Goal: Information Seeking & Learning: Find specific fact

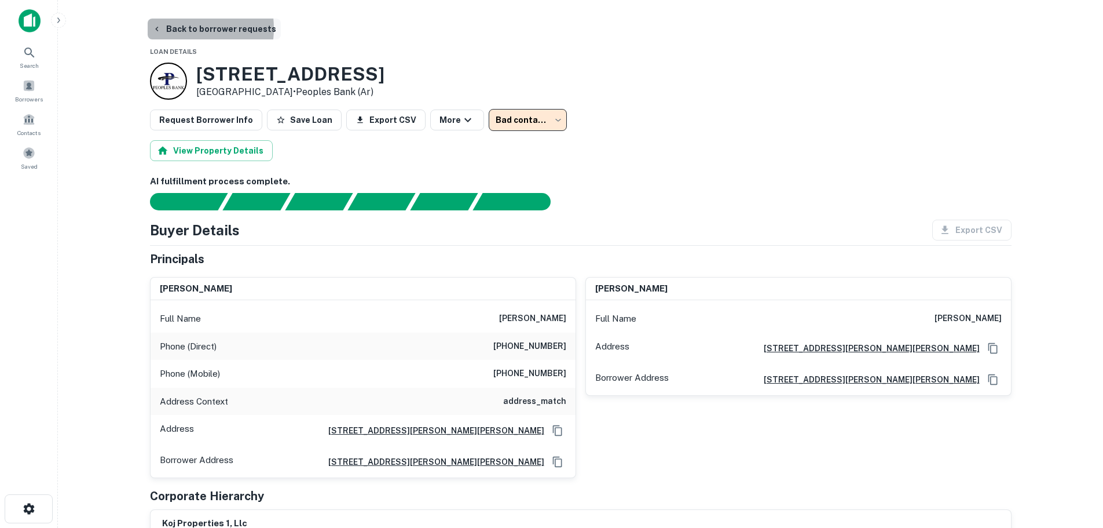
click at [174, 28] on button "Back to borrower requests" at bounding box center [214, 29] width 133 height 21
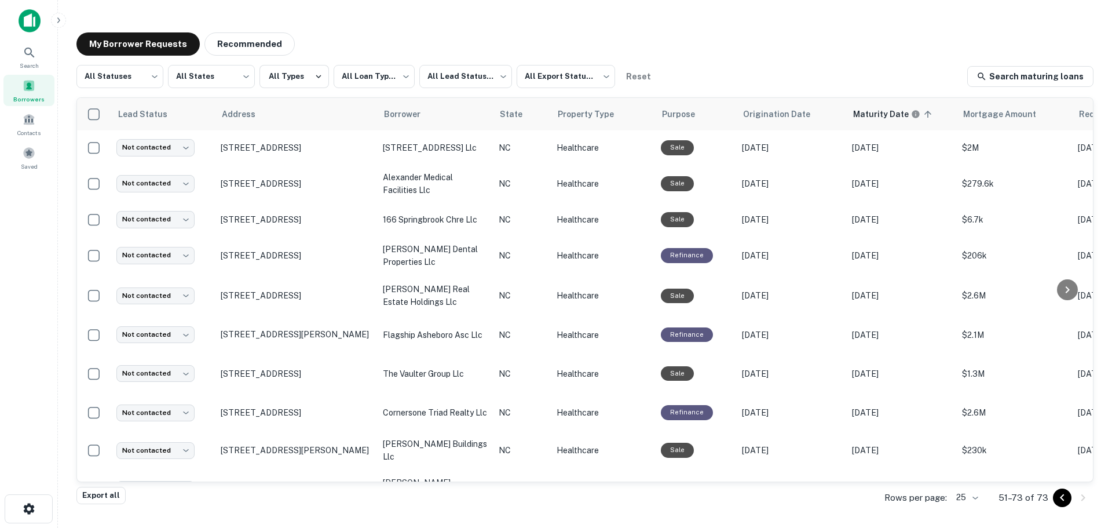
click at [1060, 499] on icon "Go to previous page" at bounding box center [1062, 498] width 14 height 14
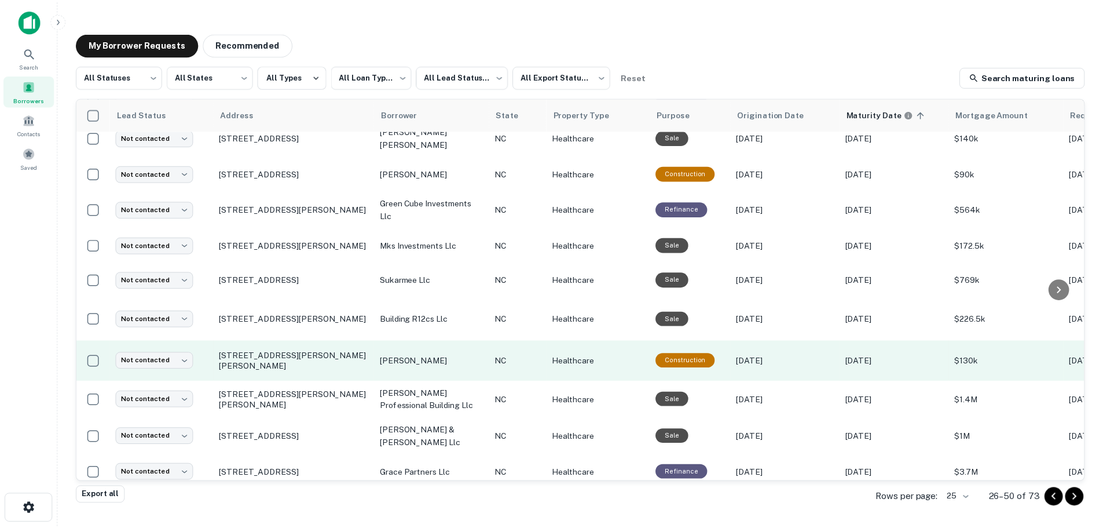
scroll to position [577, 0]
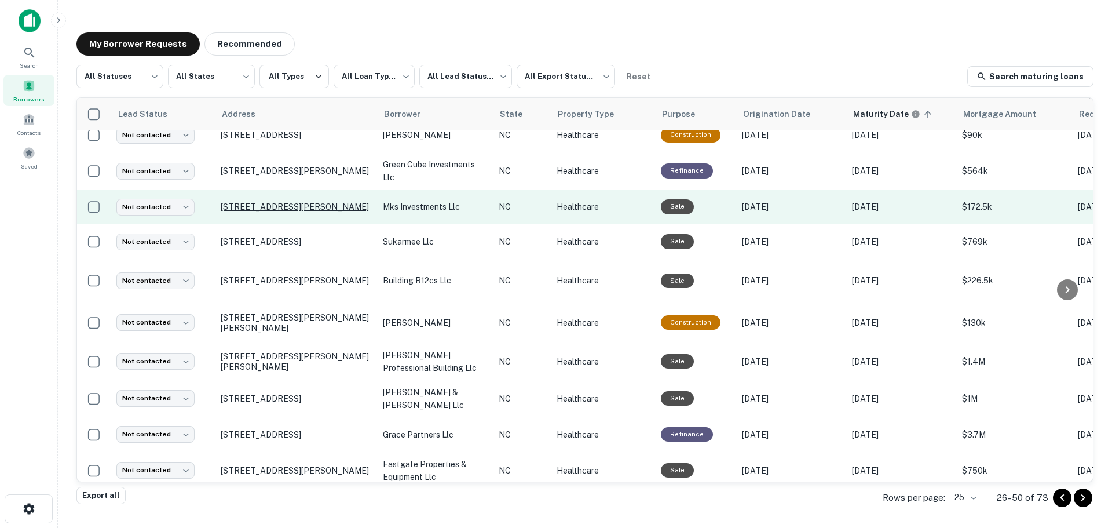
click at [277, 202] on p "1411 Fort Bragg Rd Fayetteville, NC 28305" at bounding box center [296, 207] width 151 height 10
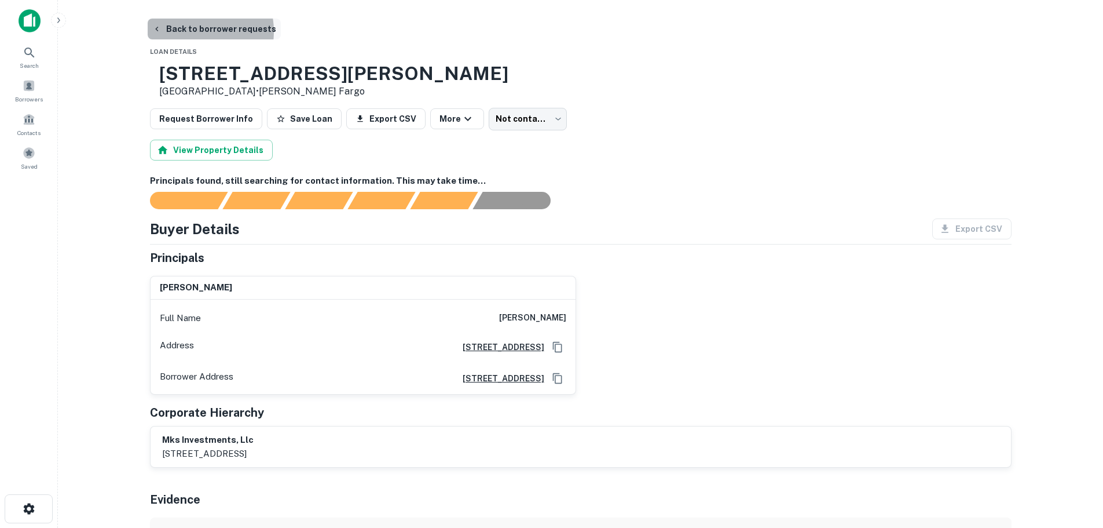
click at [192, 31] on button "Back to borrower requests" at bounding box center [214, 29] width 133 height 21
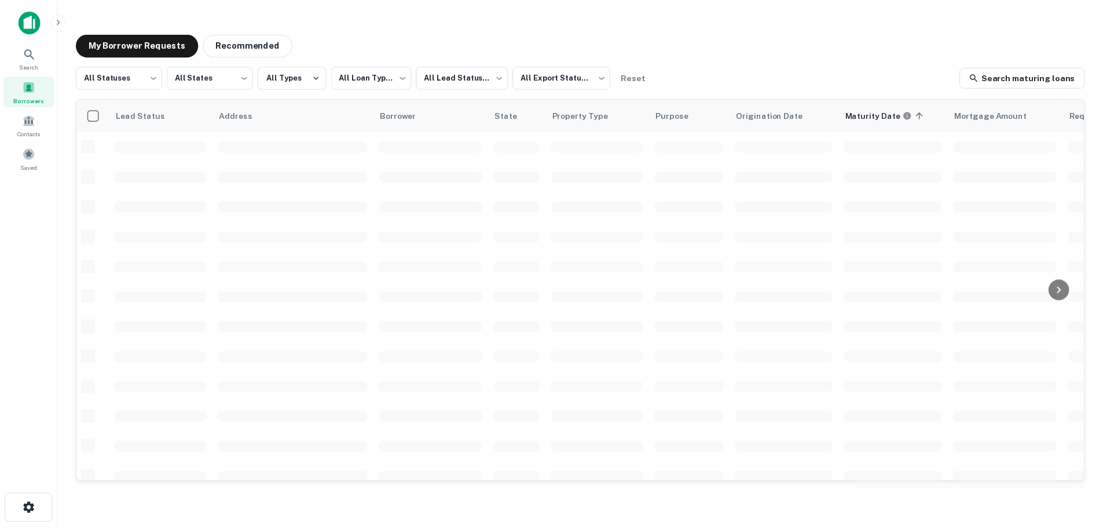
scroll to position [411, 0]
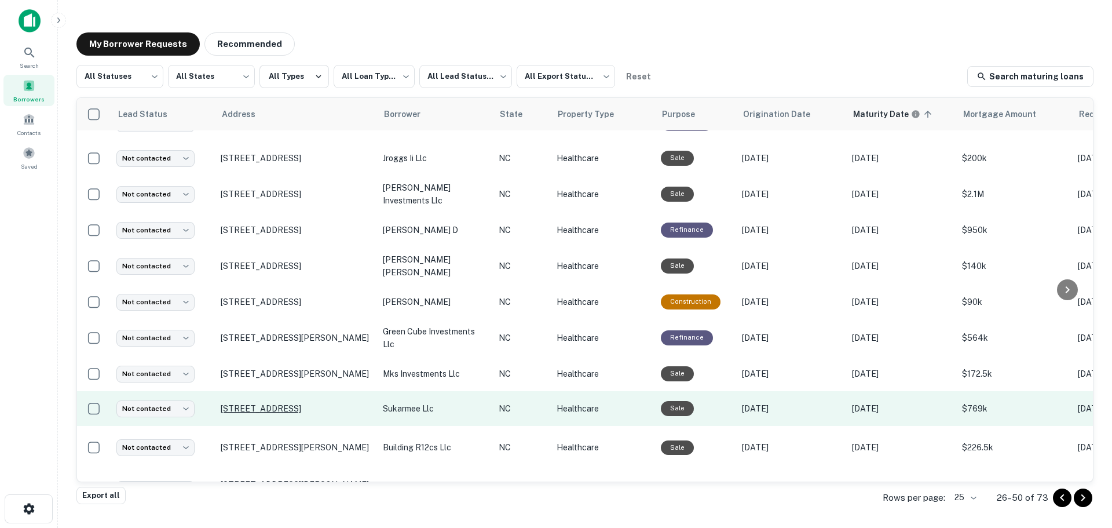
click at [258, 403] on p "609 Attain St Fuquay Varina, NC 27526" at bounding box center [296, 408] width 151 height 10
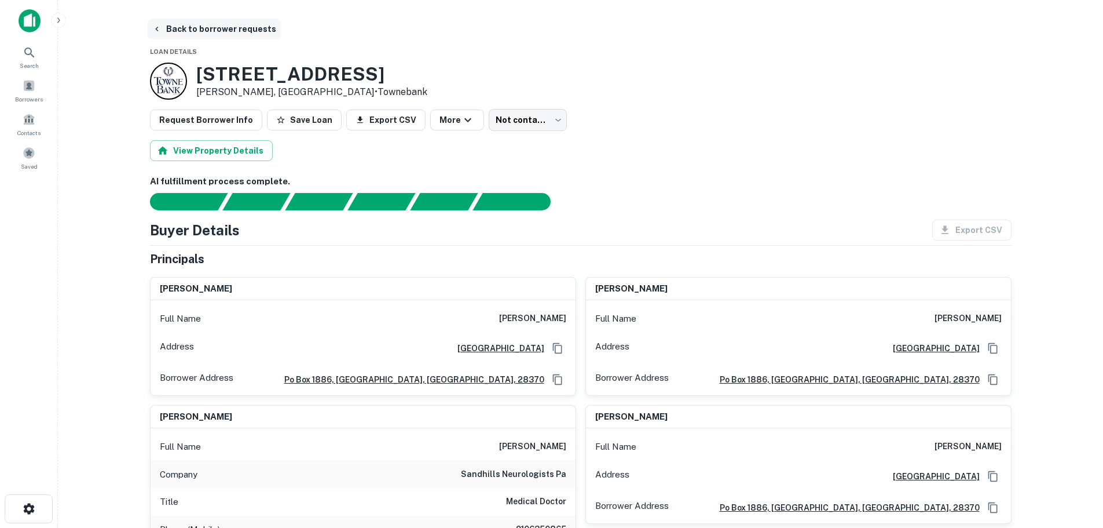
click at [208, 31] on button "Back to borrower requests" at bounding box center [214, 29] width 133 height 21
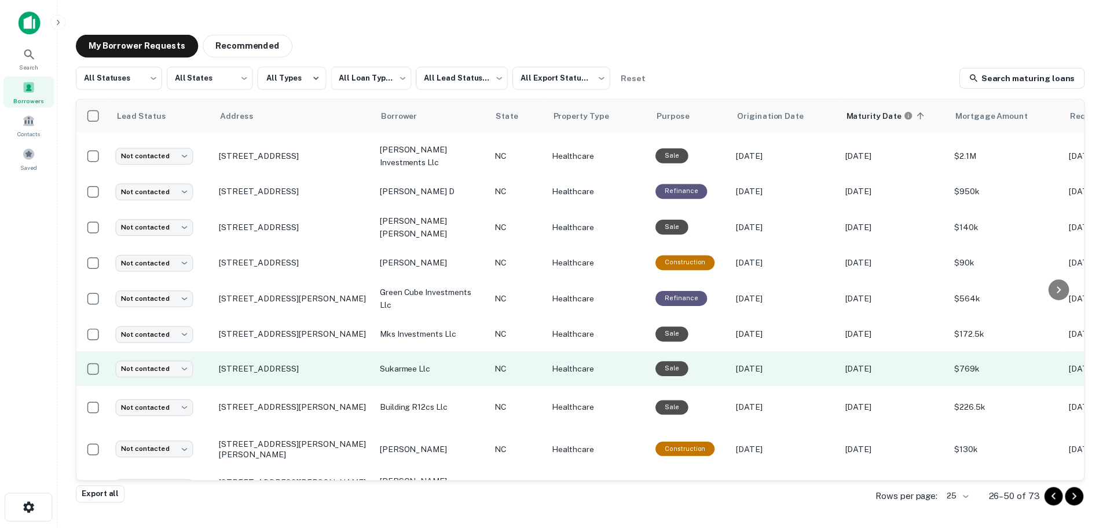
scroll to position [469, 0]
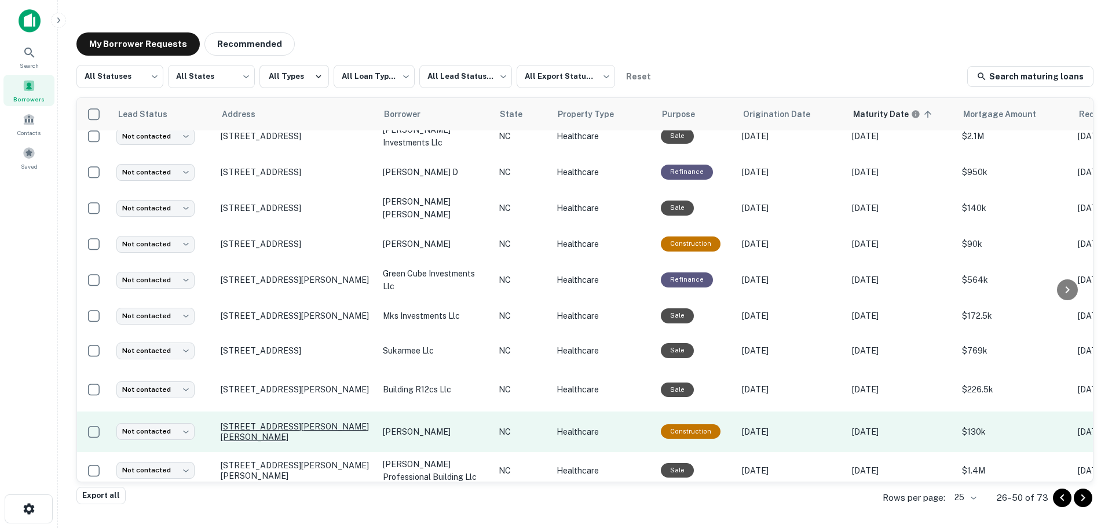
click at [265, 421] on p "105 N Crutchfield St Dobson, NC 27017" at bounding box center [296, 431] width 151 height 21
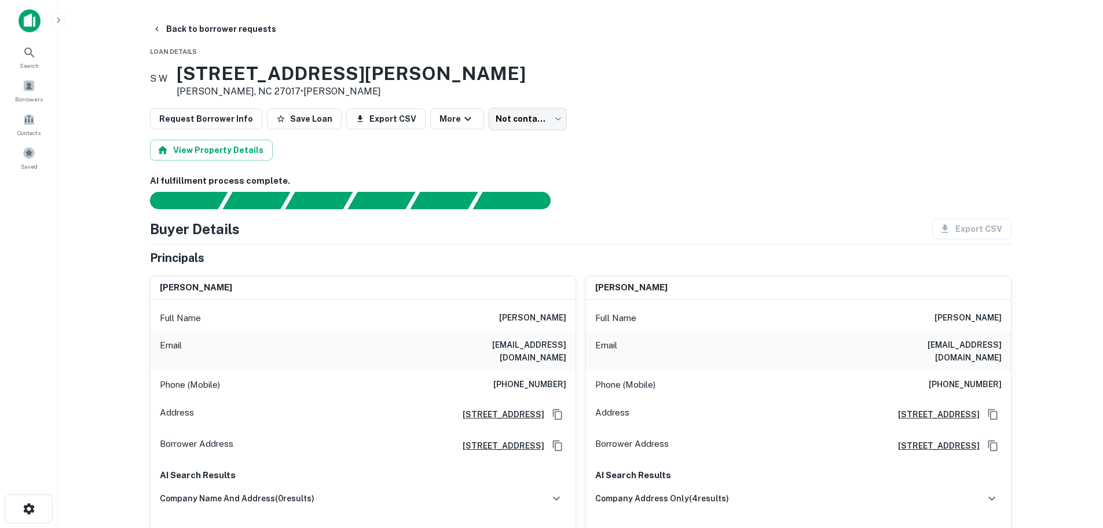
click at [536, 378] on h6 "(252) 626-1919" at bounding box center [529, 385] width 73 height 14
copy h6 "(252) 626-1919"
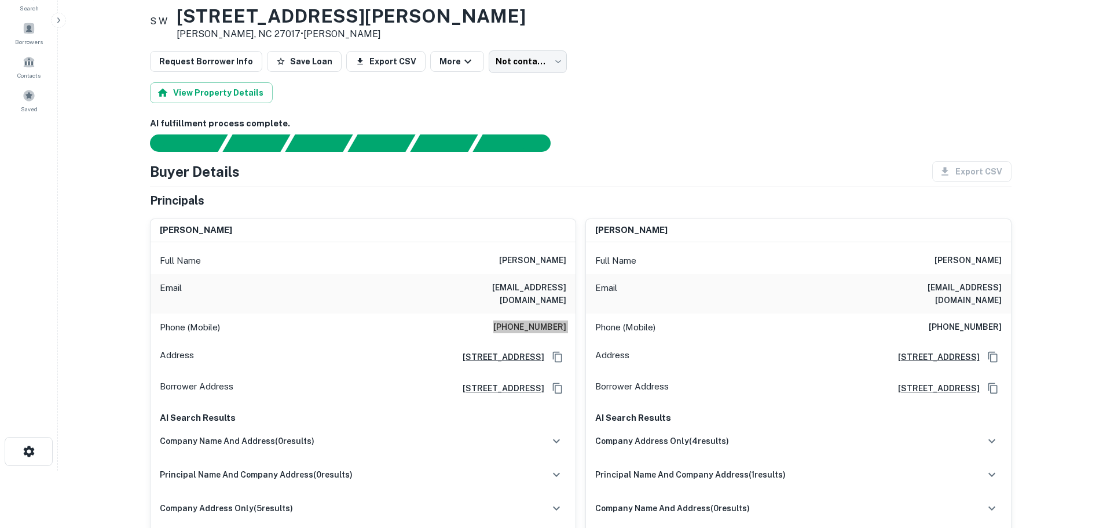
scroll to position [58, 0]
click at [531, 290] on h6 "grb123@yahoo.com" at bounding box center [496, 292] width 139 height 25
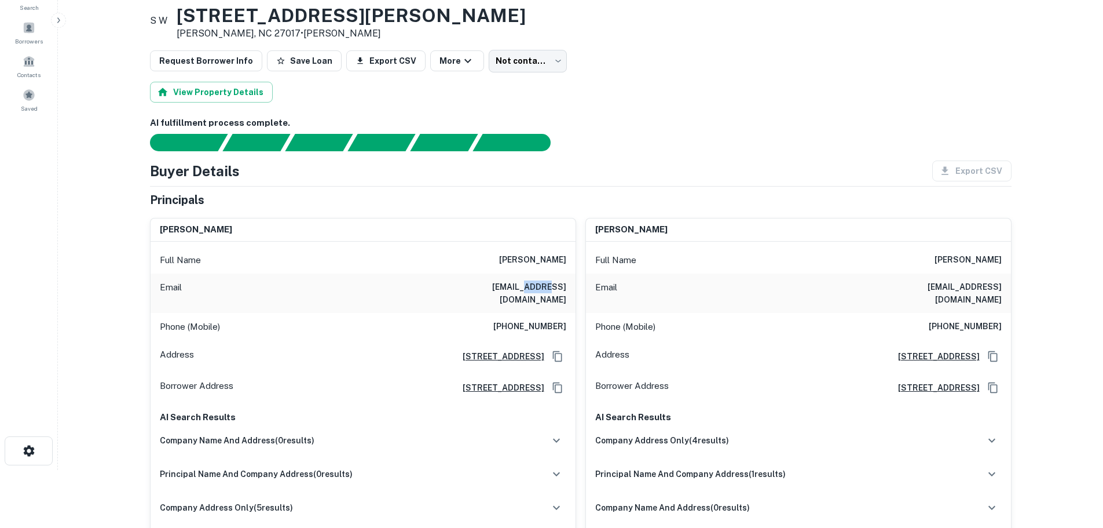
click at [531, 290] on h6 "grb123@yahoo.com" at bounding box center [496, 292] width 139 height 25
copy h6 "grb123@yahoo.com"
click at [935, 258] on h6 "sheila dollyhite cook" at bounding box center [968, 260] width 67 height 14
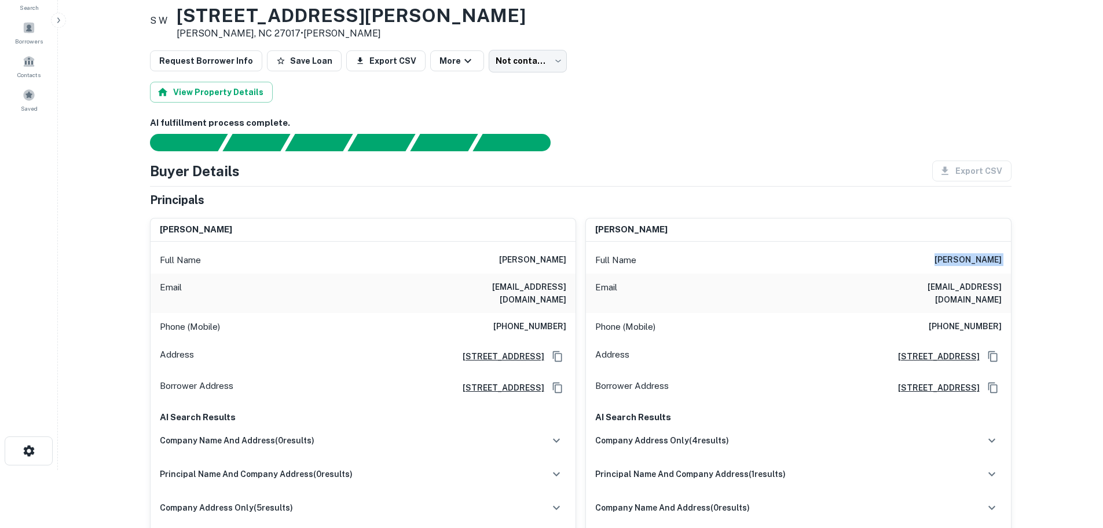
click at [935, 258] on h6 "sheila dollyhite cook" at bounding box center [968, 260] width 67 height 14
copy h6 "sheila dollyhite cook"
click at [965, 320] on h6 "(336) 403-0788" at bounding box center [965, 327] width 73 height 14
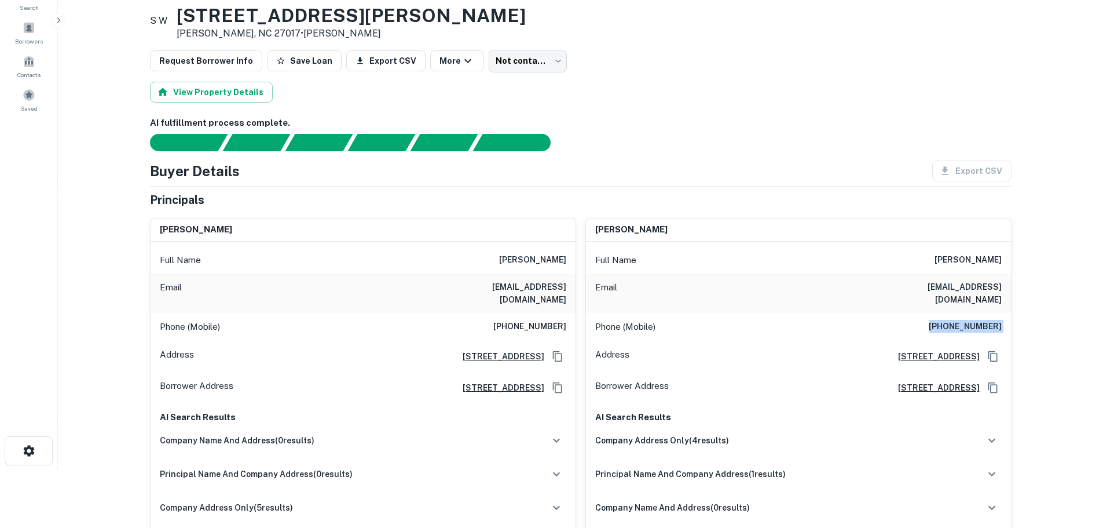
copy h6 "(336) 403-0788"
click at [967, 288] on h6 "girleyhead@netzero.net" at bounding box center [932, 292] width 139 height 25
copy h6 "girleyhead@netzero.net"
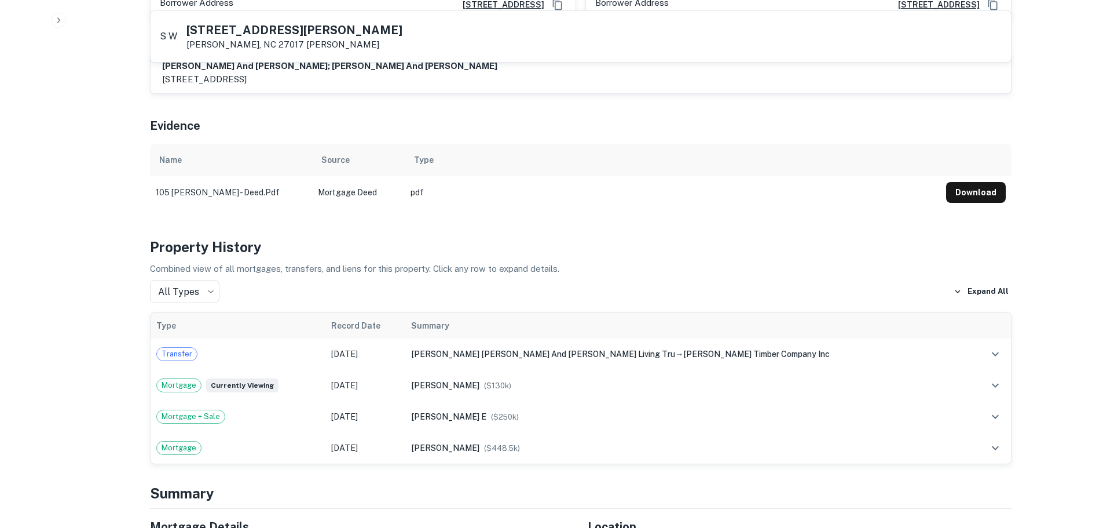
scroll to position [695, 0]
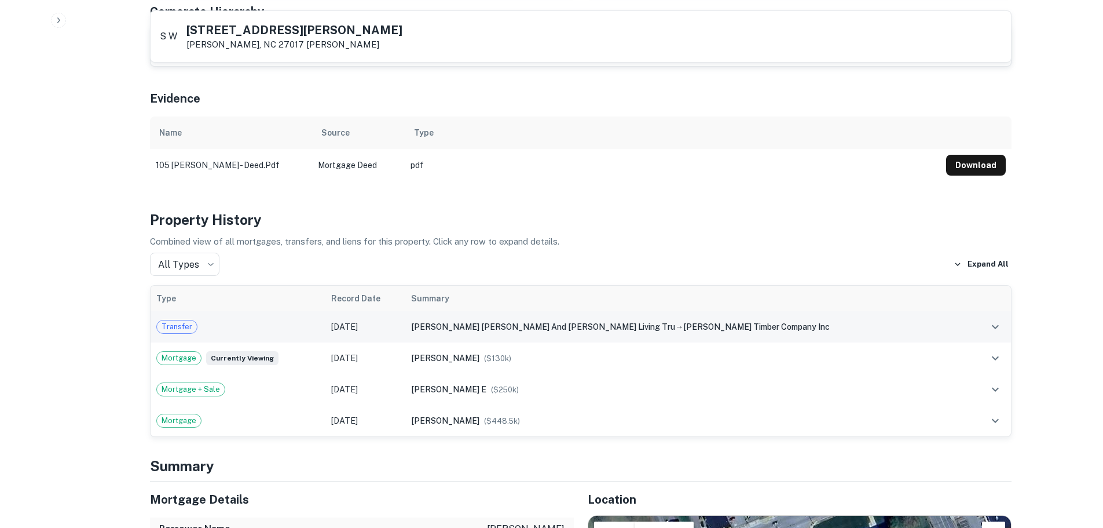
click at [683, 322] on span "edwards timber company inc" at bounding box center [756, 326] width 147 height 9
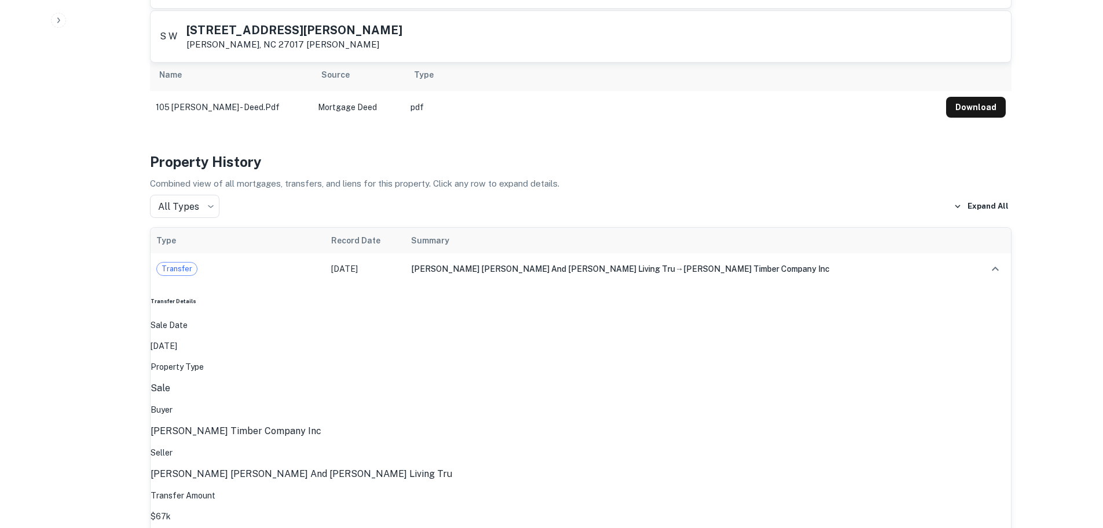
scroll to position [811, 0]
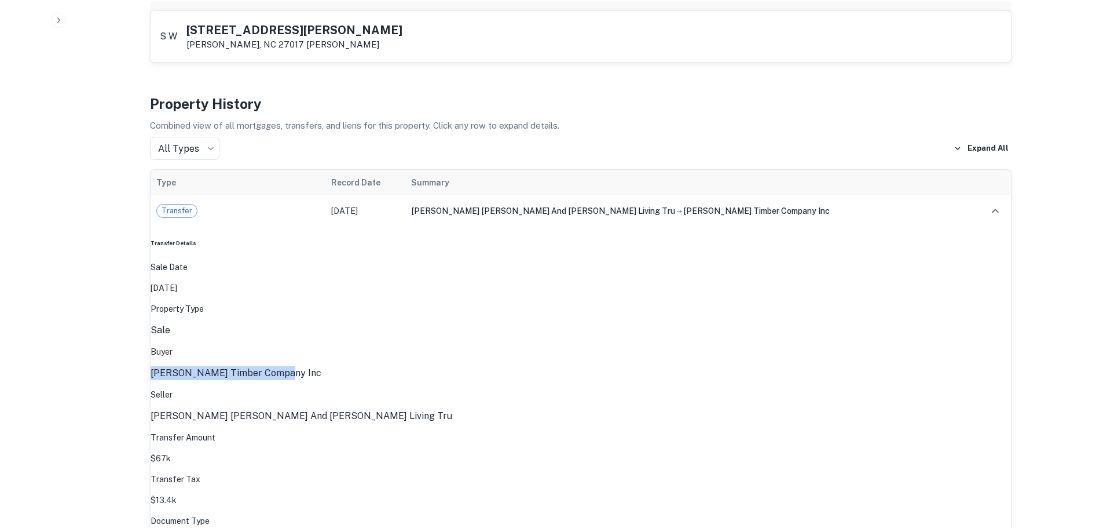
drag, startPoint x: 572, startPoint y: 259, endPoint x: 439, endPoint y: 255, distance: 132.7
click at [439, 261] on div "Sale Date Feb 25, 2024 Property Type sale Buyer edwards timber company inc Sell…" at bounding box center [581, 436] width 861 height 351
copy p "edwards timber company inc"
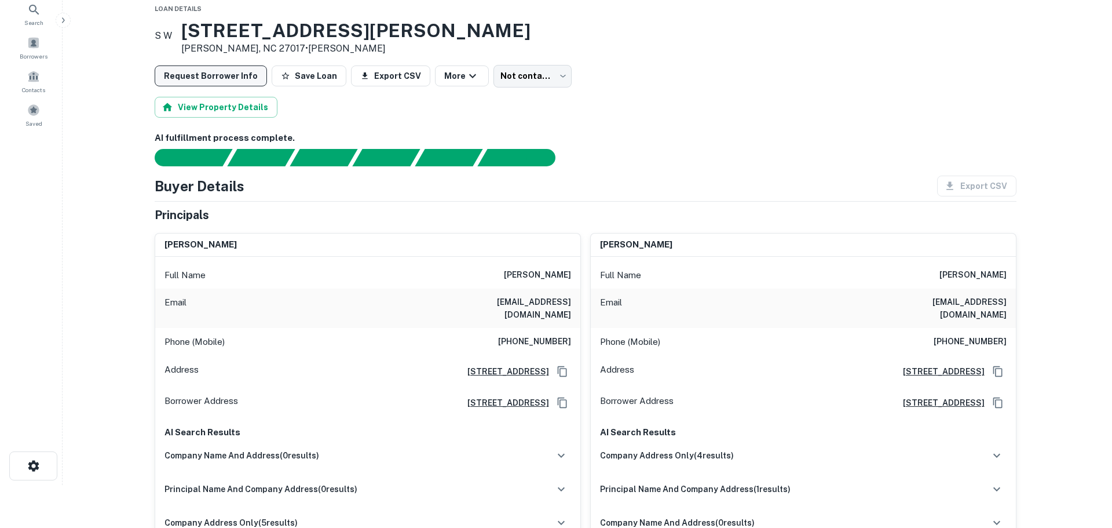
scroll to position [0, 0]
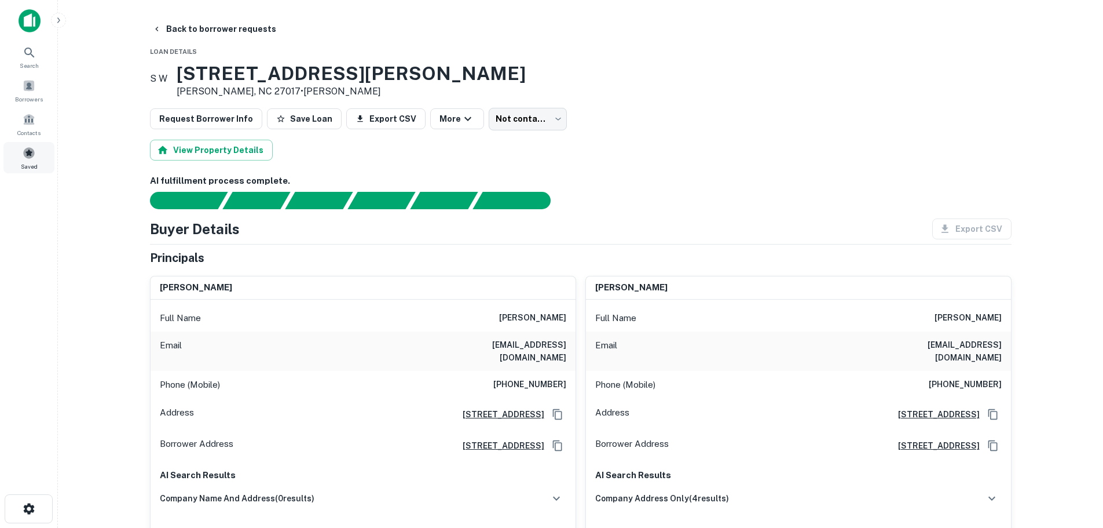
drag, startPoint x: 228, startPoint y: 34, endPoint x: 3, endPoint y: 164, distance: 259.8
click at [228, 34] on button "Back to borrower requests" at bounding box center [214, 29] width 133 height 21
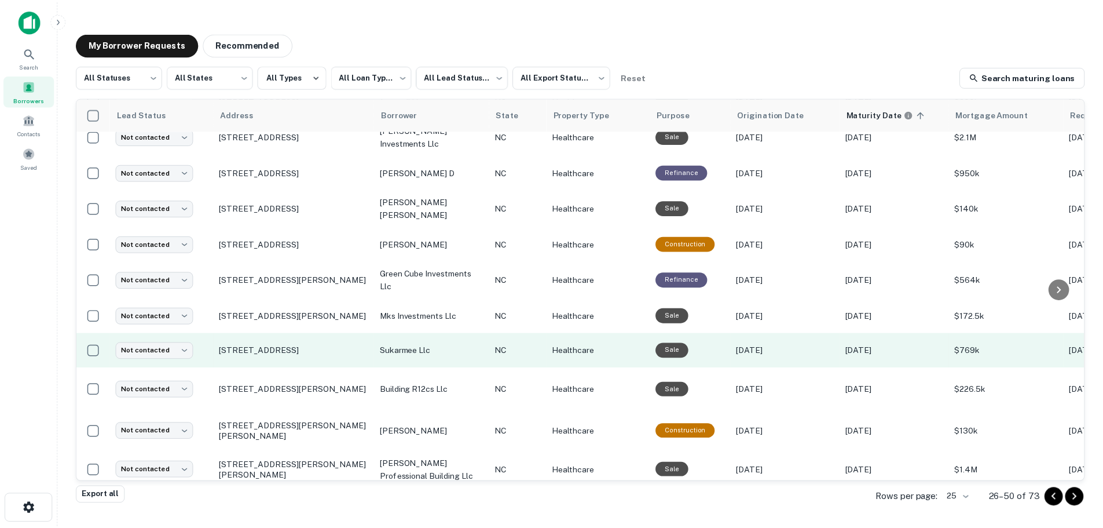
scroll to position [526, 0]
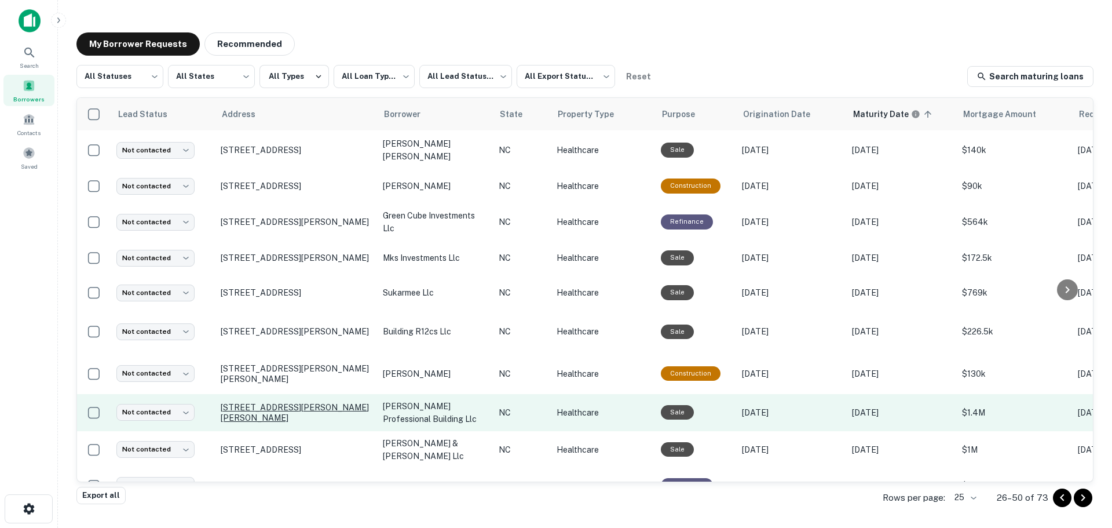
click at [285, 402] on p "2310 Myron Dr Raleigh, NC 27607" at bounding box center [296, 412] width 151 height 21
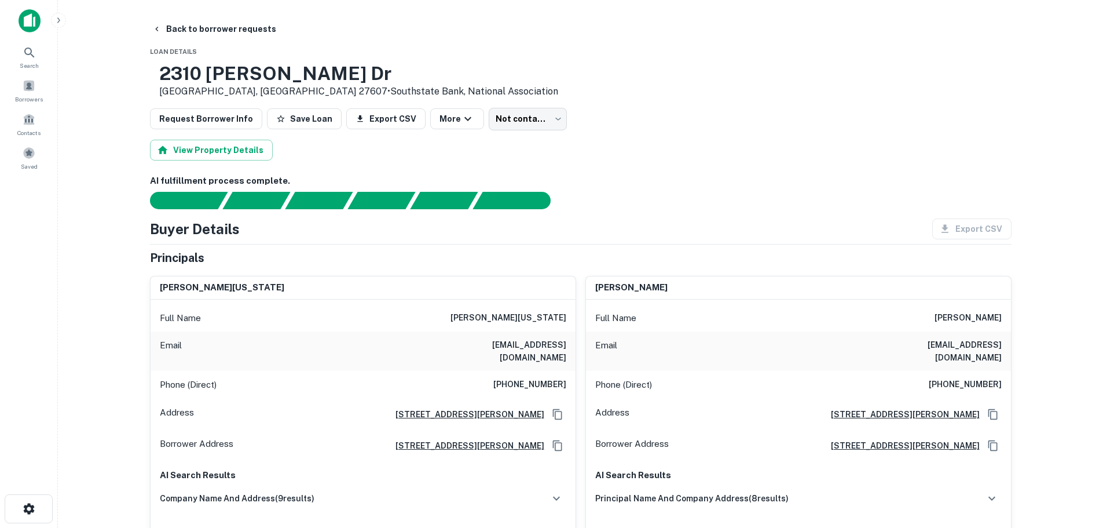
click at [535, 319] on h6 "otis washington" at bounding box center [509, 318] width 116 height 14
click at [534, 319] on h6 "otis washington" at bounding box center [509, 318] width 116 height 14
copy h6 "otis washington"
click at [528, 378] on h6 "(919) 880-1573" at bounding box center [529, 385] width 73 height 14
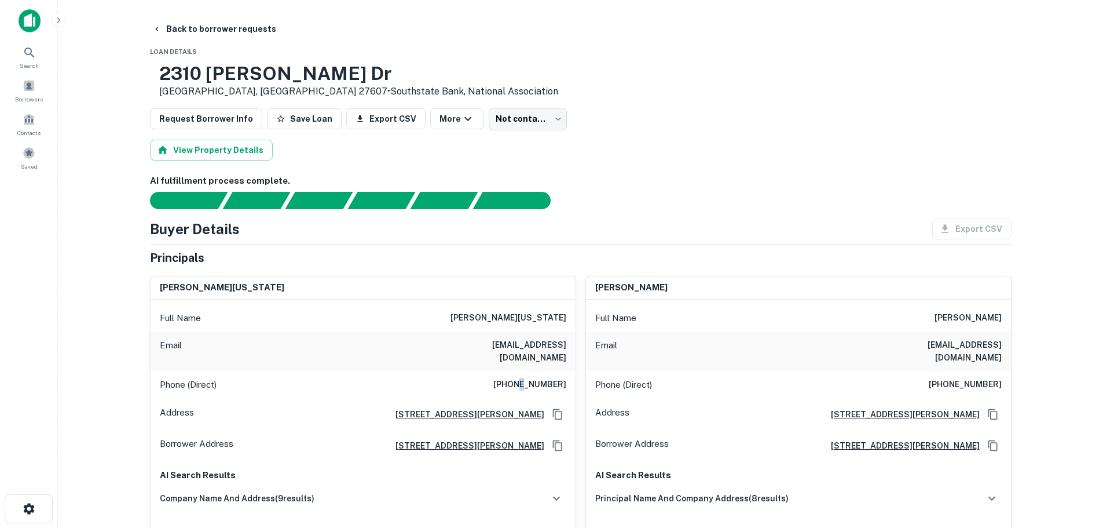
click at [527, 378] on h6 "(919) 880-1573" at bounding box center [529, 385] width 73 height 14
copy h6 "(919) 880-1573"
click at [518, 348] on h6 "orwash@aol.com" at bounding box center [496, 350] width 139 height 25
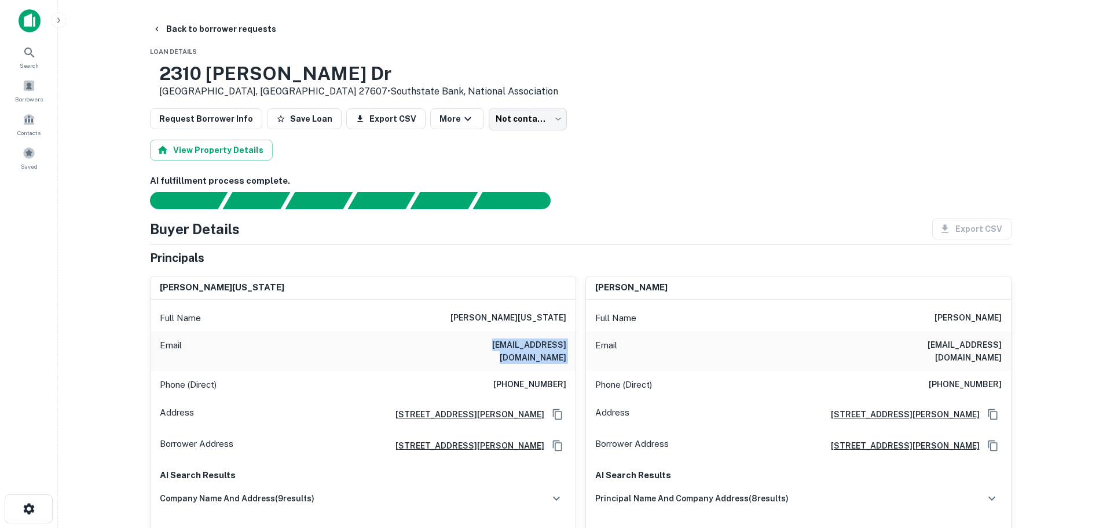
click at [518, 348] on h6 "orwash@aol.com" at bounding box center [496, 350] width 139 height 25
copy h6 "orwash@aol.com"
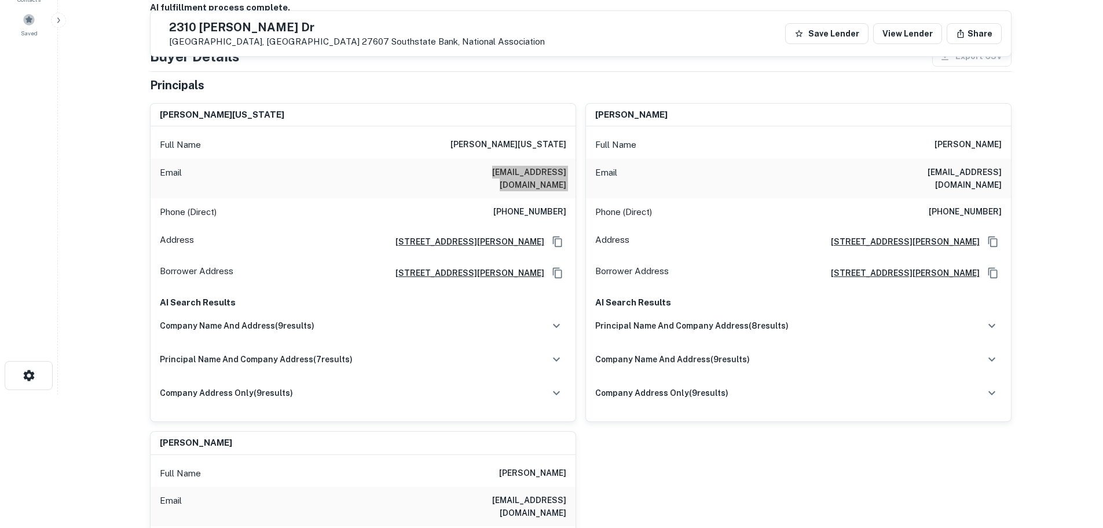
scroll to position [116, 0]
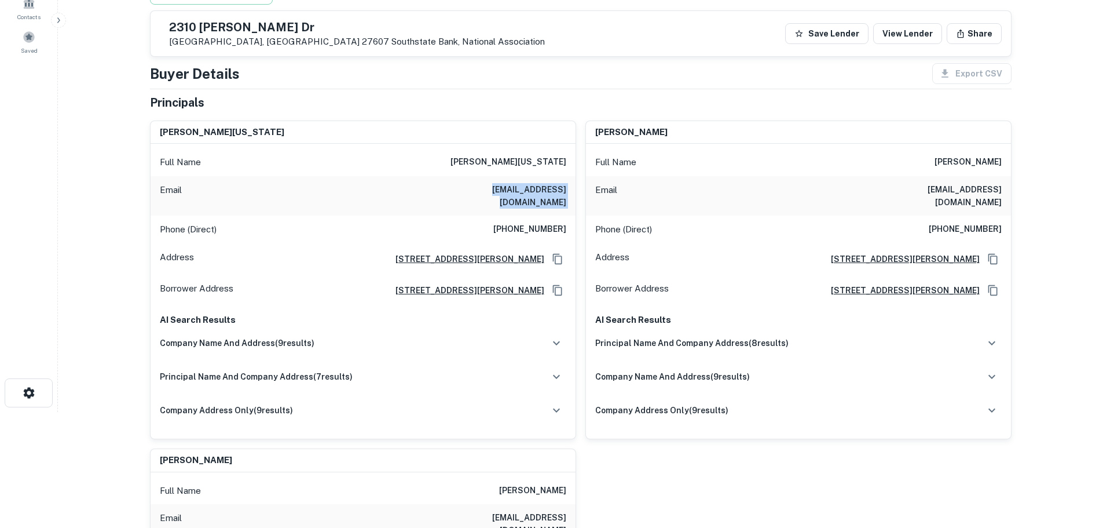
click at [944, 158] on h6 "john c sheaffer" at bounding box center [968, 162] width 67 height 14
click at [945, 158] on h6 "john c sheaffer" at bounding box center [968, 162] width 67 height 14
click at [946, 158] on h6 "john c sheaffer" at bounding box center [968, 162] width 67 height 14
copy h6 "john c sheaffer"
click at [973, 222] on h6 "(919) 414-9361" at bounding box center [965, 229] width 73 height 14
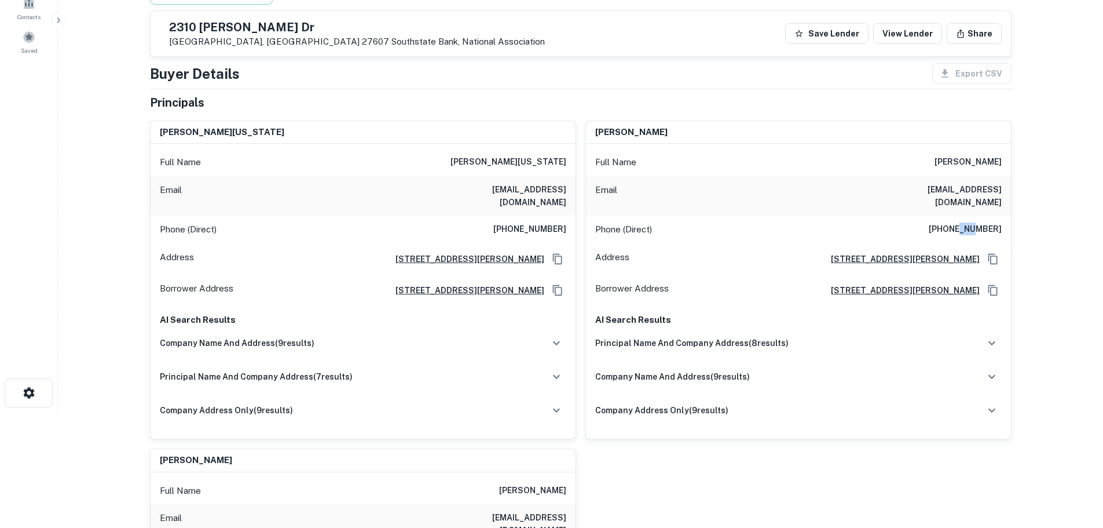
click at [973, 222] on h6 "(919) 414-9361" at bounding box center [965, 229] width 73 height 14
click at [964, 188] on h6 "jbbsheaffer@gmail.com" at bounding box center [932, 195] width 139 height 25
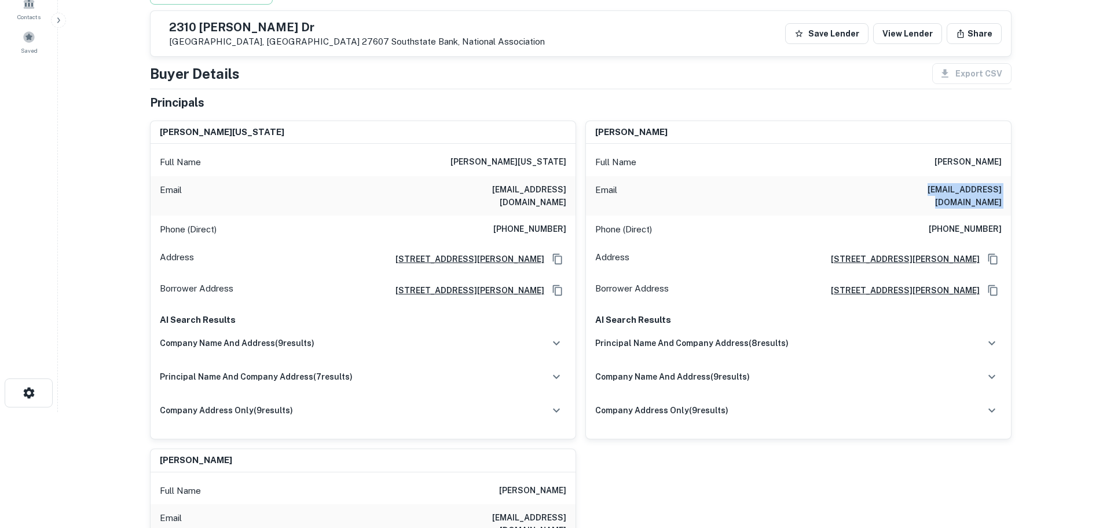
click at [965, 222] on h6 "(919) 414-9361" at bounding box center [965, 229] width 73 height 14
click at [967, 222] on h6 "(919) 414-9361" at bounding box center [965, 229] width 73 height 14
click at [957, 222] on h6 "(919) 414-9361" at bounding box center [965, 229] width 73 height 14
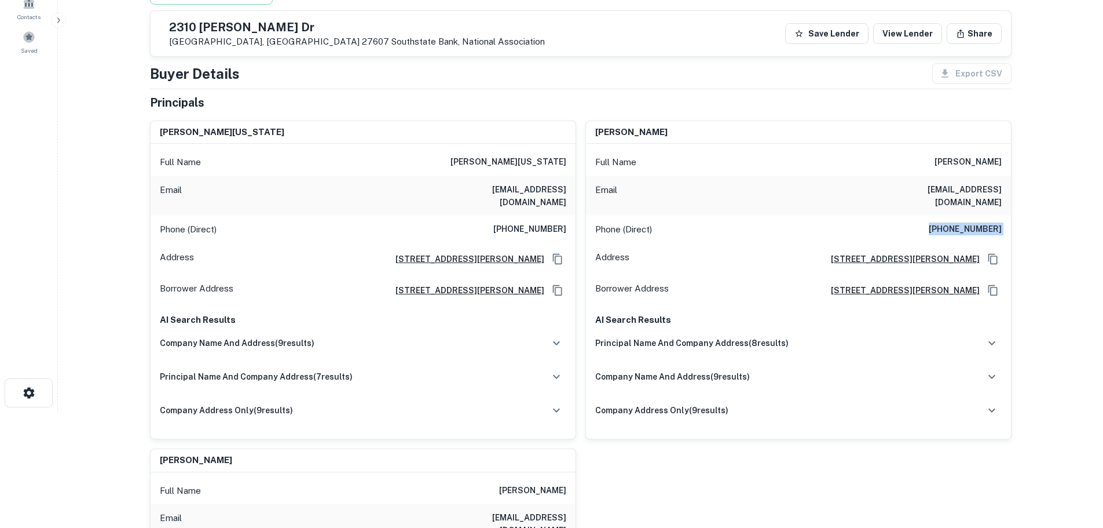
click at [957, 222] on h6 "(919) 414-9361" at bounding box center [965, 229] width 73 height 14
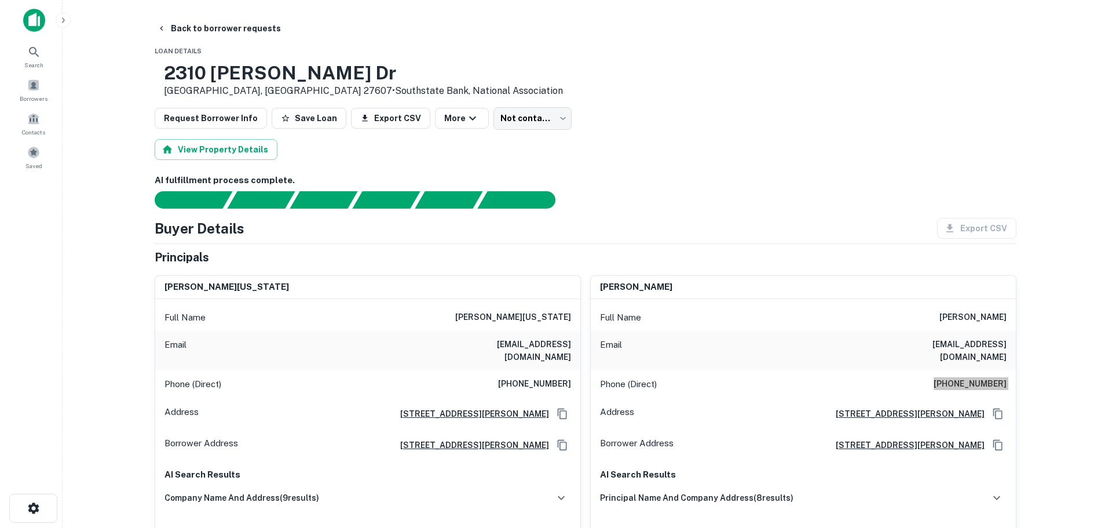
scroll to position [0, 0]
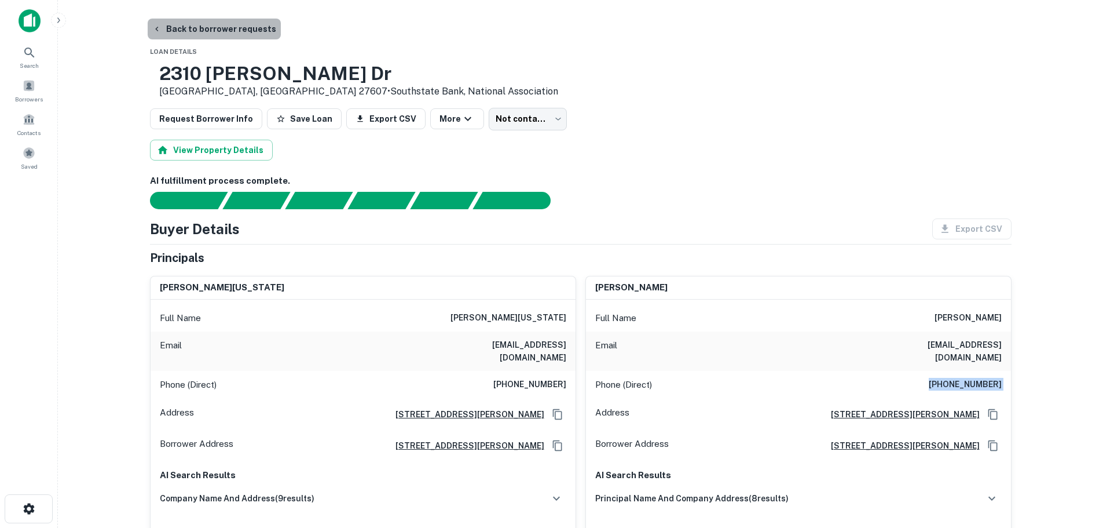
click at [215, 30] on button "Back to borrower requests" at bounding box center [214, 29] width 133 height 21
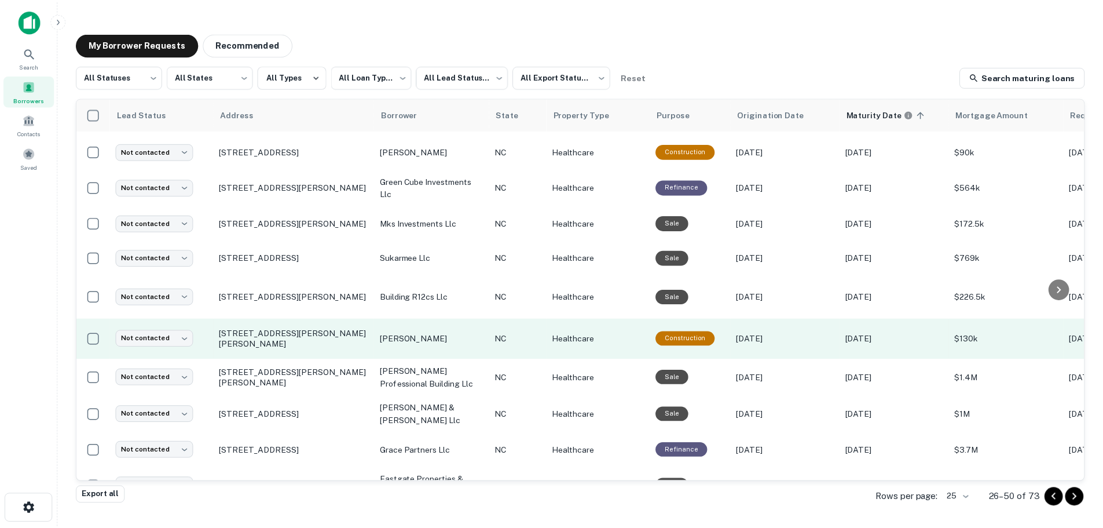
scroll to position [577, 0]
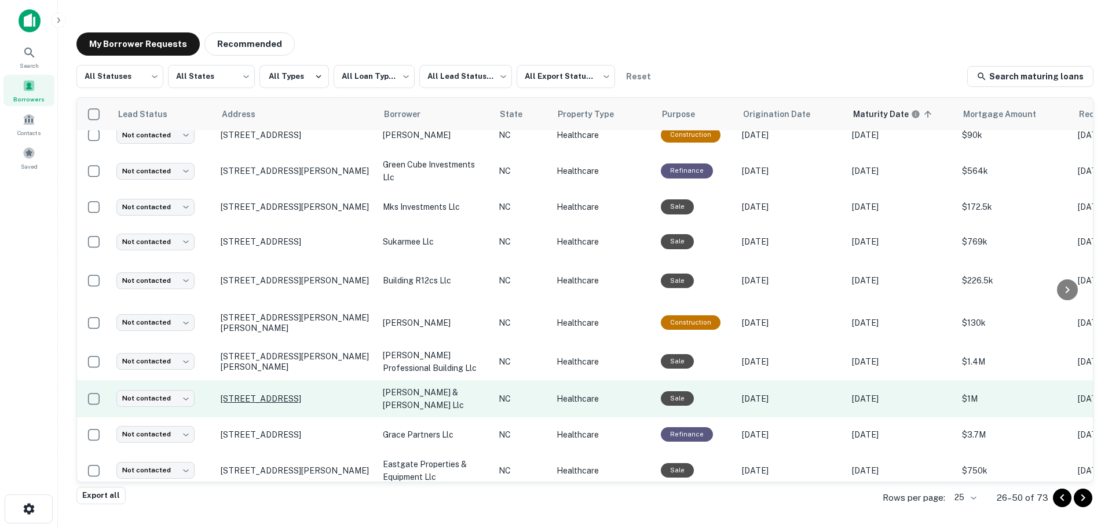
click at [291, 393] on p "123 Sunnybrook Rd Raleigh, NC 27610" at bounding box center [296, 398] width 151 height 10
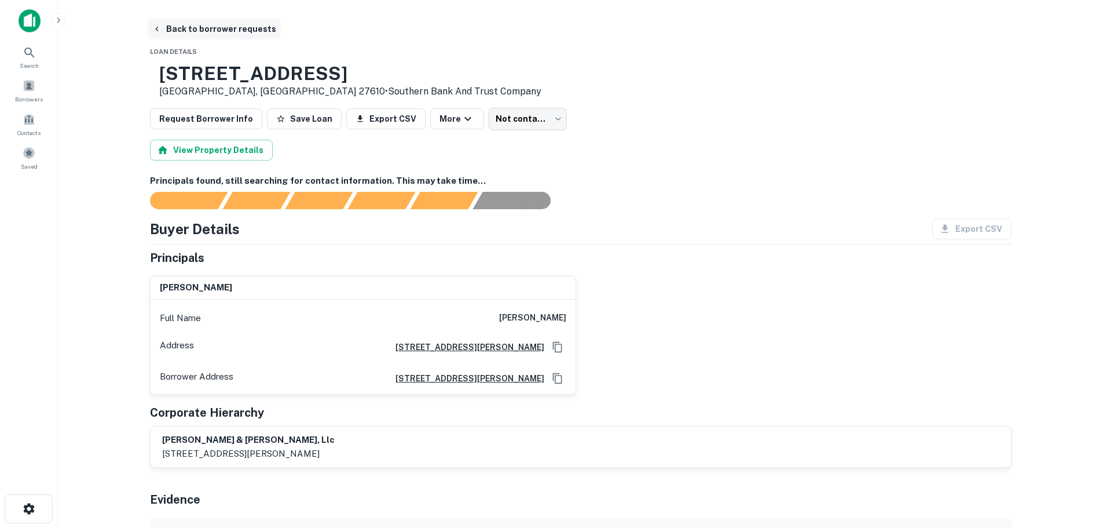
click at [202, 28] on button "Back to borrower requests" at bounding box center [214, 29] width 133 height 21
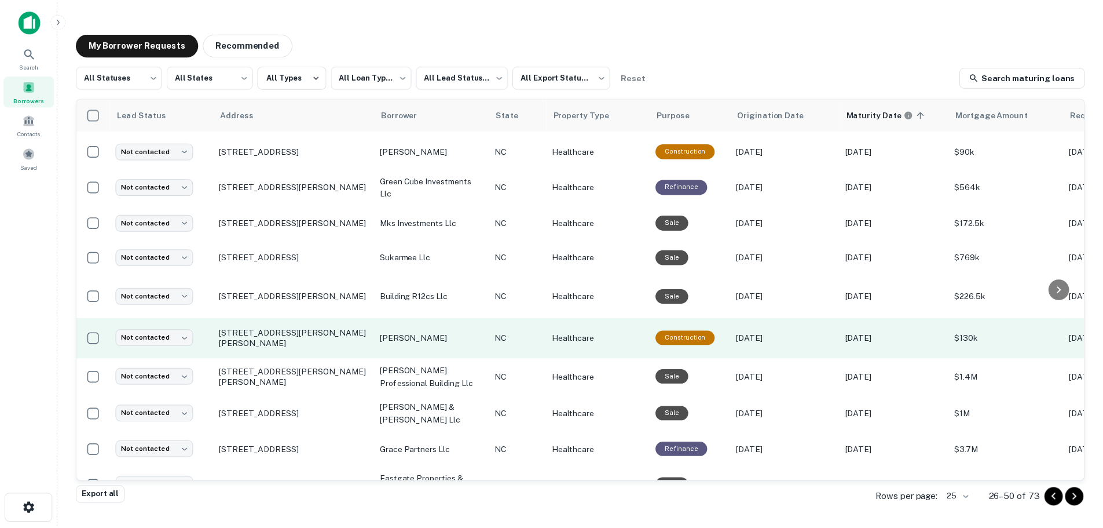
scroll to position [577, 0]
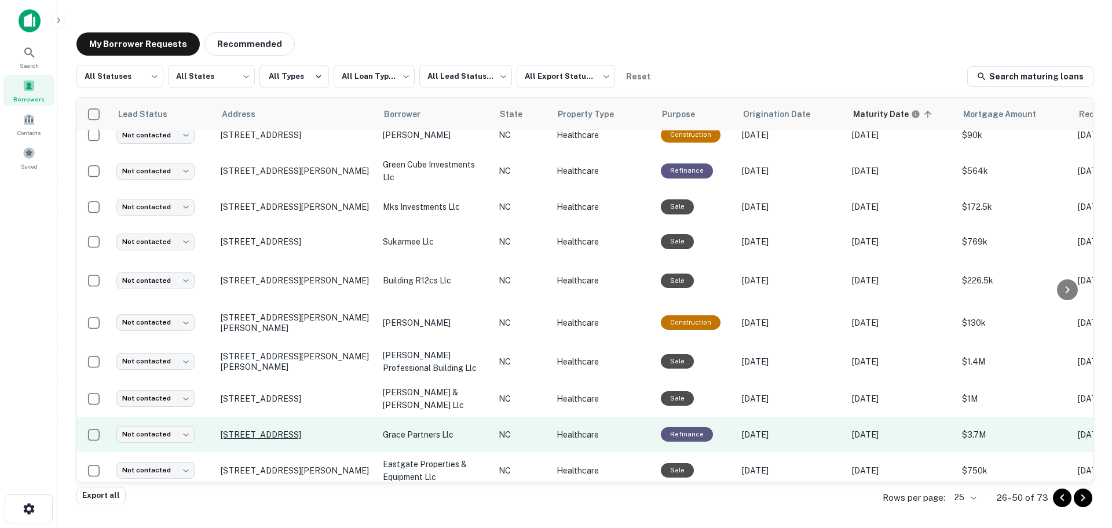
click at [301, 429] on p "2 Yorkshire St Asheville, NC 28803" at bounding box center [296, 434] width 151 height 10
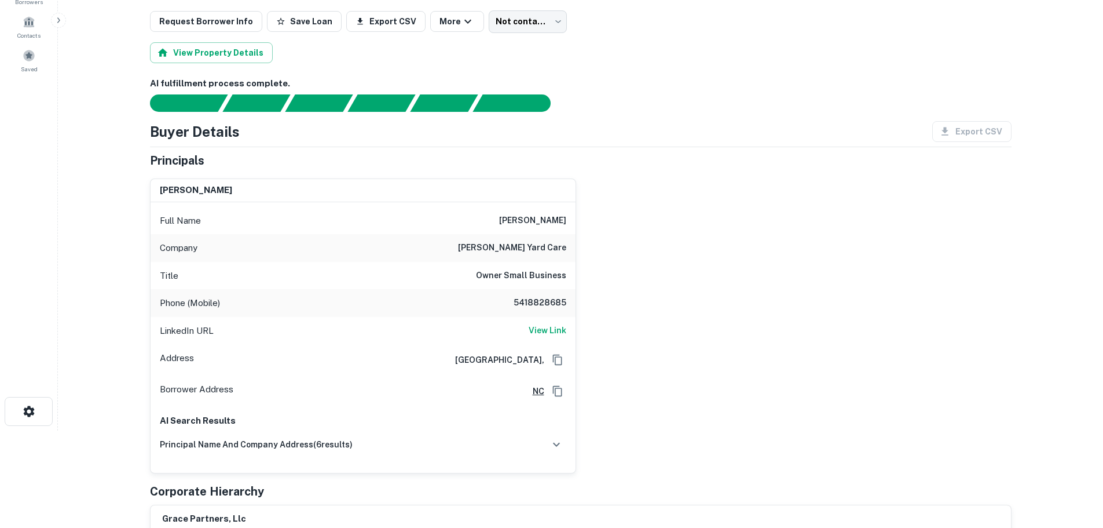
scroll to position [116, 0]
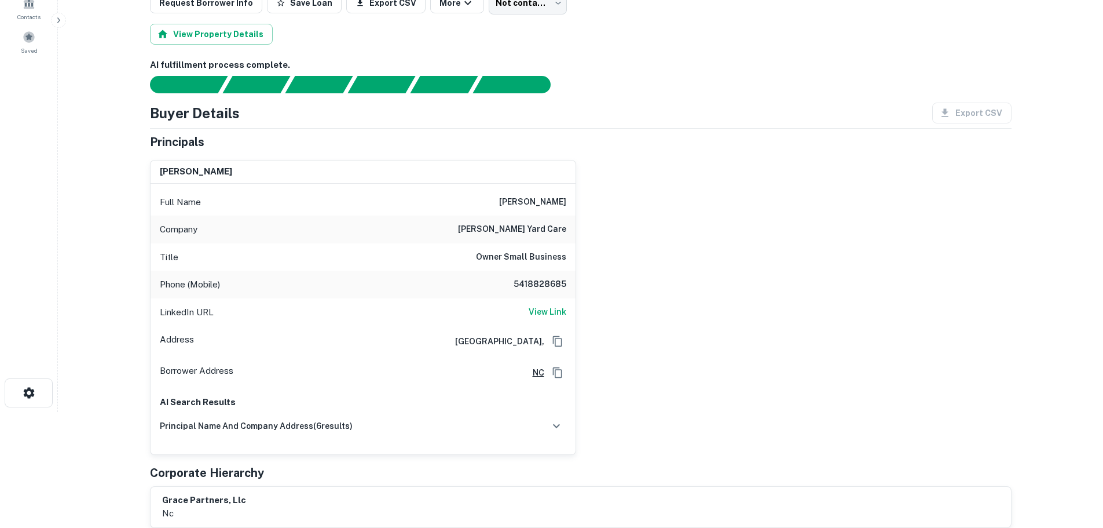
click at [555, 287] on h6 "5418828685" at bounding box center [531, 284] width 69 height 14
click at [557, 342] on icon "Copy Address" at bounding box center [558, 341] width 12 height 12
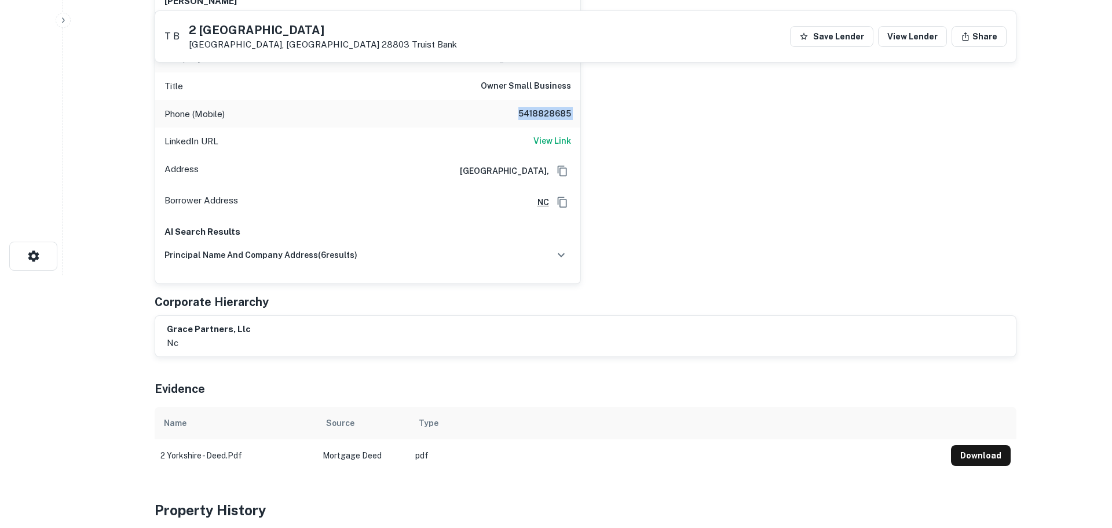
scroll to position [0, 0]
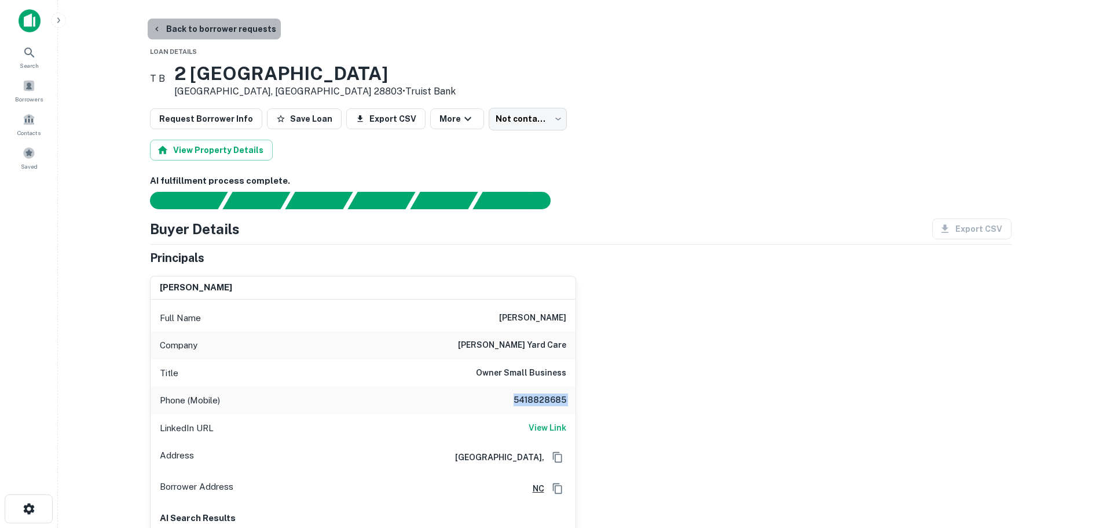
click at [214, 31] on button "Back to borrower requests" at bounding box center [214, 29] width 133 height 21
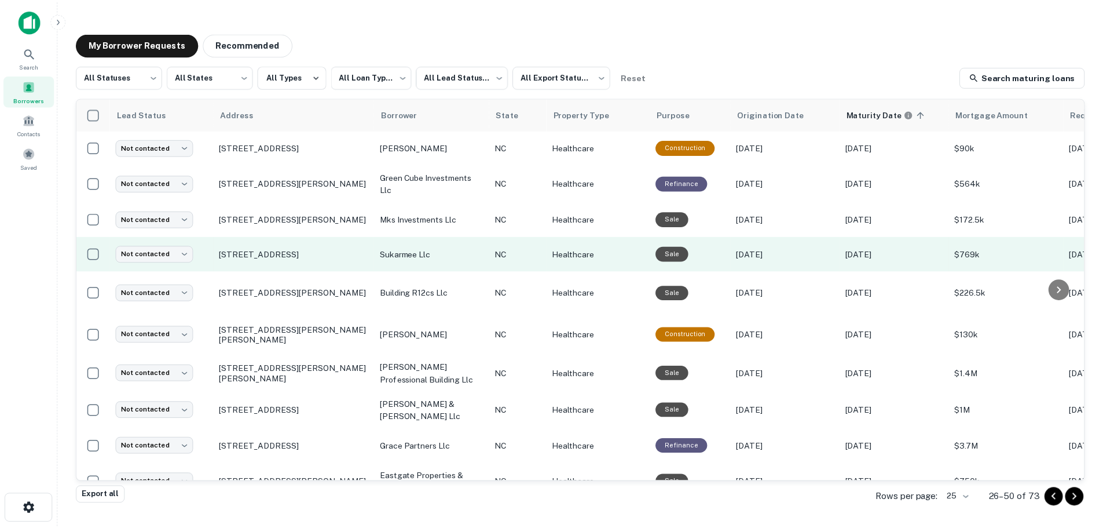
scroll to position [577, 0]
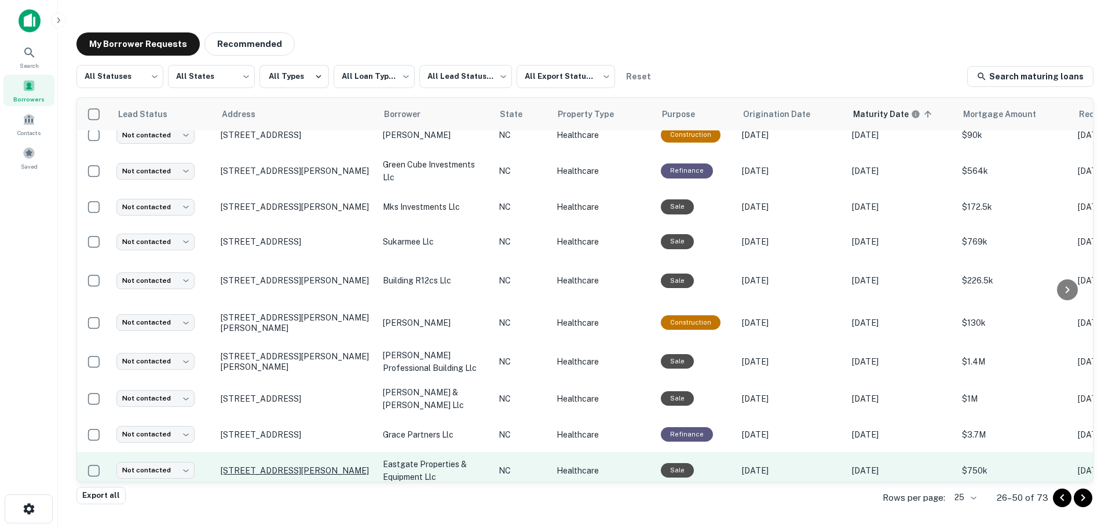
click at [262, 465] on p "909 S Mcpherson Church Rd Fayetteville, NC 28303" at bounding box center [296, 470] width 151 height 10
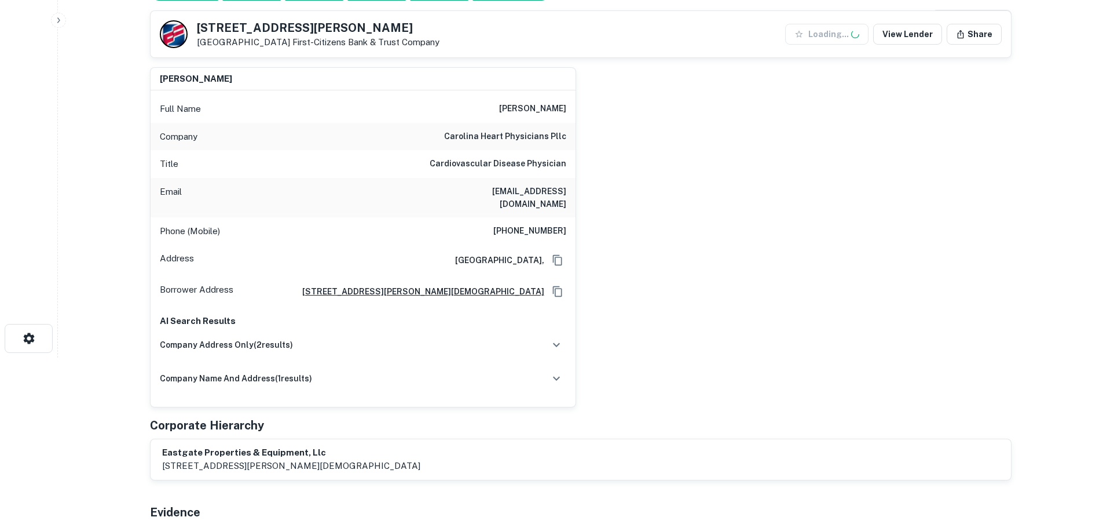
scroll to position [174, 0]
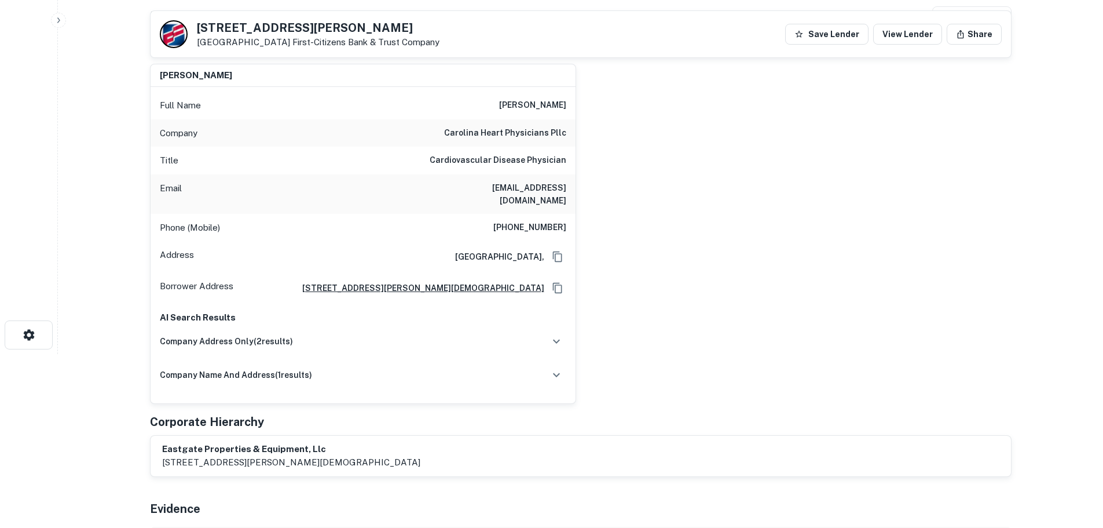
click at [503, 184] on h6 "anwosu@capefearvalley.com" at bounding box center [496, 193] width 139 height 25
click at [533, 221] on h6 "910-670-6926" at bounding box center [529, 228] width 73 height 14
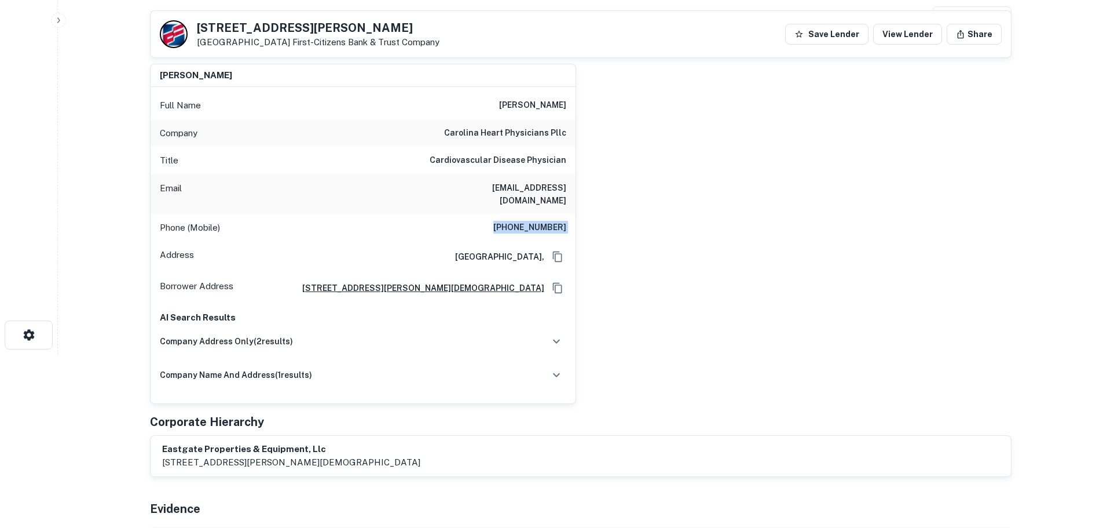
click at [533, 221] on h6 "910-670-6926" at bounding box center [529, 228] width 73 height 14
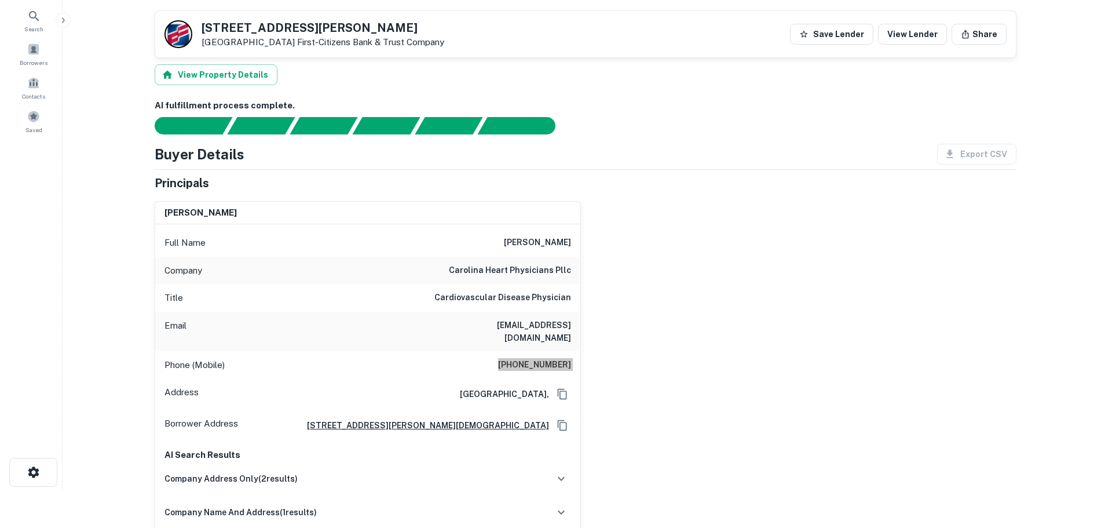
scroll to position [0, 0]
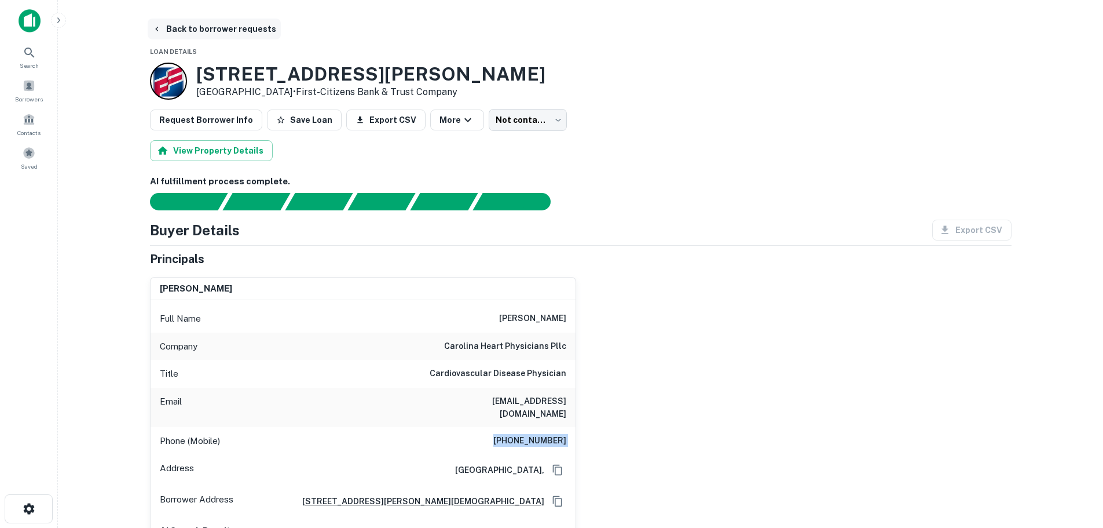
click at [188, 31] on button "Back to borrower requests" at bounding box center [214, 29] width 133 height 21
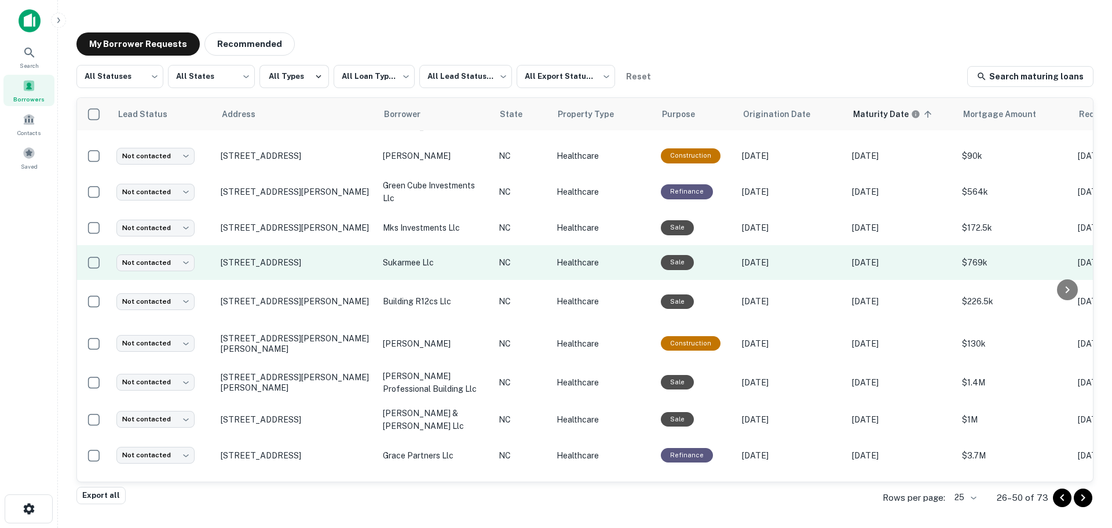
scroll to position [577, 0]
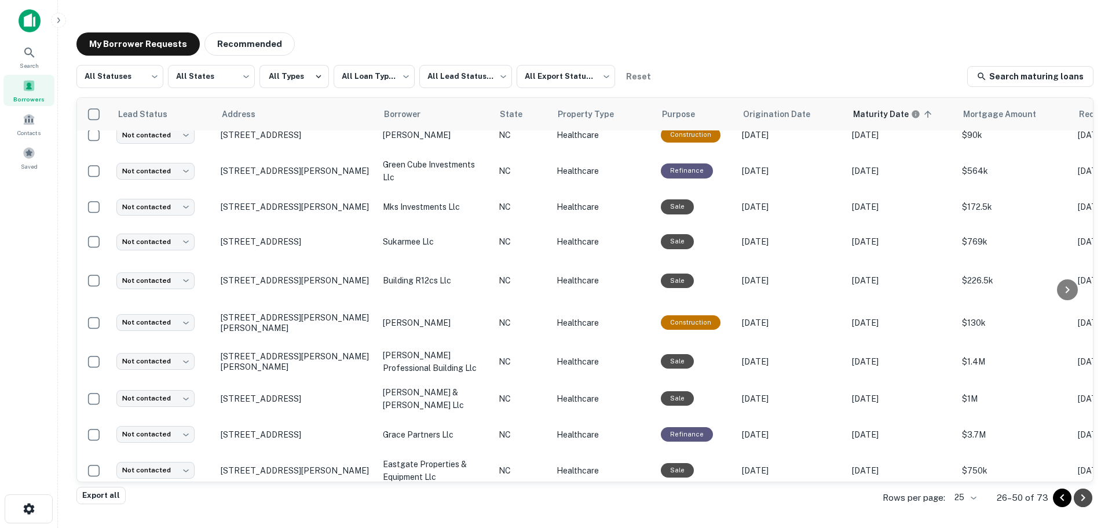
click at [1082, 491] on icon "Go to next page" at bounding box center [1083, 498] width 14 height 14
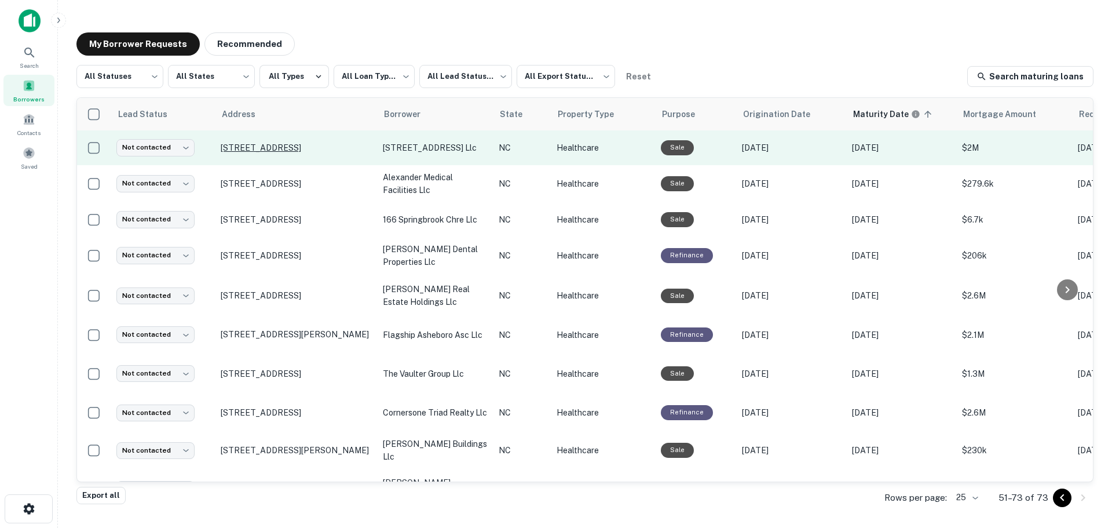
click at [283, 143] on p "2573 Stantonsburg Rd Greenville, NC 27834" at bounding box center [296, 147] width 151 height 10
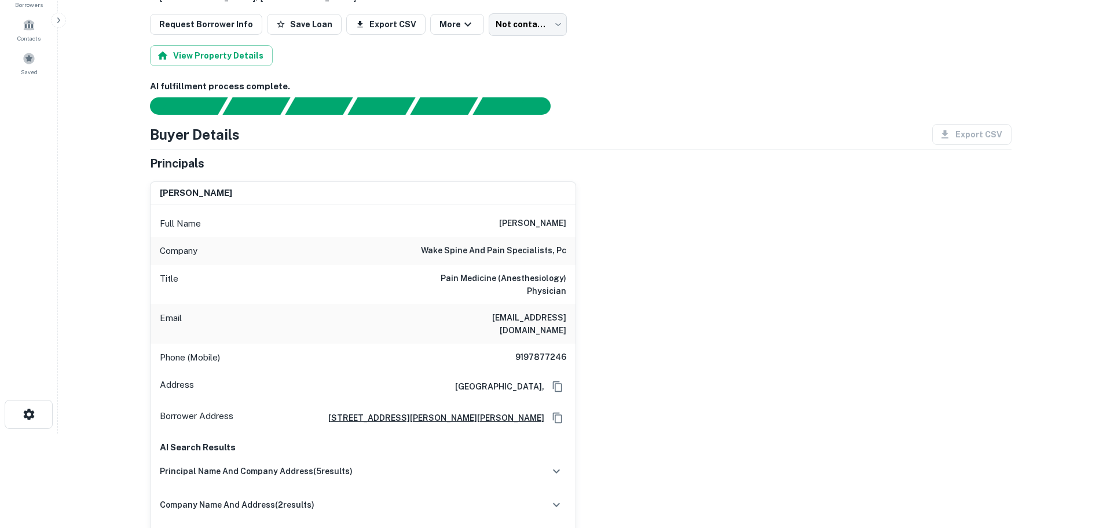
scroll to position [116, 0]
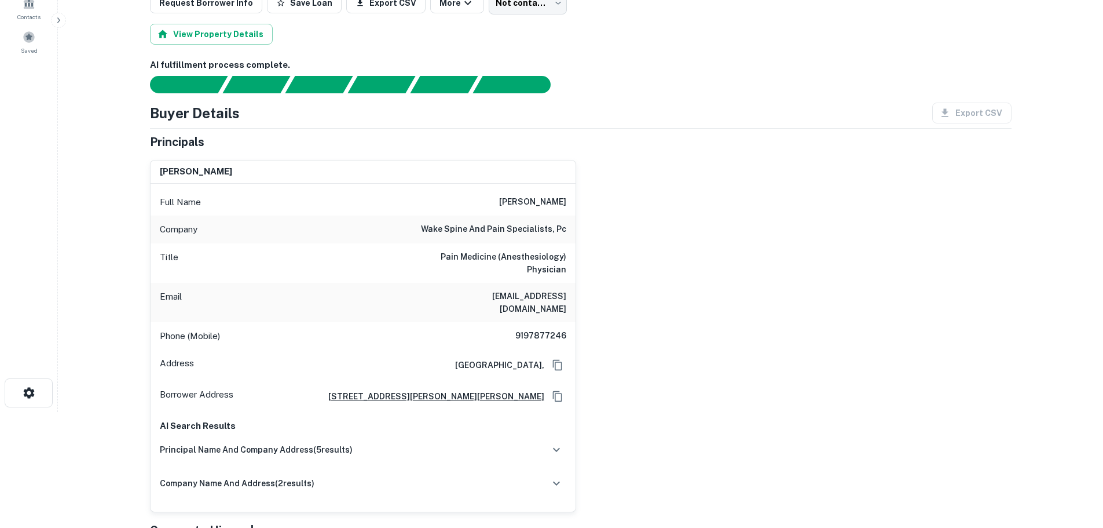
click at [533, 329] on h6 "9197877246" at bounding box center [531, 336] width 69 height 14
click at [486, 296] on h6 "vijaymandhare@gmail.com" at bounding box center [496, 302] width 139 height 25
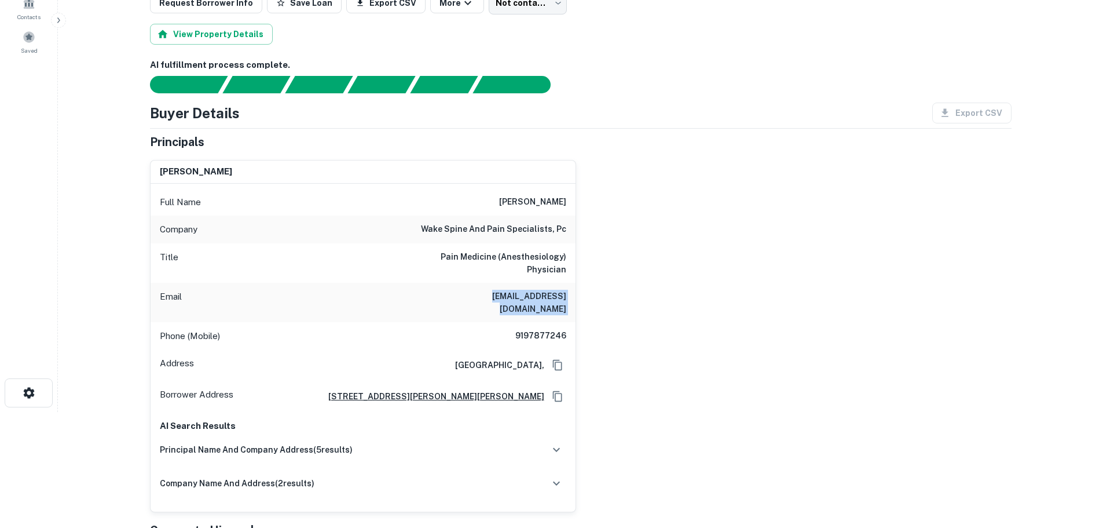
click at [485, 296] on h6 "vijaymandhare@gmail.com" at bounding box center [496, 302] width 139 height 25
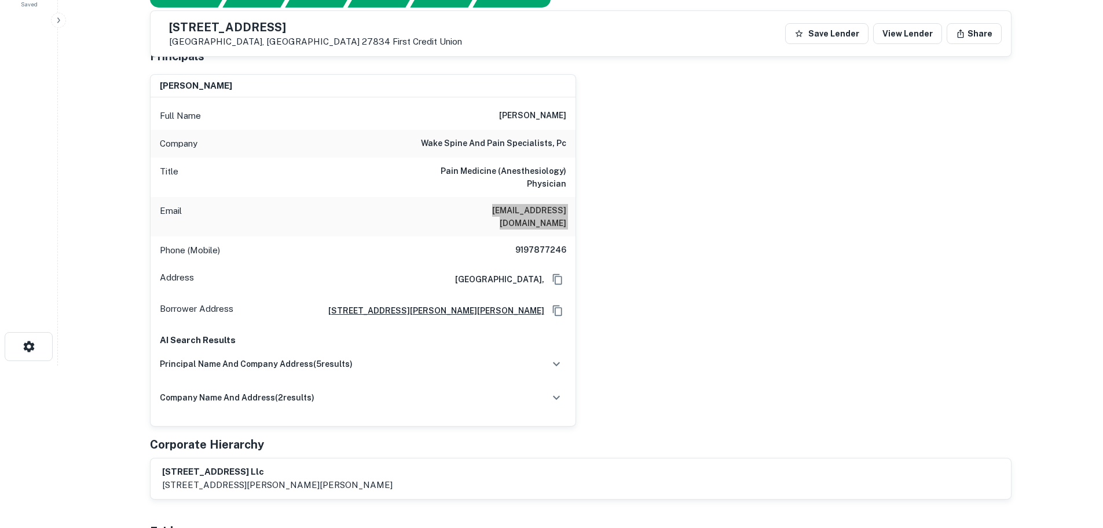
scroll to position [0, 0]
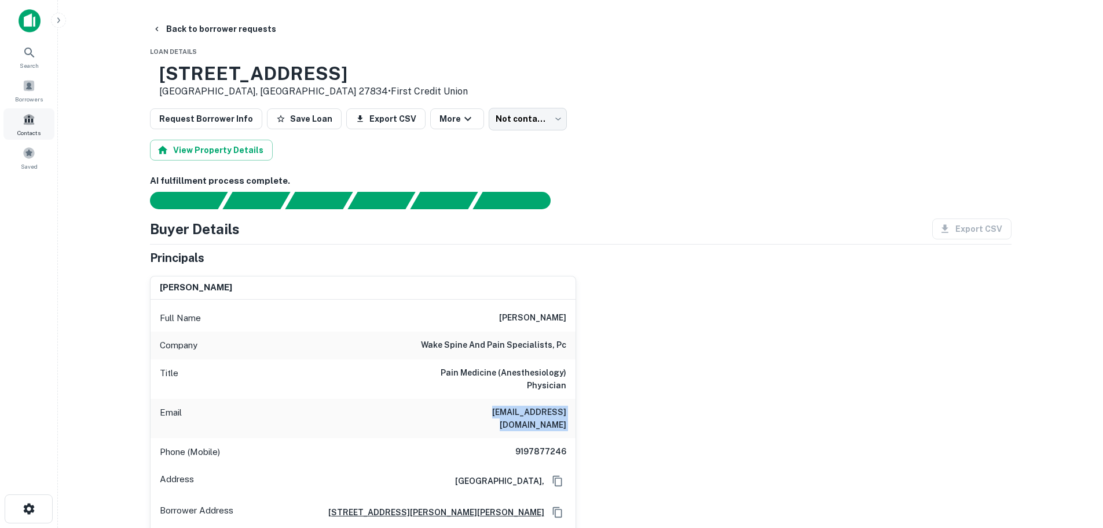
drag, startPoint x: 231, startPoint y: 32, endPoint x: 45, endPoint y: 116, distance: 204.0
click at [231, 32] on button "Back to borrower requests" at bounding box center [214, 29] width 133 height 21
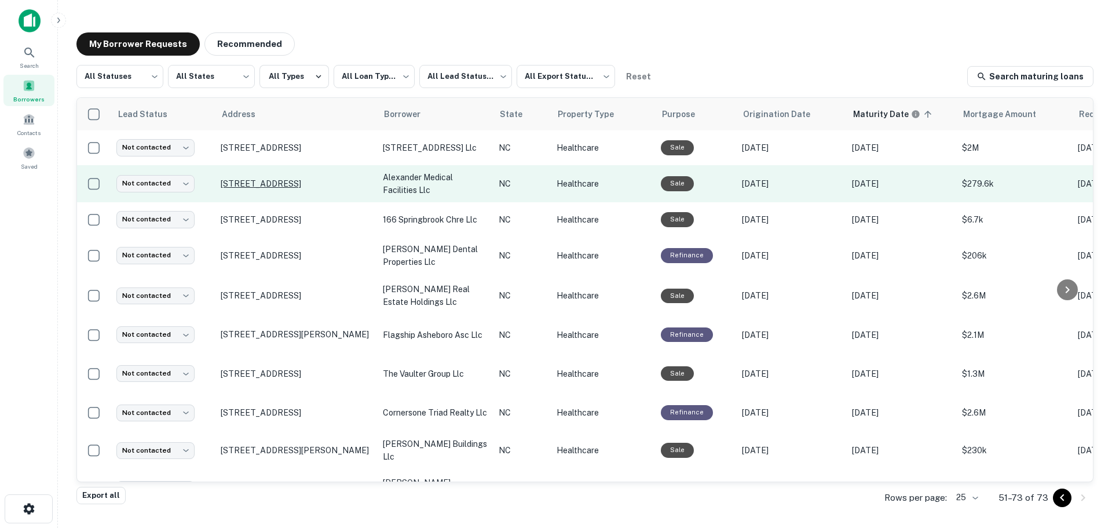
click at [247, 185] on p "1300 Lexington Ave Thomasville, NC 27360" at bounding box center [296, 183] width 151 height 10
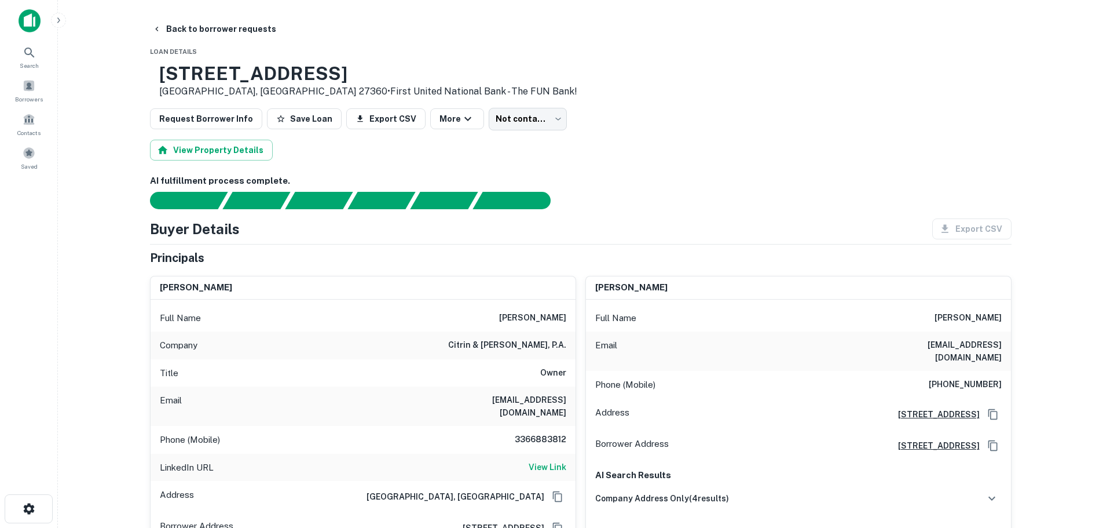
click at [546, 433] on h6 "3366883812" at bounding box center [531, 440] width 69 height 14
click at [525, 402] on h6 "mbwhitman@yahoo.com" at bounding box center [496, 405] width 139 height 25
click at [525, 401] on h6 "mbwhitman@yahoo.com" at bounding box center [496, 405] width 139 height 25
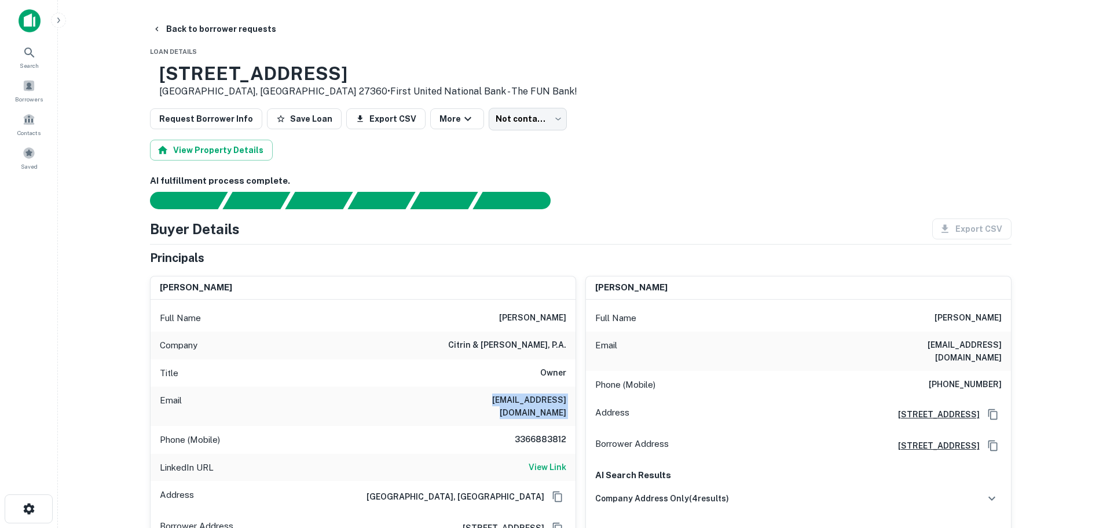
click at [525, 401] on h6 "mbwhitman@yahoo.com" at bounding box center [496, 405] width 139 height 25
click at [974, 378] on h6 "(336) 722-3441" at bounding box center [965, 385] width 73 height 14
click at [953, 346] on h6 "arnoldhelen123@aol.com" at bounding box center [932, 350] width 139 height 25
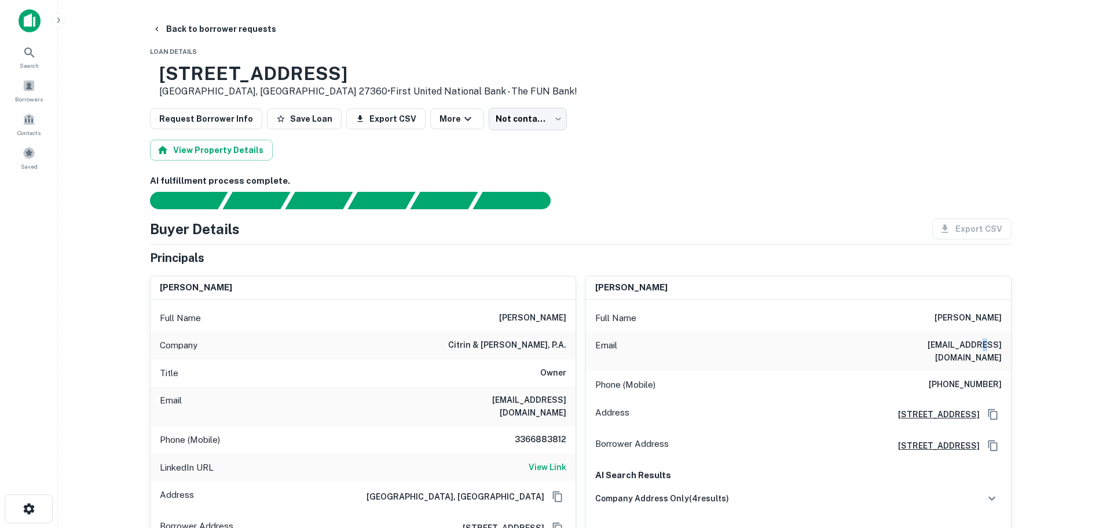
click at [952, 346] on h6 "arnoldhelen123@aol.com" at bounding box center [932, 350] width 139 height 25
click at [199, 29] on button "Back to borrower requests" at bounding box center [214, 29] width 133 height 21
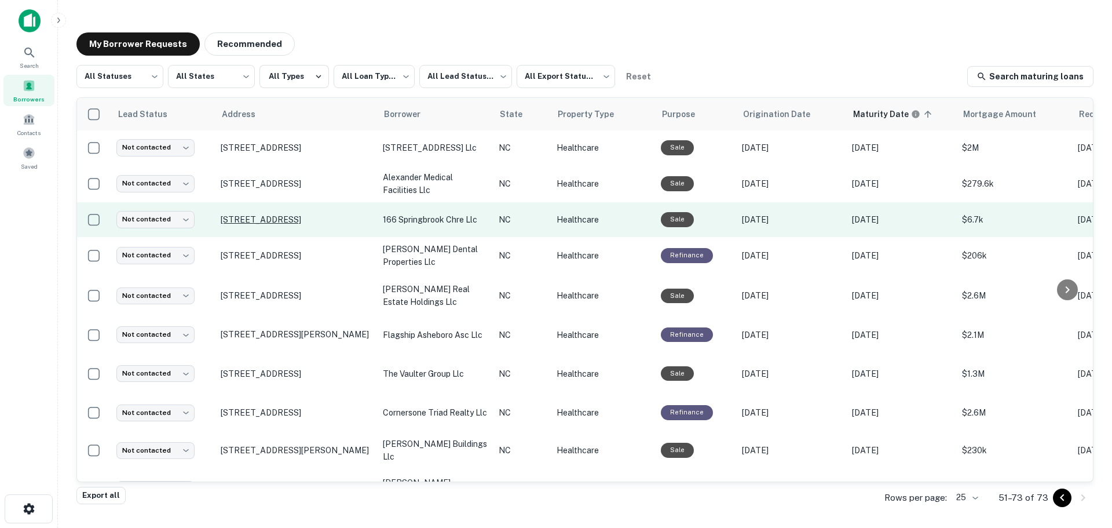
click at [270, 224] on p "166 Springbrook Ave Clayton, NC 27520" at bounding box center [296, 219] width 151 height 10
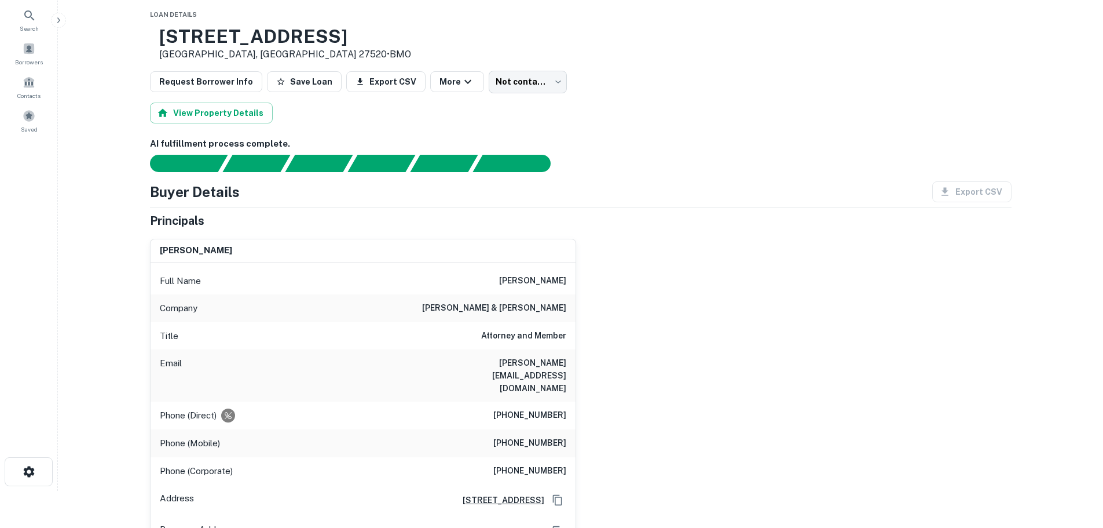
scroll to position [58, 0]
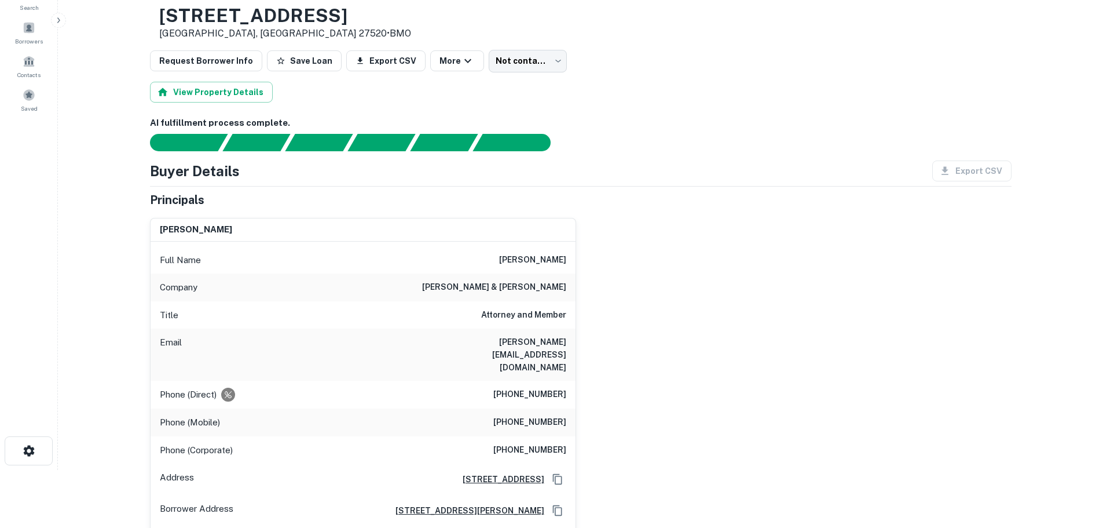
click at [536, 415] on h6 "(404) 488-9575" at bounding box center [529, 422] width 73 height 14
click at [520, 387] on h6 "(404) 888-9575" at bounding box center [529, 394] width 73 height 14
click at [517, 387] on h6 "(404) 888-9575" at bounding box center [529, 394] width 73 height 14
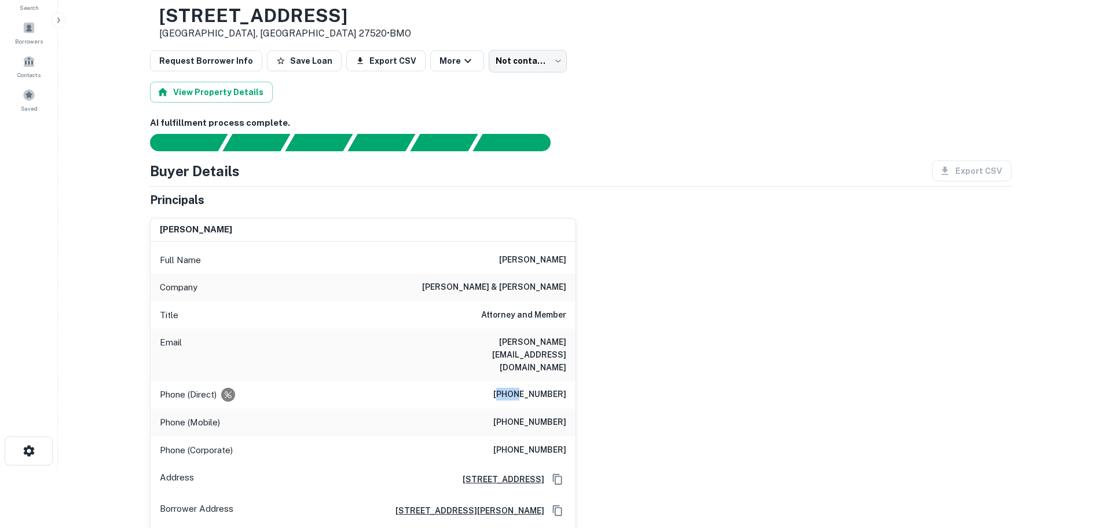
click at [515, 387] on h6 "(404) 888-9575" at bounding box center [529, 394] width 73 height 14
click at [531, 340] on h6 "krevolin@khlawfirm.com" at bounding box center [496, 354] width 139 height 38
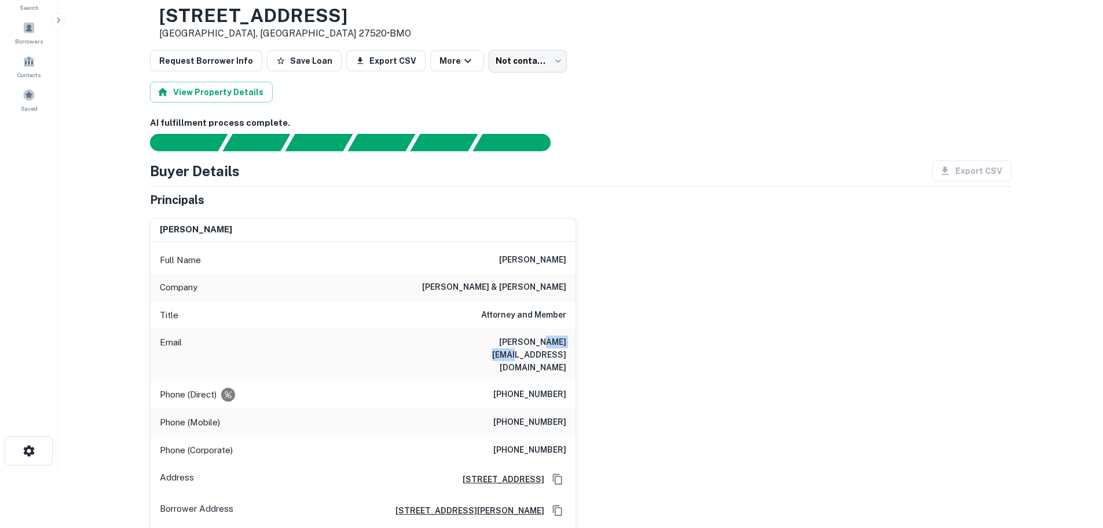
click at [531, 340] on h6 "krevolin@khlawfirm.com" at bounding box center [496, 354] width 139 height 38
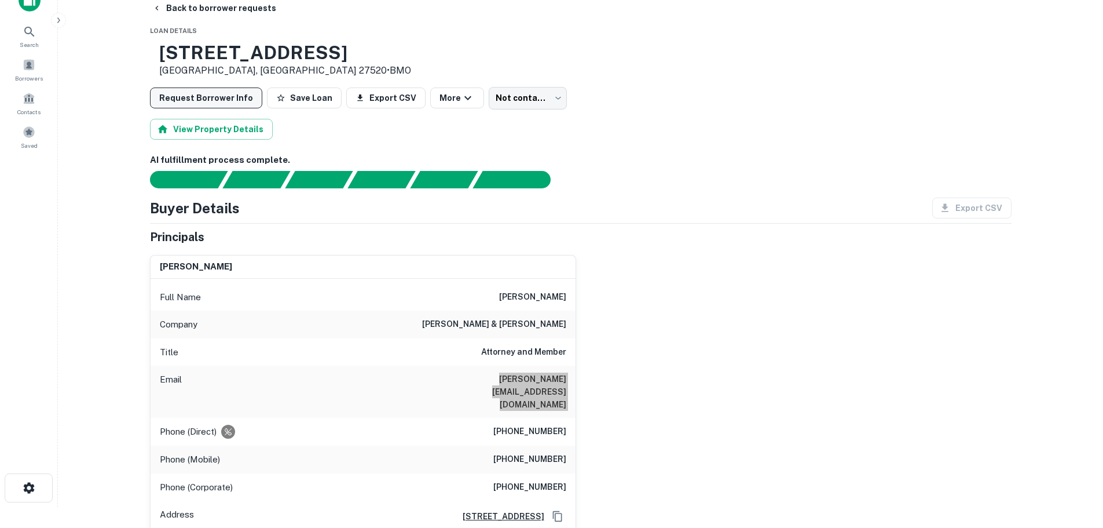
scroll to position [0, 0]
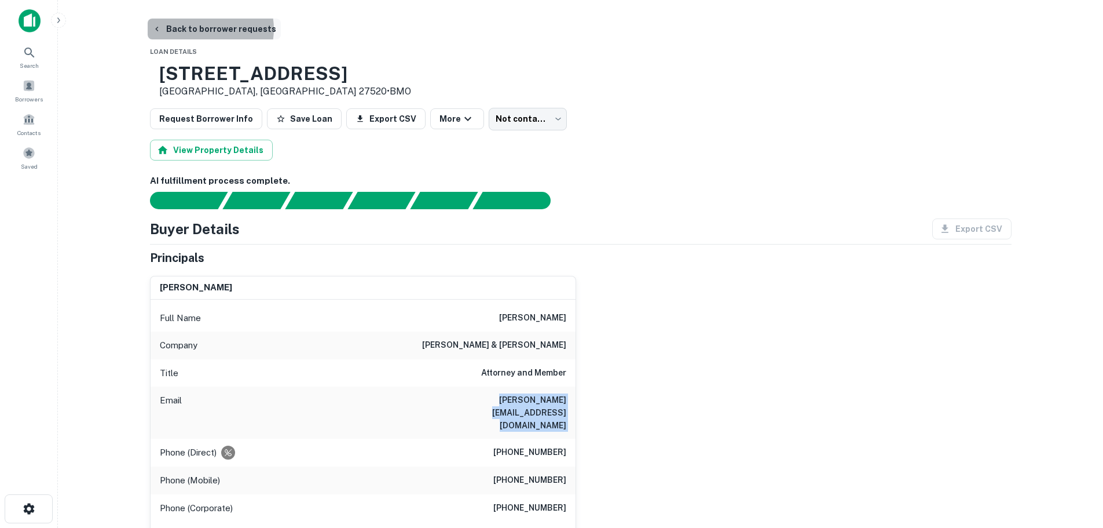
click at [206, 29] on button "Back to borrower requests" at bounding box center [214, 29] width 133 height 21
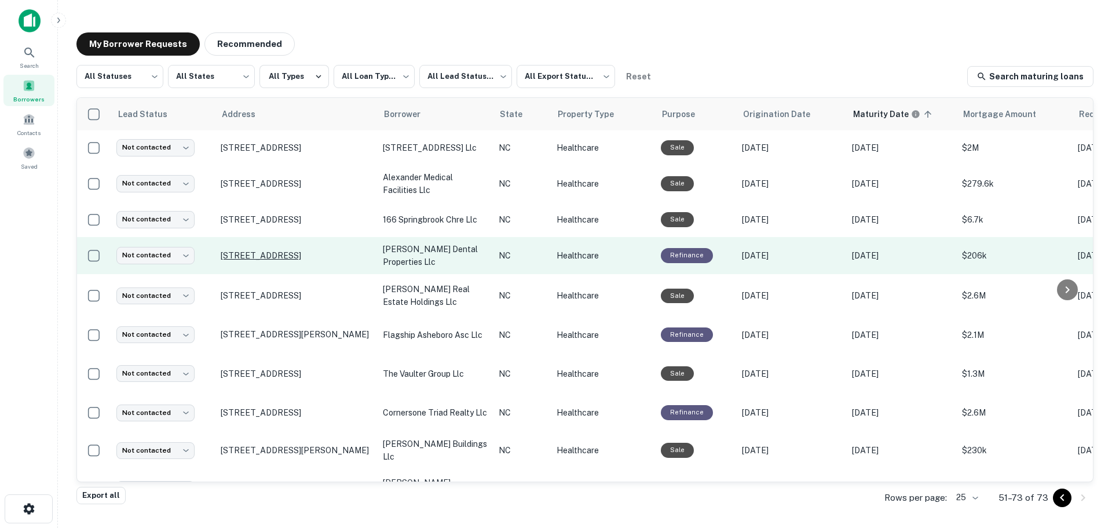
click at [266, 261] on p "814 S Main St Wake Forest, NC 27587" at bounding box center [296, 255] width 151 height 10
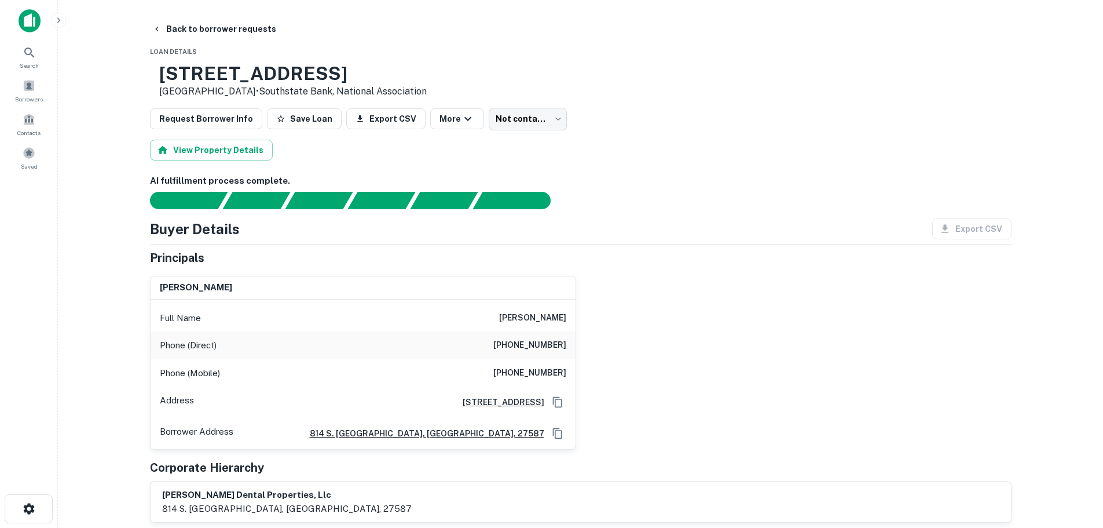
click at [537, 374] on h6 "(919) 906-6496" at bounding box center [529, 373] width 73 height 14
click at [531, 343] on h6 "(919) 293-0458" at bounding box center [529, 345] width 73 height 14
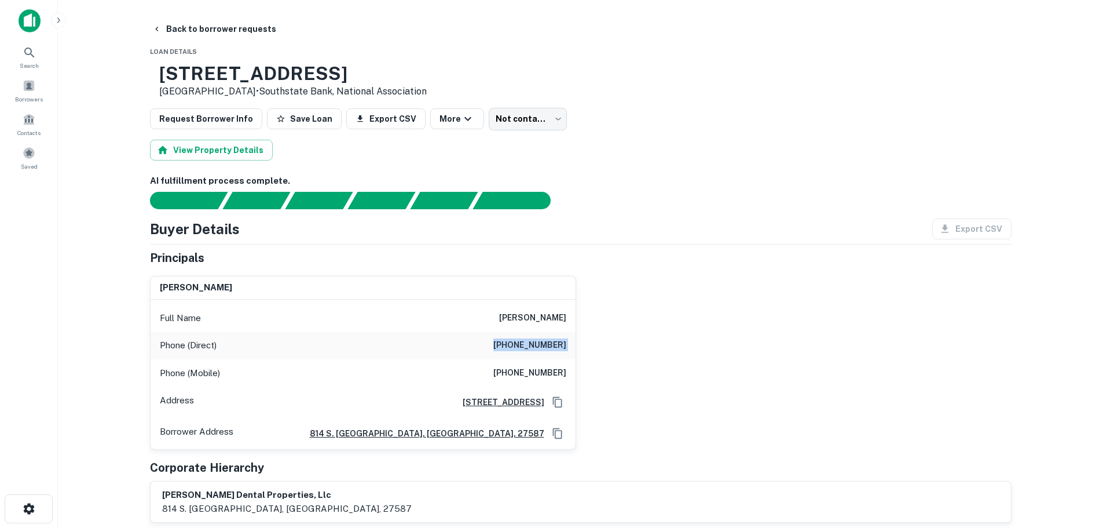
click at [531, 343] on h6 "(919) 293-0458" at bounding box center [529, 345] width 73 height 14
drag, startPoint x: 218, startPoint y: 28, endPoint x: 136, endPoint y: 117, distance: 120.5
click at [218, 28] on button "Back to borrower requests" at bounding box center [214, 29] width 133 height 21
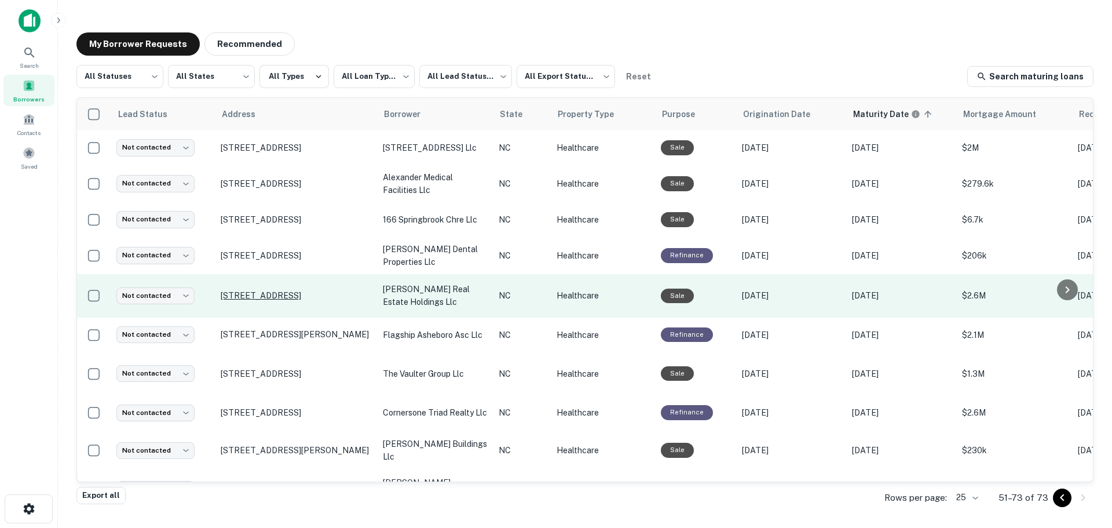
click at [290, 301] on p "95 Springbrook Ave Clayton, NC 27520" at bounding box center [296, 295] width 151 height 10
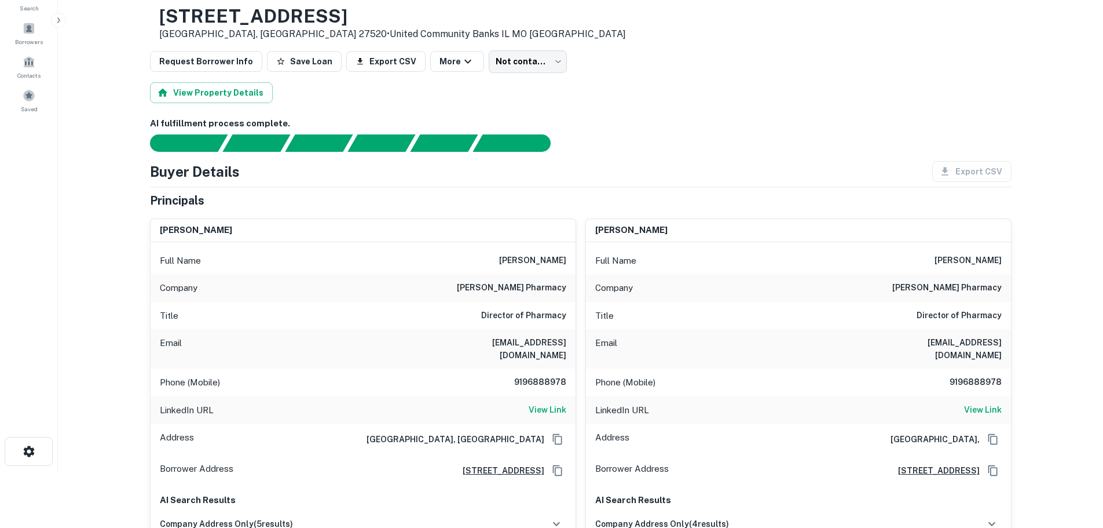
scroll to position [58, 0]
click at [533, 375] on h6 "9196888978" at bounding box center [531, 382] width 69 height 14
click at [526, 342] on h6 "vinvip@yahoo.com" at bounding box center [496, 347] width 139 height 25
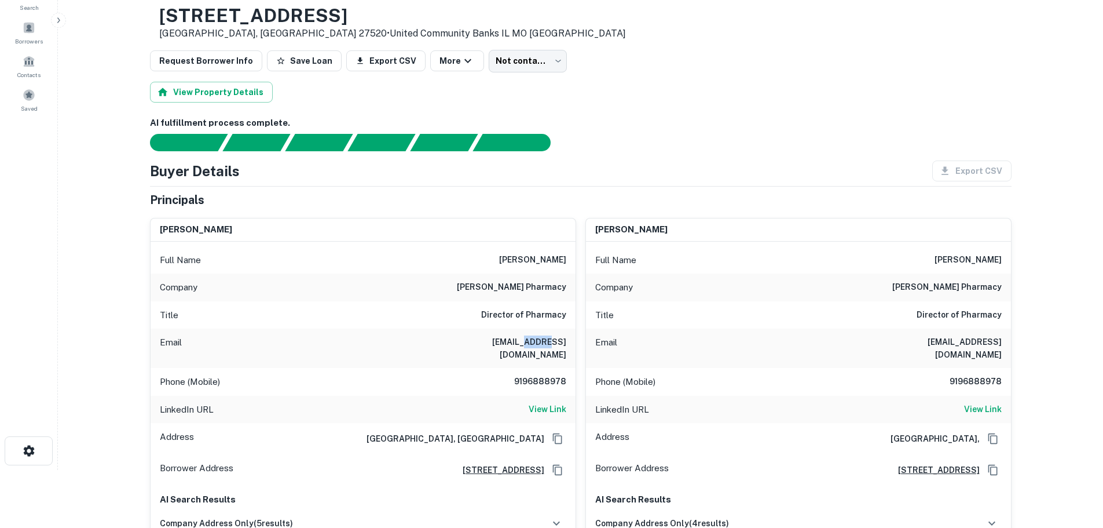
click at [526, 342] on h6 "vinvip@yahoo.com" at bounding box center [496, 347] width 139 height 25
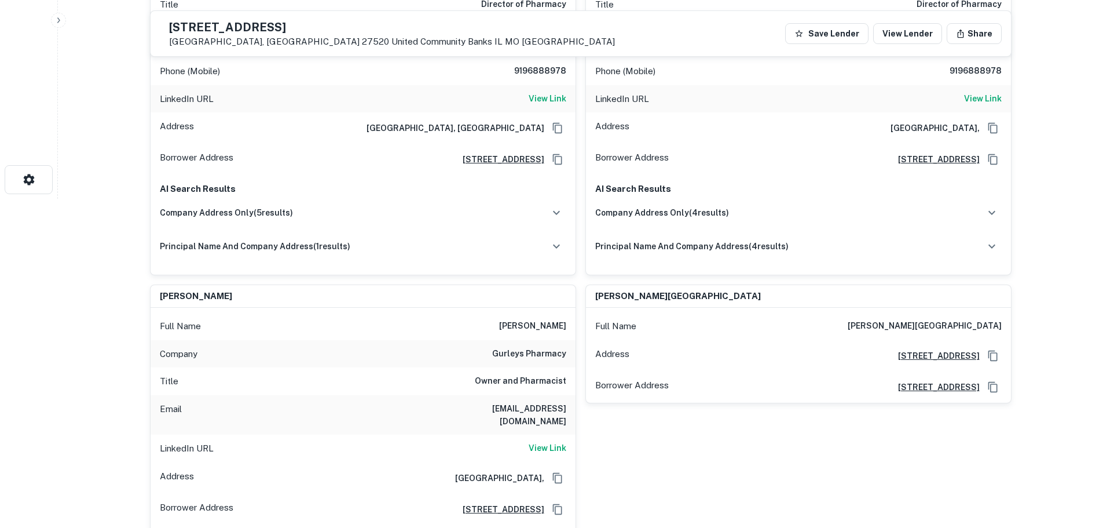
scroll to position [347, 0]
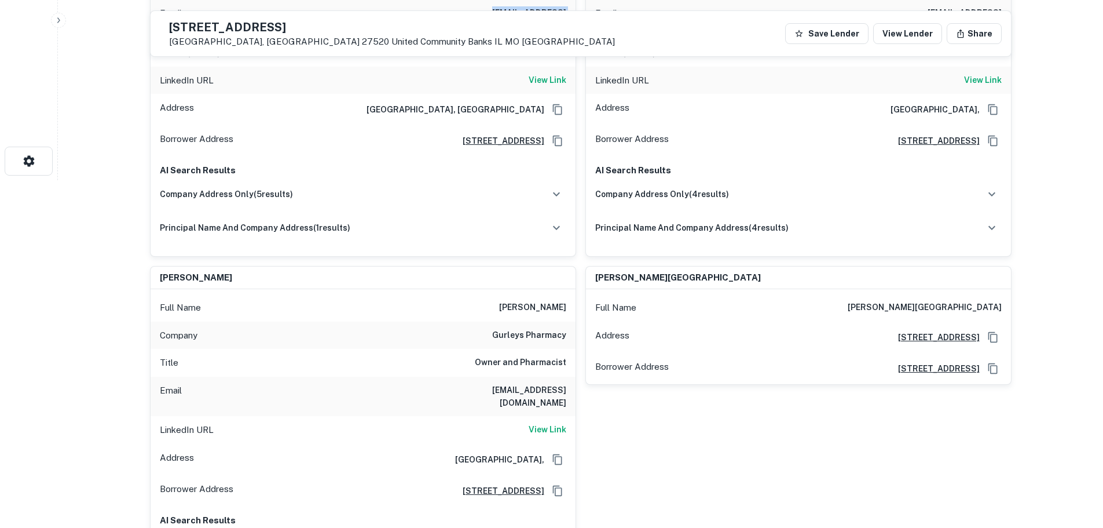
click at [504, 383] on h6 "raj.manickam1@gmail.com" at bounding box center [496, 395] width 139 height 25
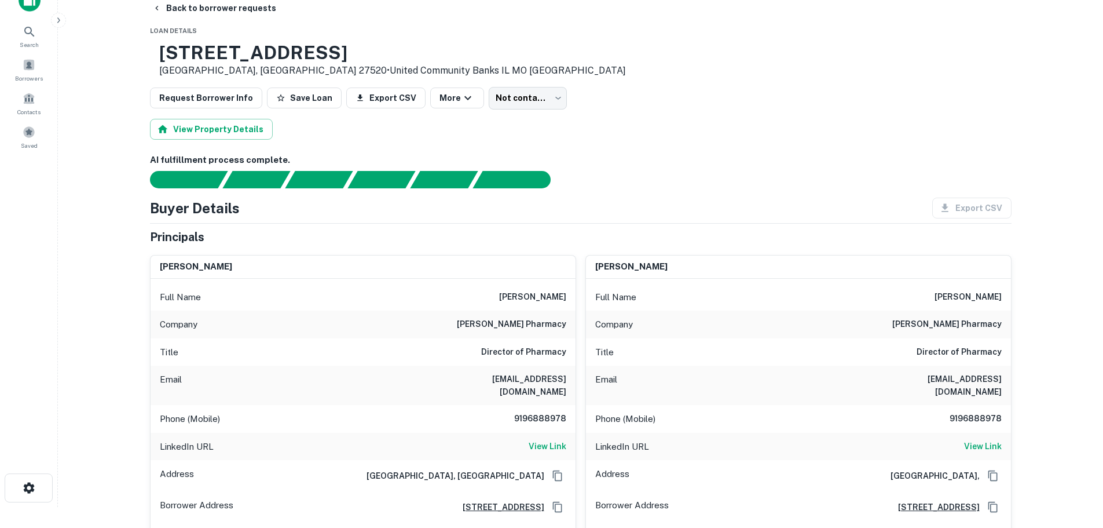
scroll to position [0, 0]
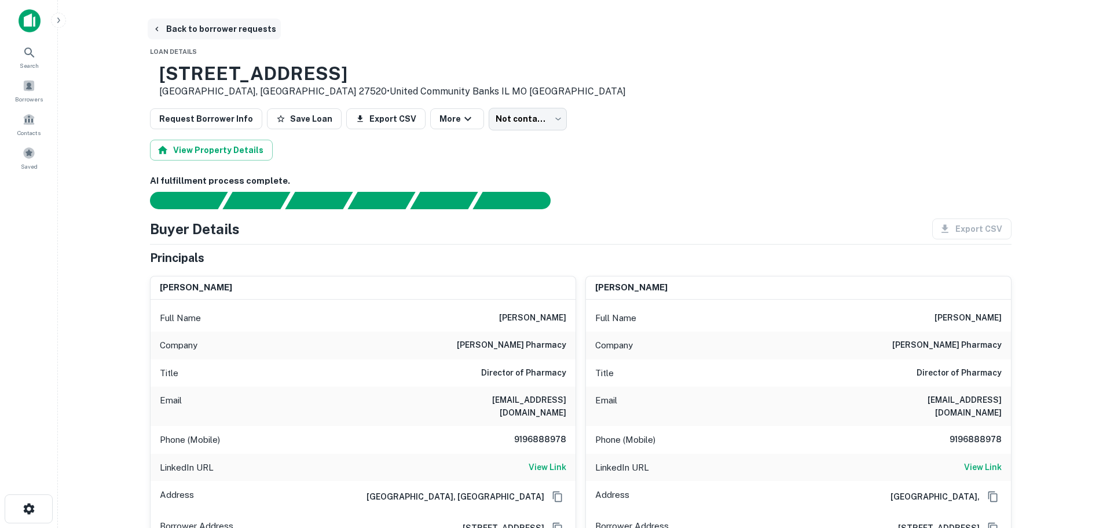
click at [210, 30] on button "Back to borrower requests" at bounding box center [214, 29] width 133 height 21
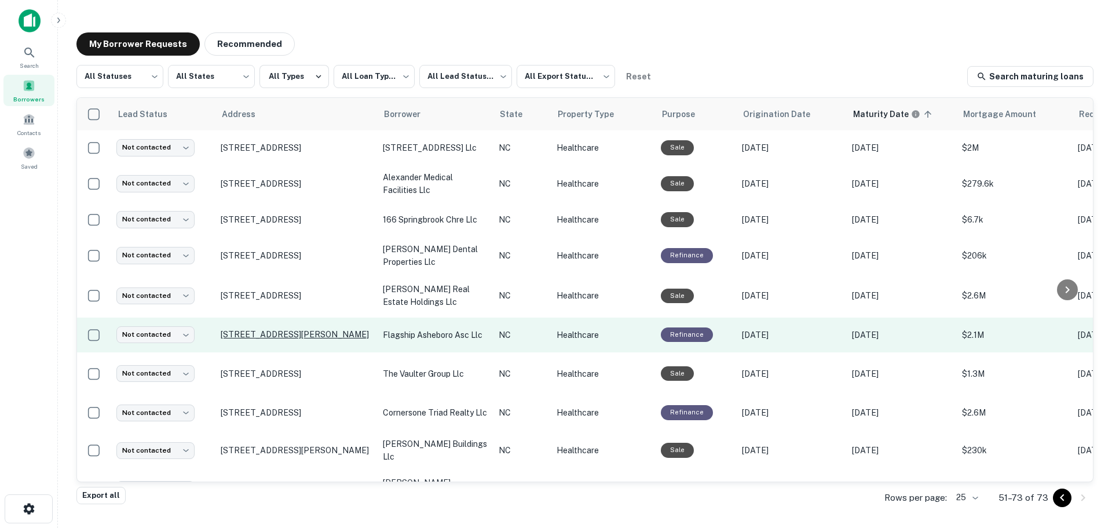
click at [262, 339] on p "724 Thomas St Asheboro, NC 27203" at bounding box center [296, 334] width 151 height 10
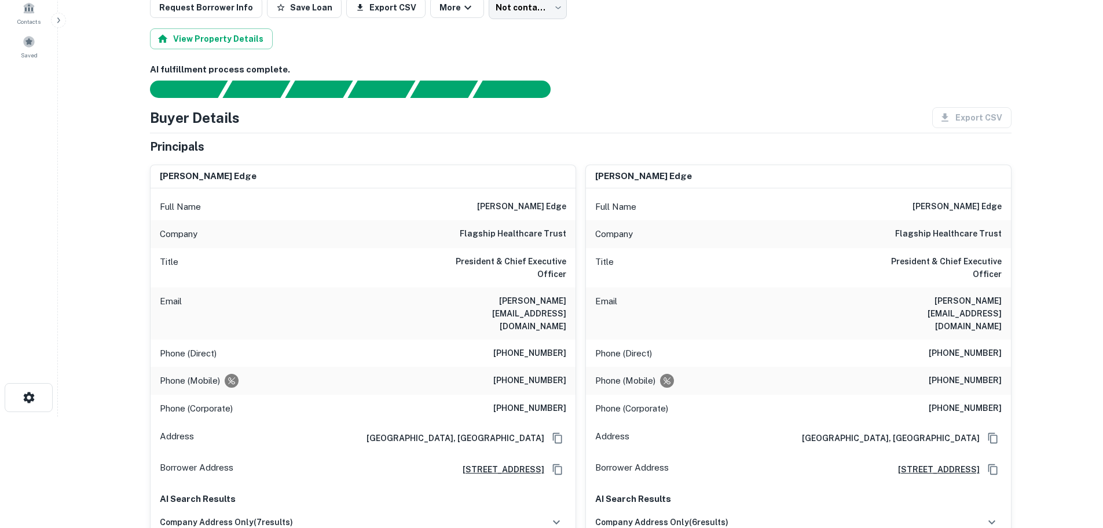
scroll to position [116, 0]
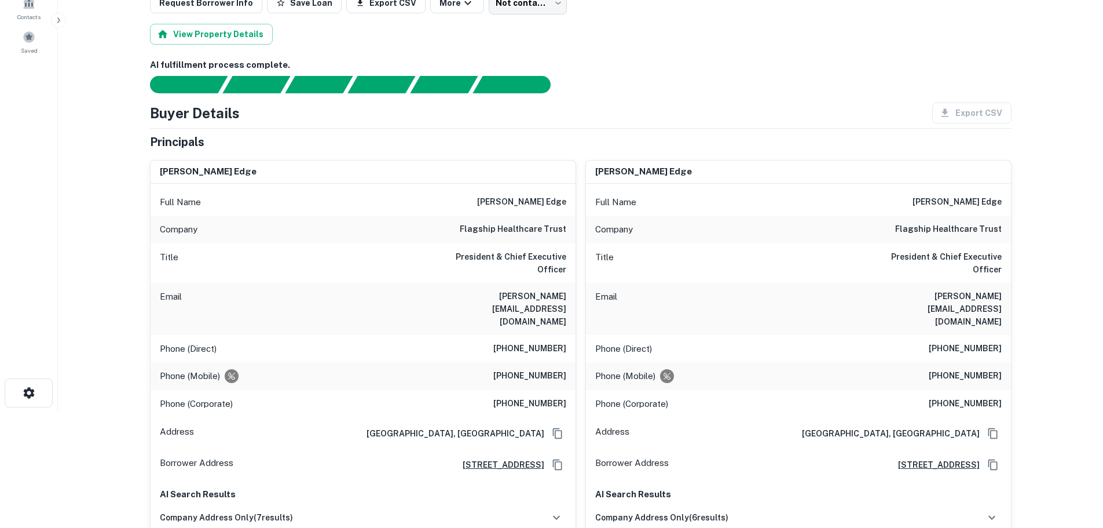
click at [516, 342] on h6 "(704) 971-8902" at bounding box center [529, 349] width 73 height 14
click at [497, 290] on h6 "brannen@flagshiphp.com" at bounding box center [496, 309] width 139 height 38
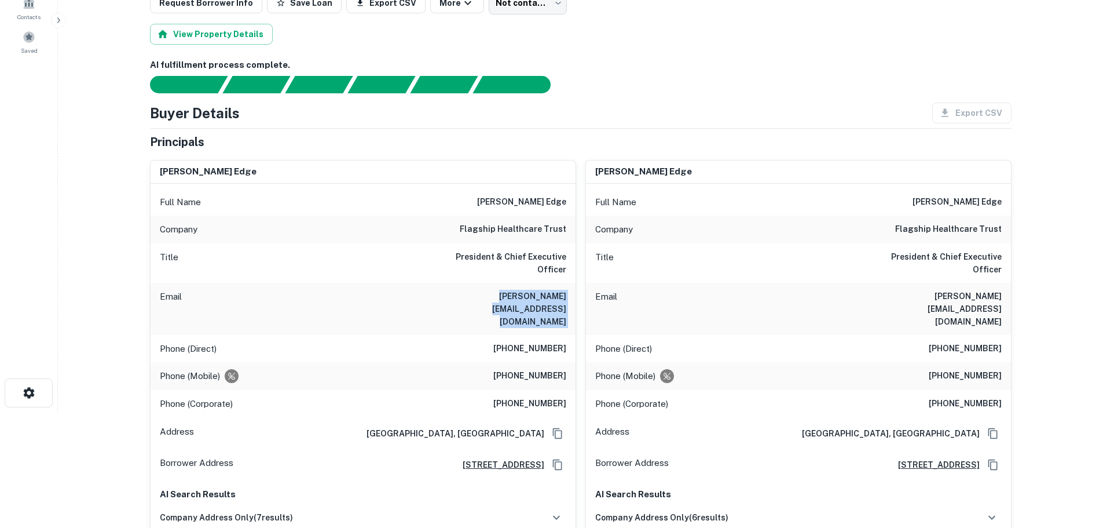
click at [497, 290] on h6 "brannen@flagshiphp.com" at bounding box center [496, 309] width 139 height 38
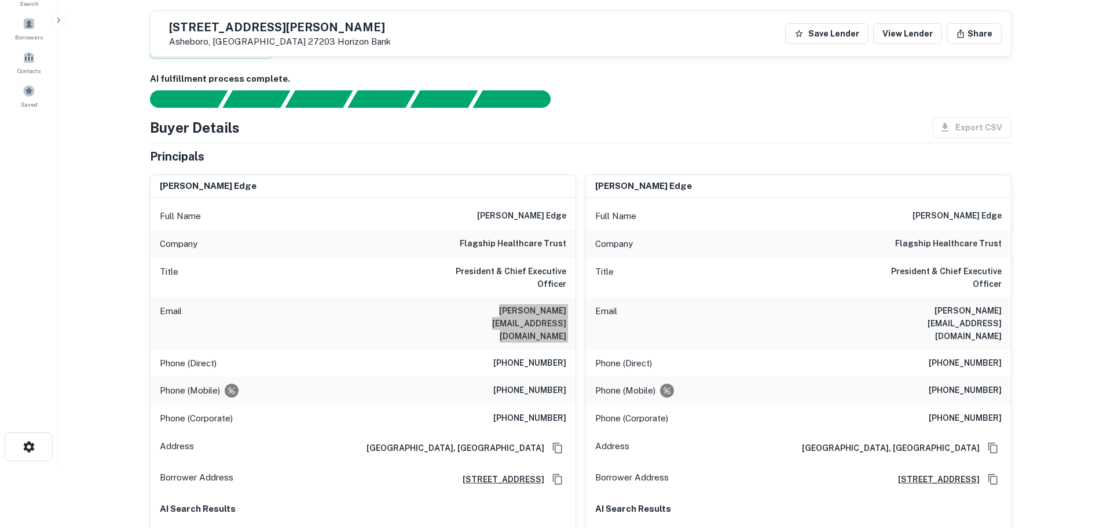
scroll to position [0, 0]
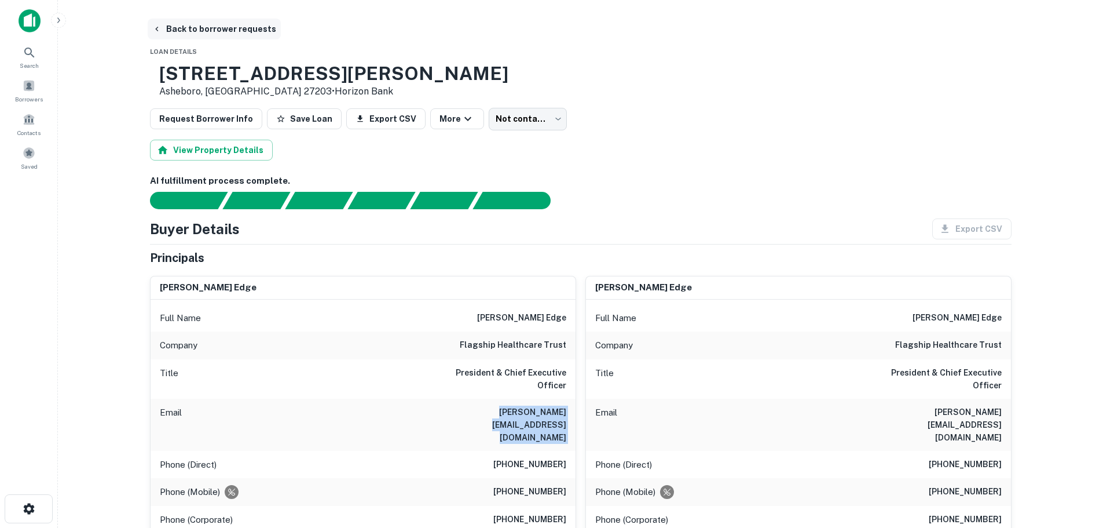
click at [199, 30] on button "Back to borrower requests" at bounding box center [214, 29] width 133 height 21
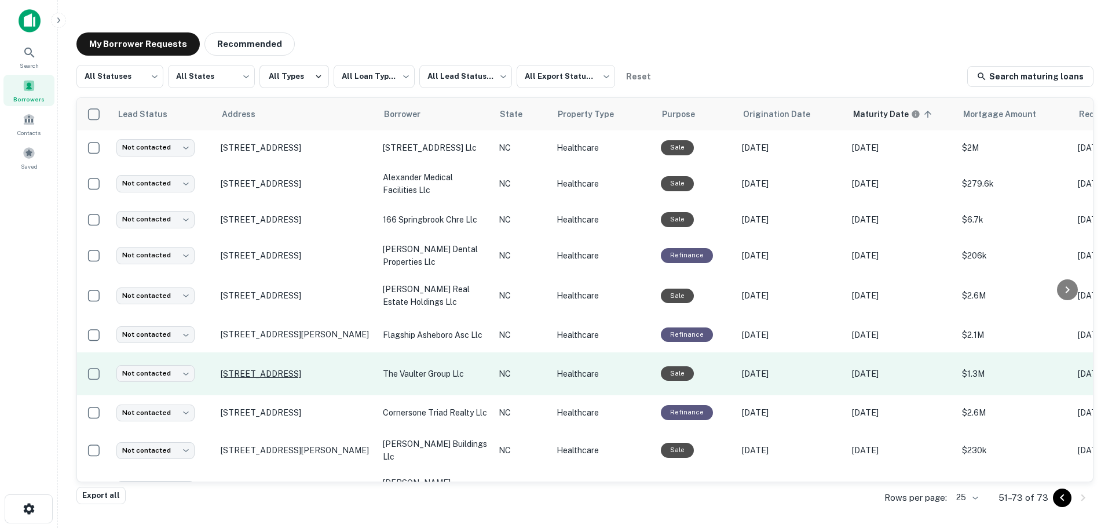
click at [284, 376] on p "1717 Shipyard Blvd Wilmington, NC 28403" at bounding box center [296, 373] width 151 height 10
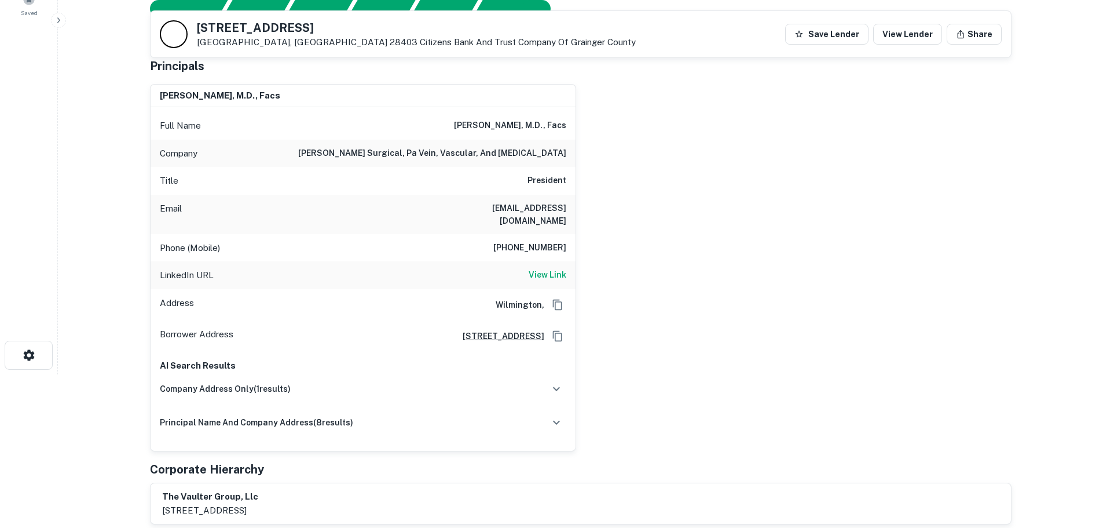
scroll to position [174, 0]
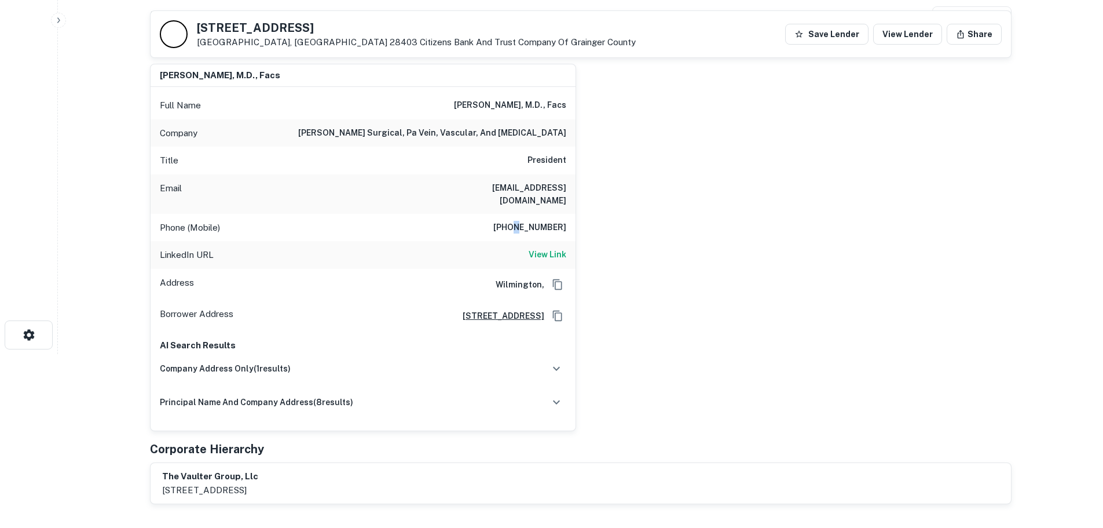
click at [534, 221] on h6 "910-617-1754" at bounding box center [529, 228] width 73 height 14
click at [533, 221] on h6 "910-617-1754" at bounding box center [529, 228] width 73 height 14
click at [534, 187] on h6 "eatjr1@gmail.com" at bounding box center [496, 193] width 139 height 25
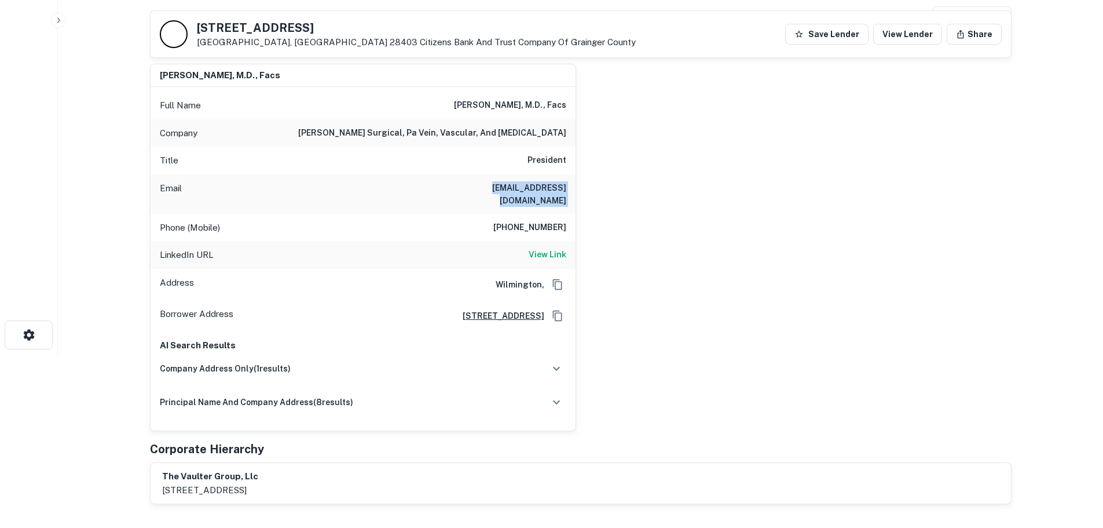
click at [534, 187] on h6 "eatjr1@gmail.com" at bounding box center [496, 193] width 139 height 25
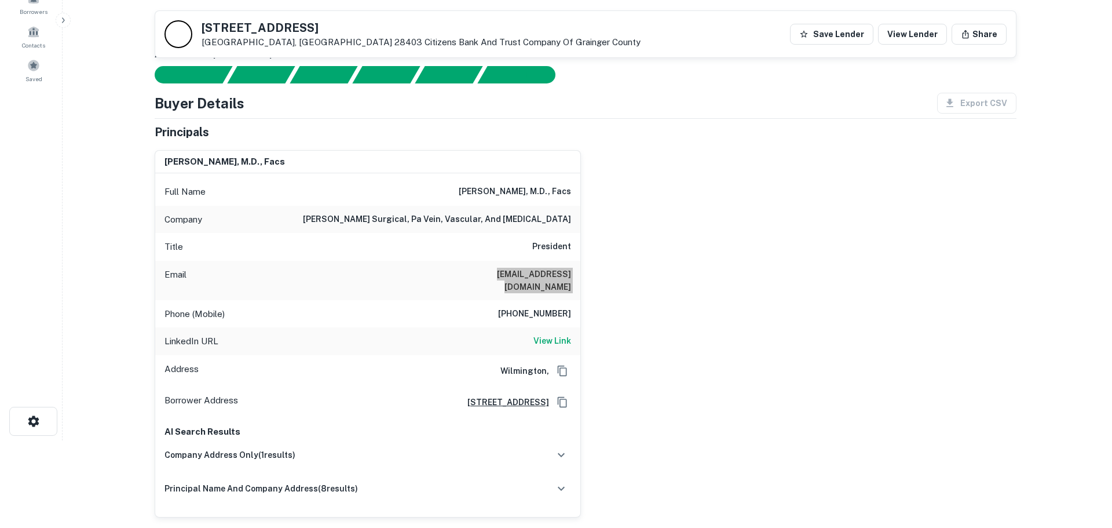
scroll to position [0, 0]
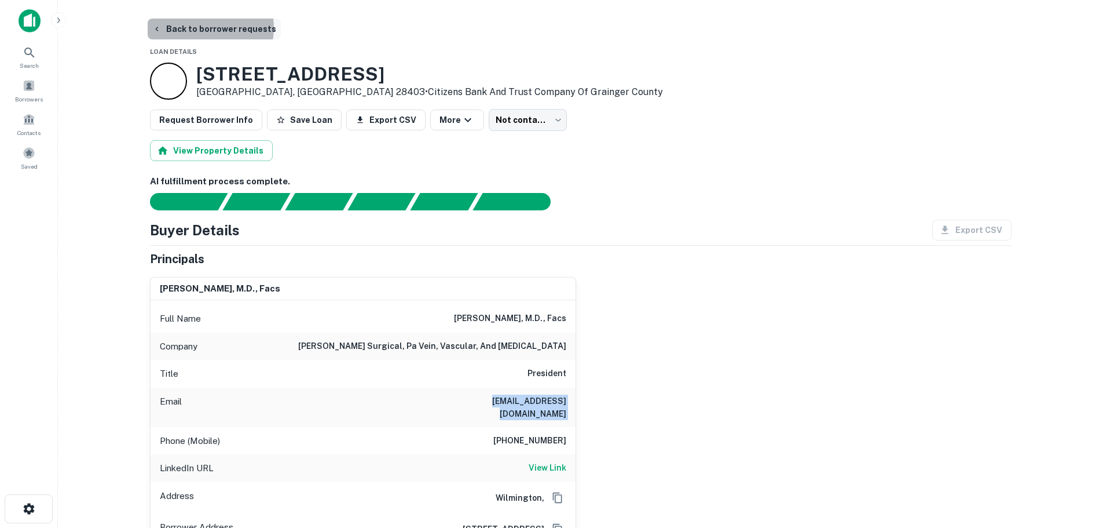
click at [203, 28] on button "Back to borrower requests" at bounding box center [214, 29] width 133 height 21
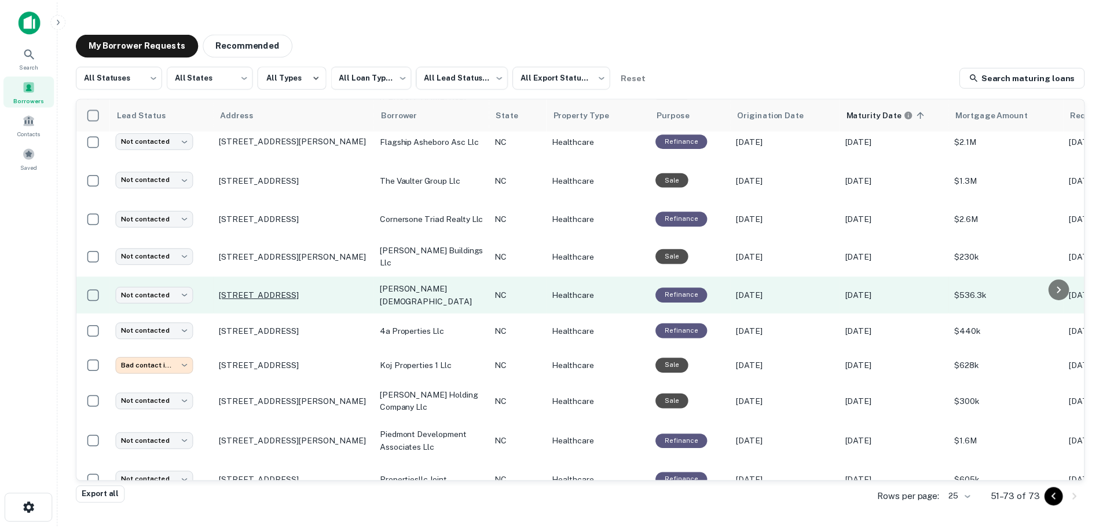
scroll to position [174, 0]
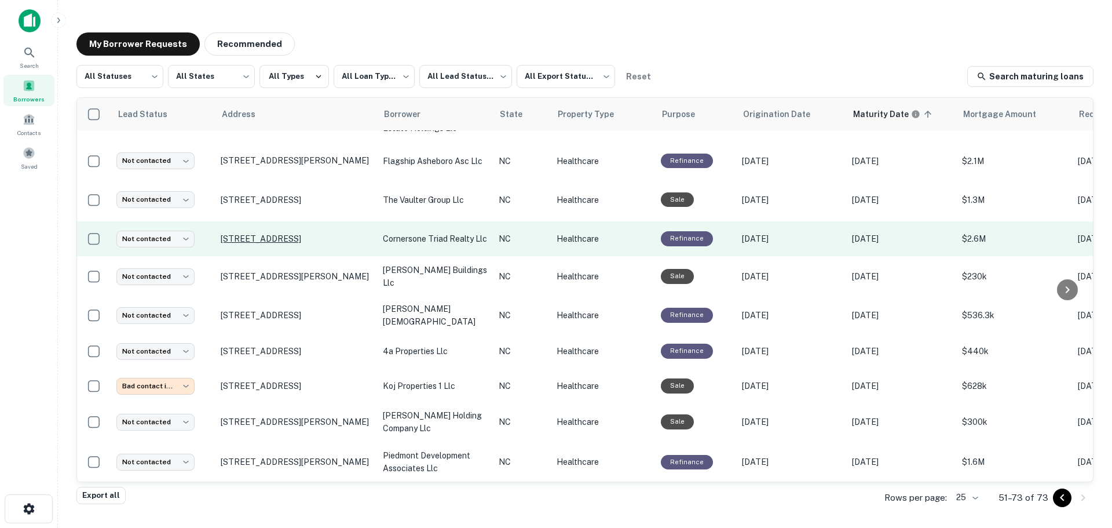
click at [303, 238] on p "2933 Maplewood Ave Winston Salem, NC 27103" at bounding box center [296, 238] width 151 height 10
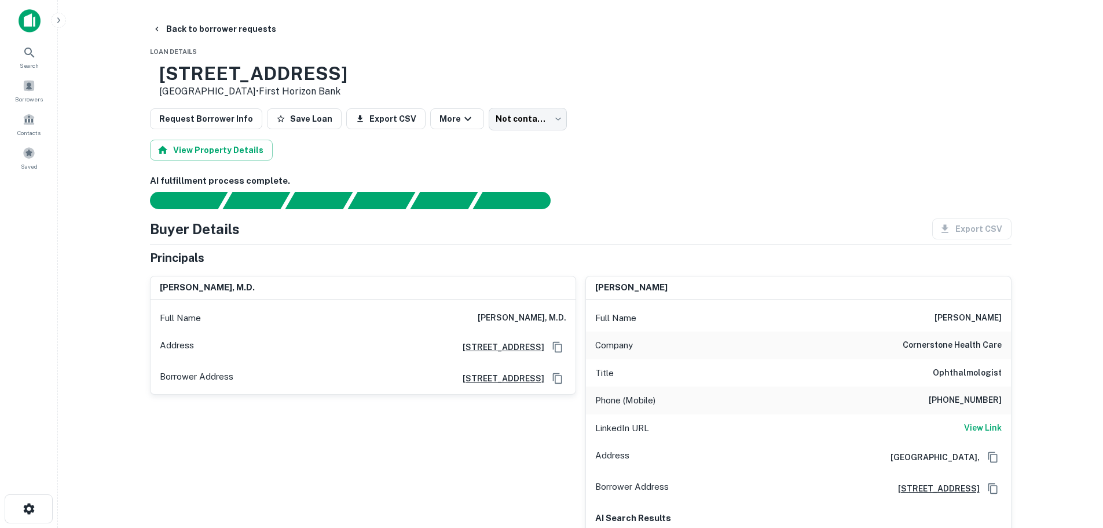
scroll to position [58, 0]
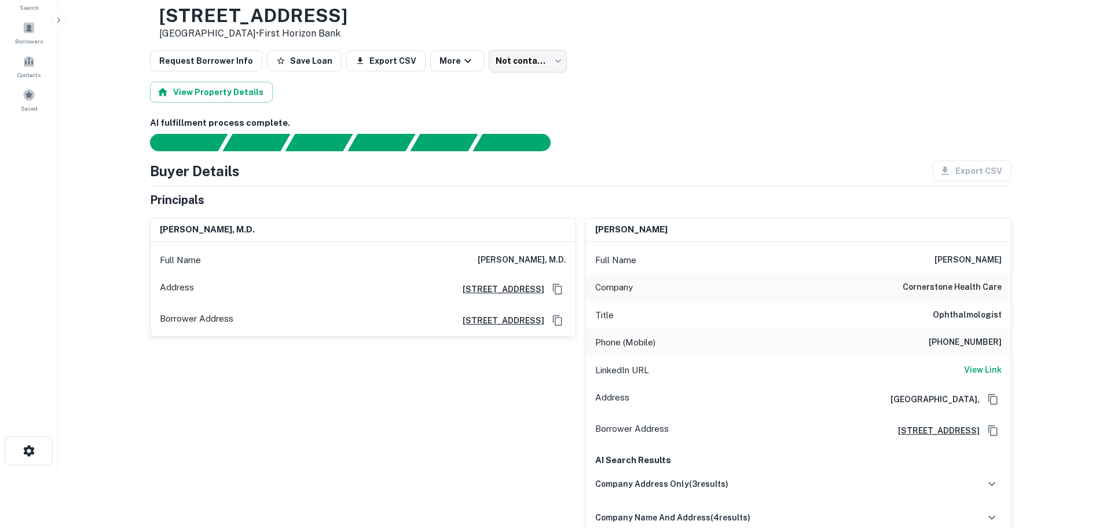
click at [969, 342] on h6 "336-687-0258" at bounding box center [965, 342] width 73 height 14
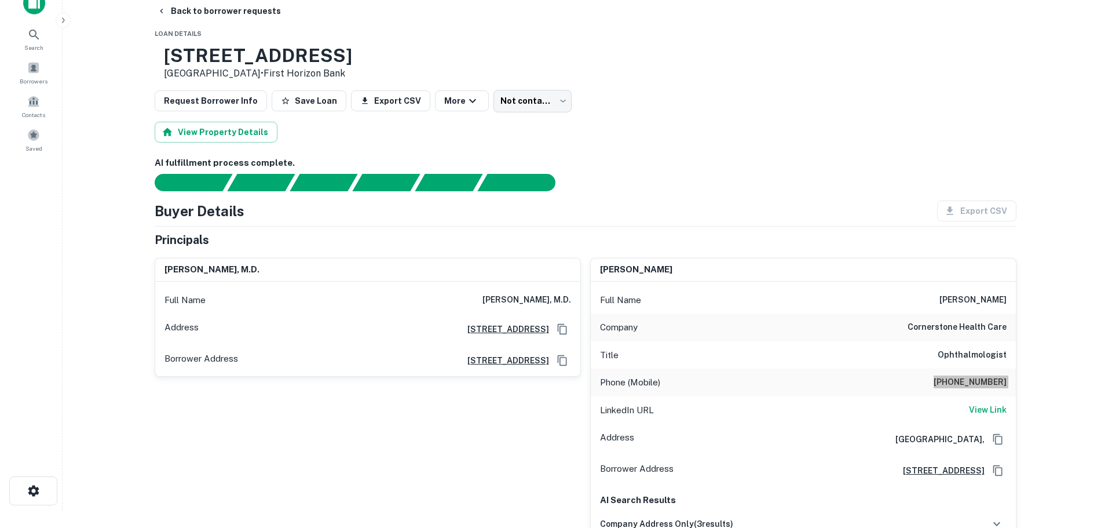
scroll to position [0, 0]
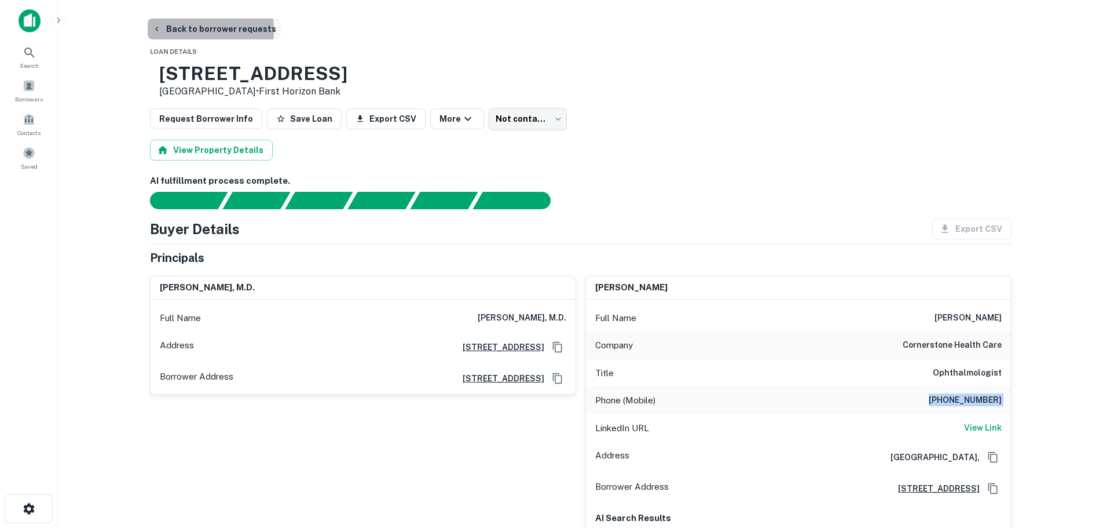
click at [184, 31] on button "Back to borrower requests" at bounding box center [214, 29] width 133 height 21
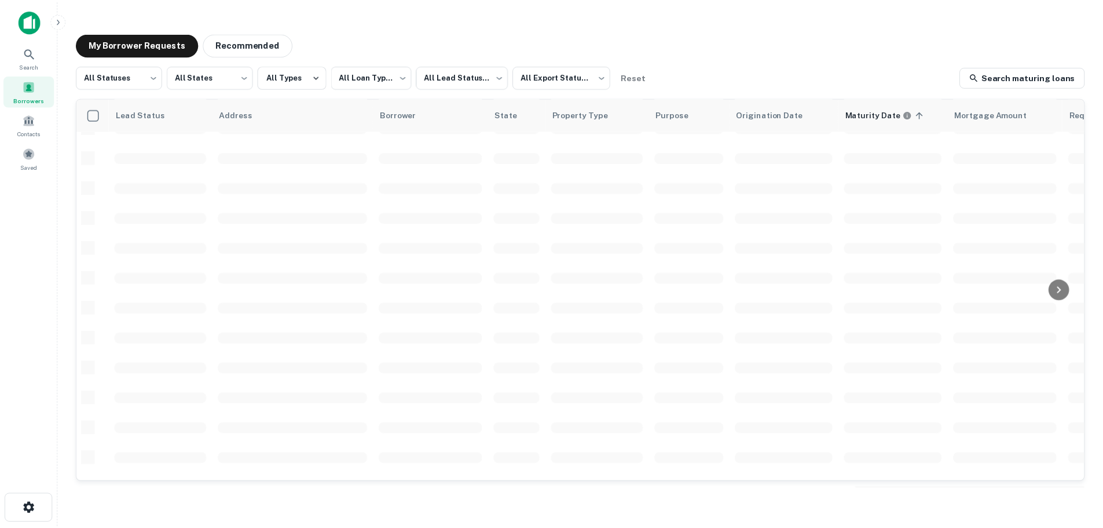
scroll to position [174, 0]
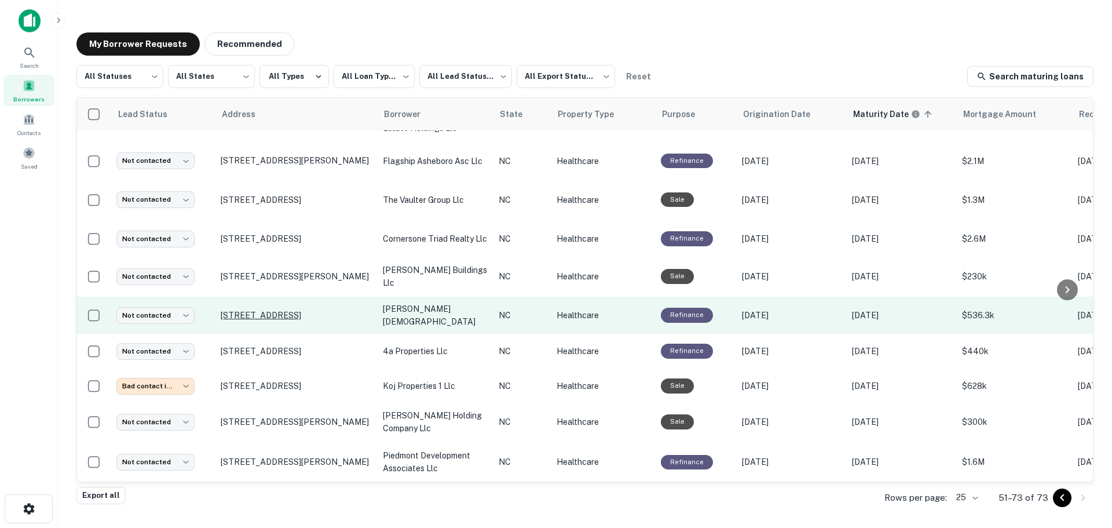
click at [275, 319] on p "1269 Us Highway 221a Forest City, NC 28043" at bounding box center [296, 315] width 151 height 10
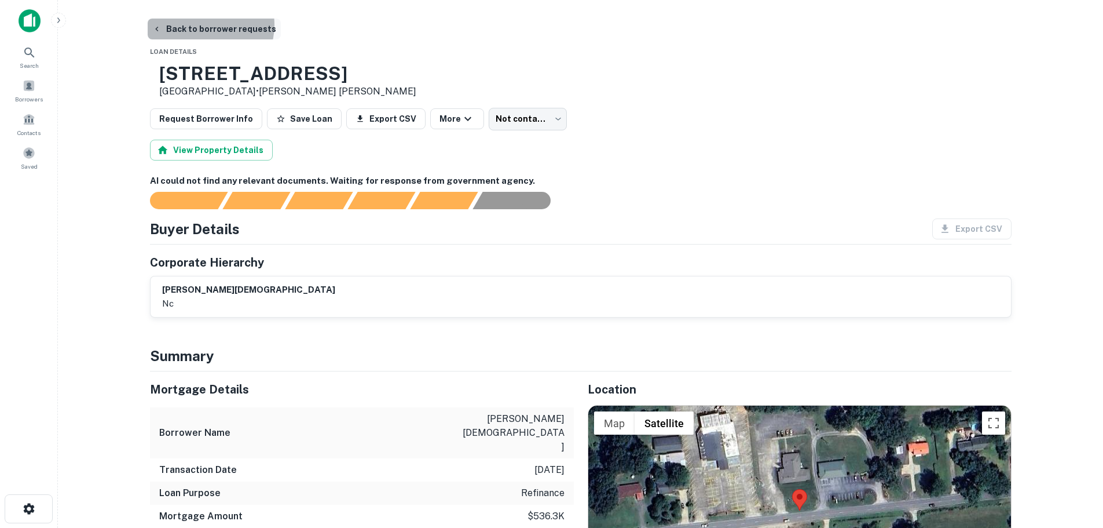
click at [207, 25] on button "Back to borrower requests" at bounding box center [214, 29] width 133 height 21
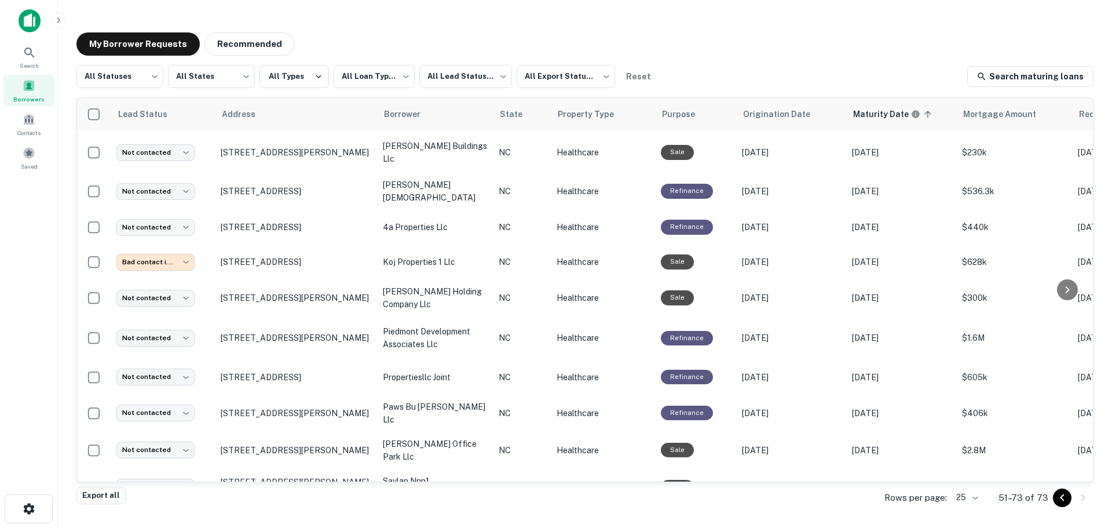
scroll to position [174, 0]
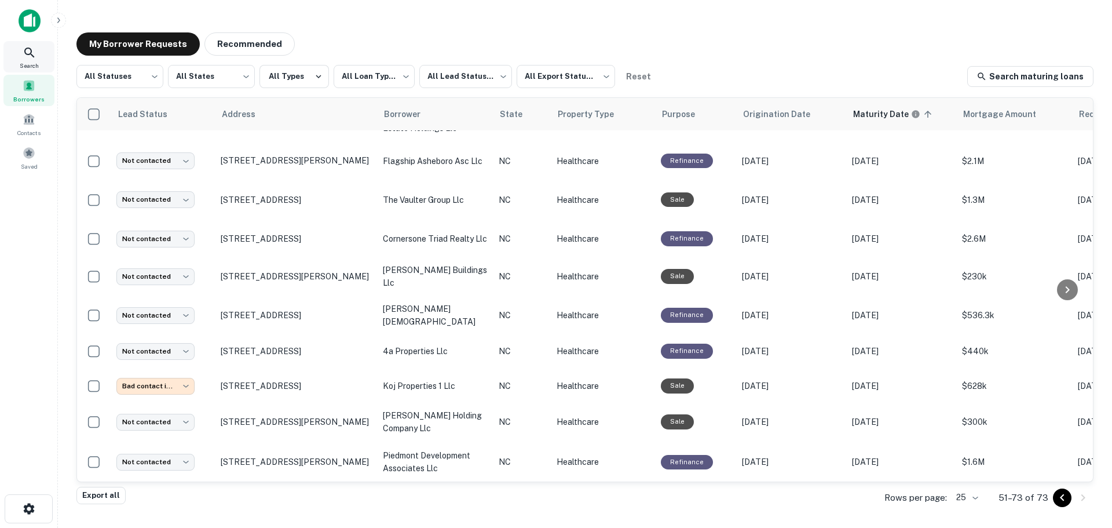
click at [31, 61] on span "Search" at bounding box center [29, 65] width 19 height 9
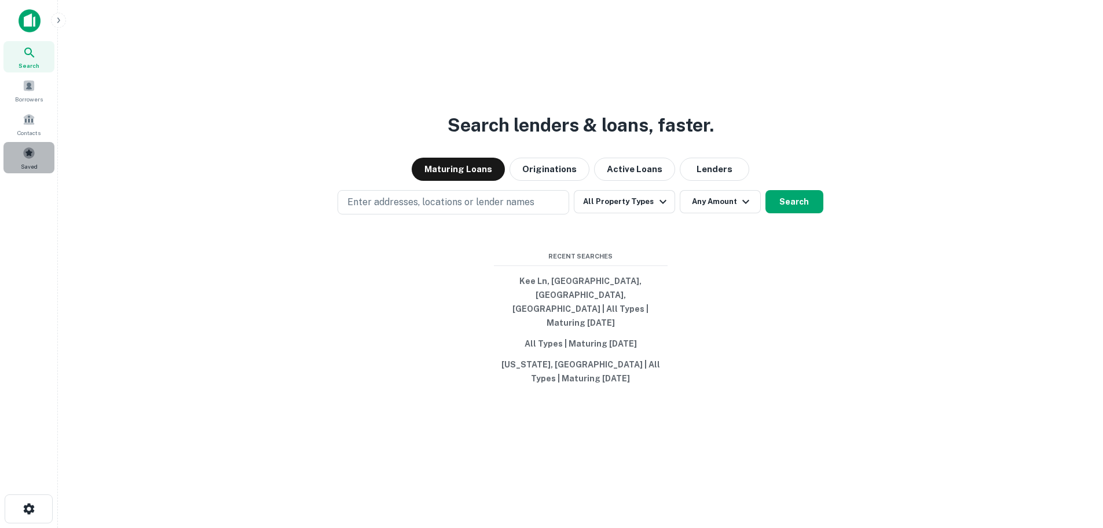
click at [28, 156] on span at bounding box center [29, 153] width 13 height 13
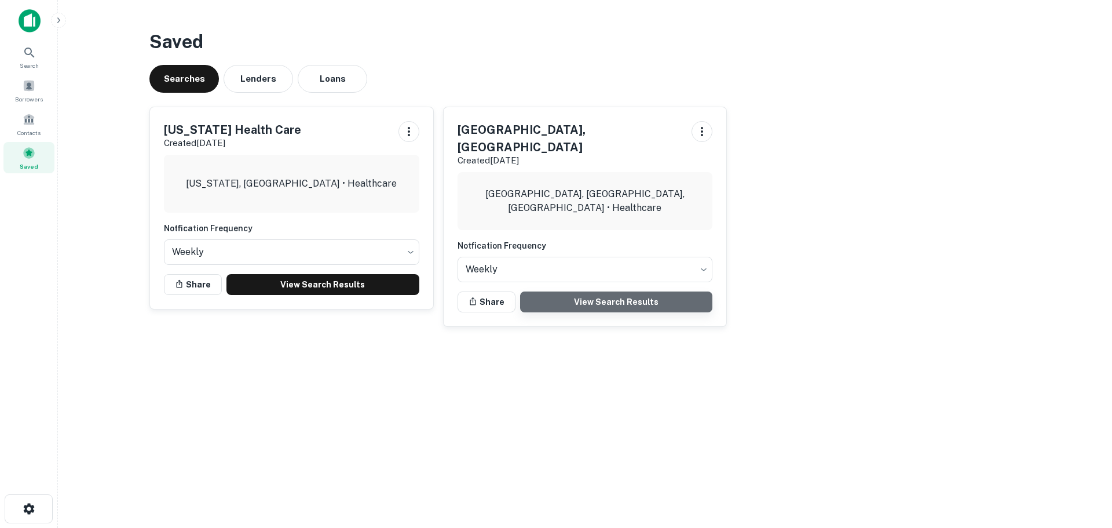
click at [609, 291] on link "View Search Results" at bounding box center [616, 301] width 193 height 21
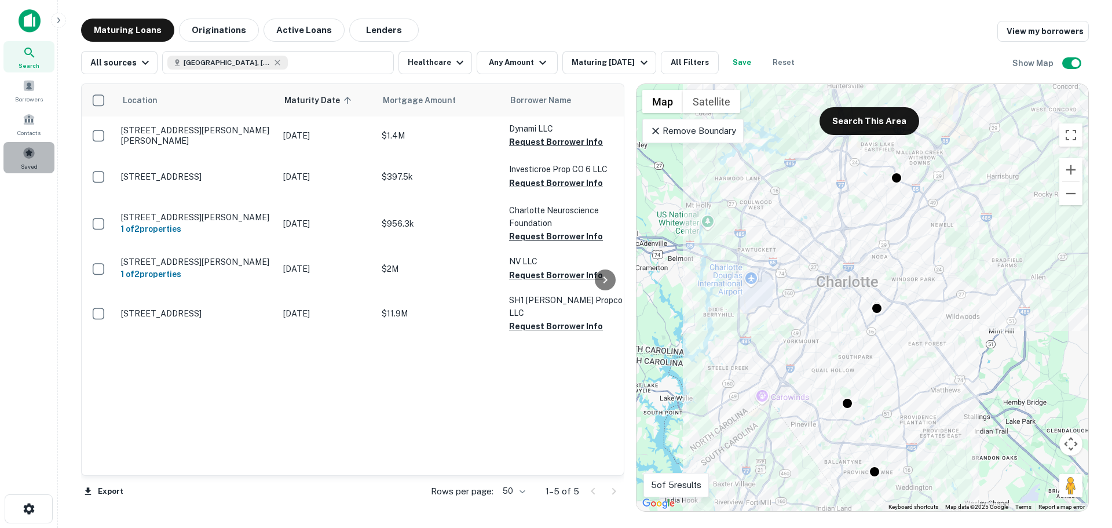
click at [26, 158] on span at bounding box center [29, 153] width 13 height 13
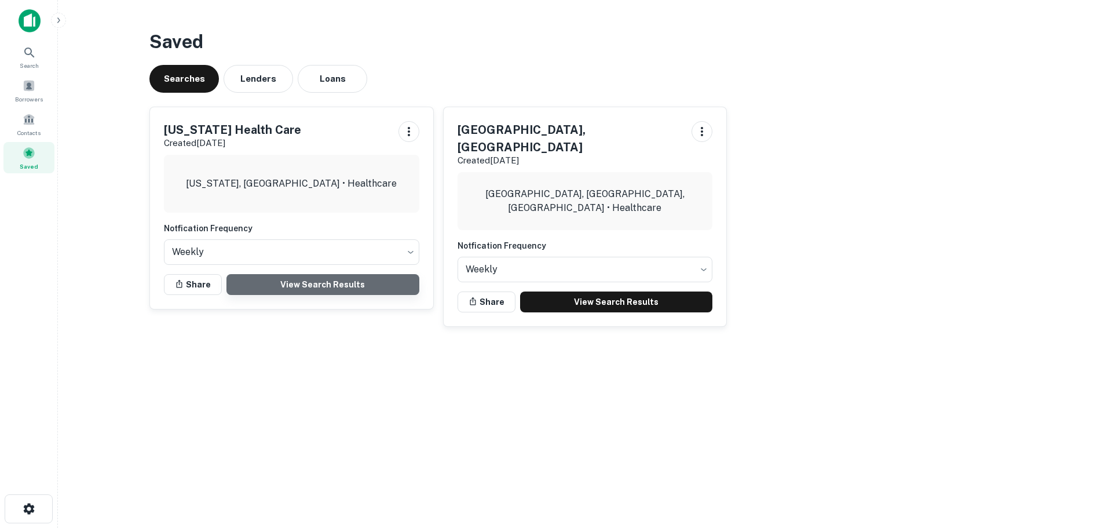
click at [332, 288] on link "View Search Results" at bounding box center [322, 284] width 193 height 21
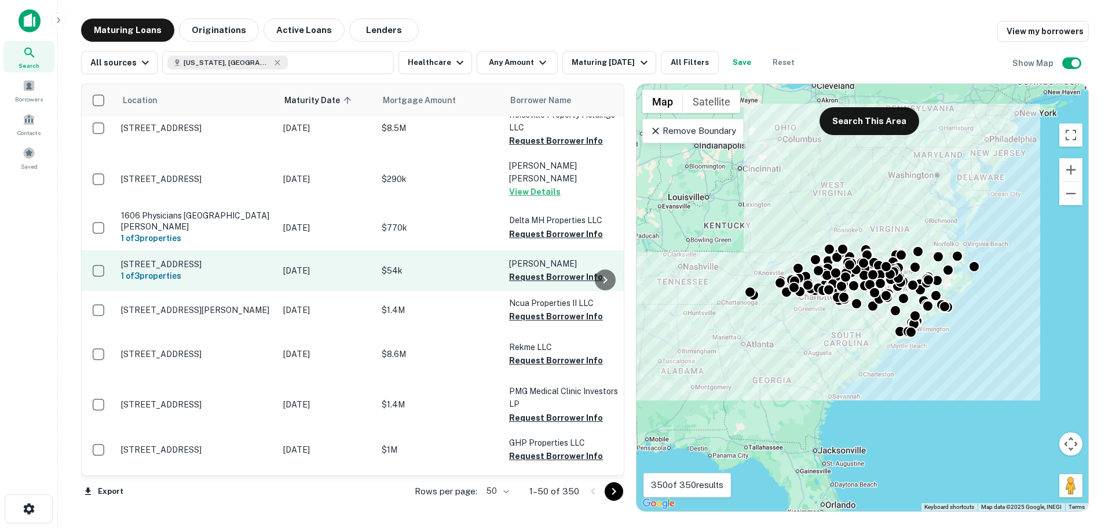
scroll to position [1743, 0]
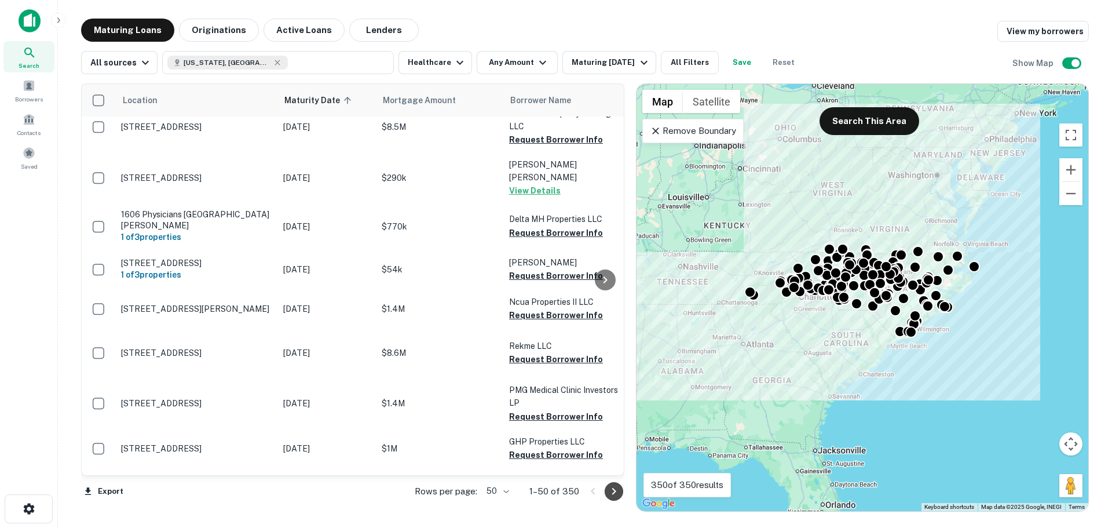
click at [616, 489] on icon "Go to next page" at bounding box center [614, 491] width 14 height 14
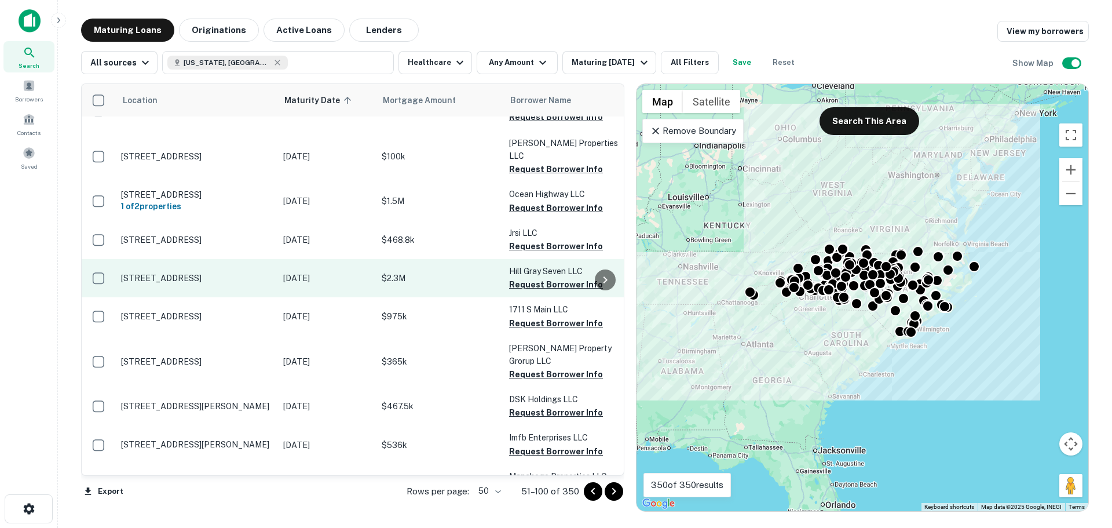
scroll to position [174, 0]
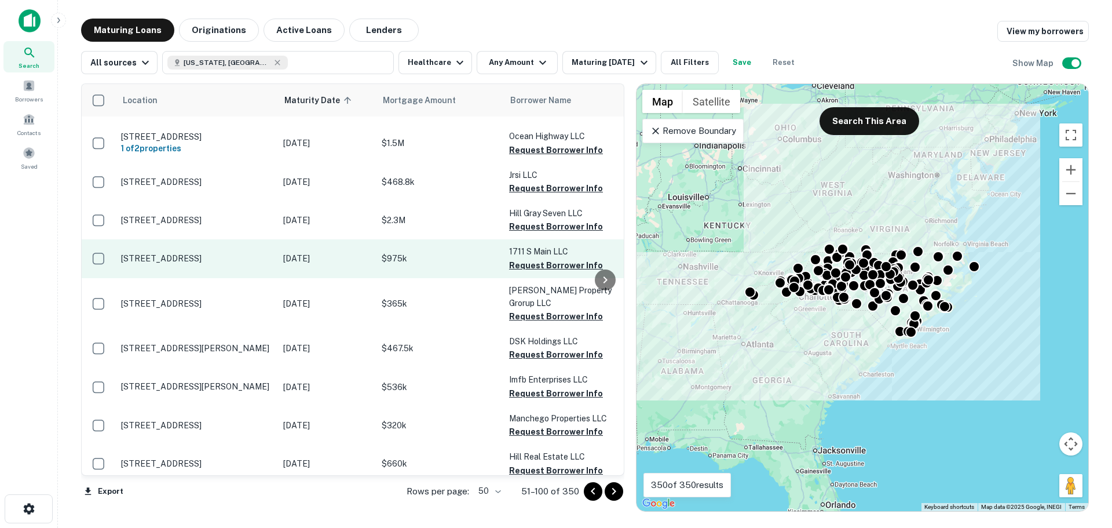
drag, startPoint x: 253, startPoint y: 210, endPoint x: 232, endPoint y: 237, distance: 34.3
click at [232, 239] on td "1711 S Main St Wake Forest, NC 27587" at bounding box center [196, 258] width 162 height 38
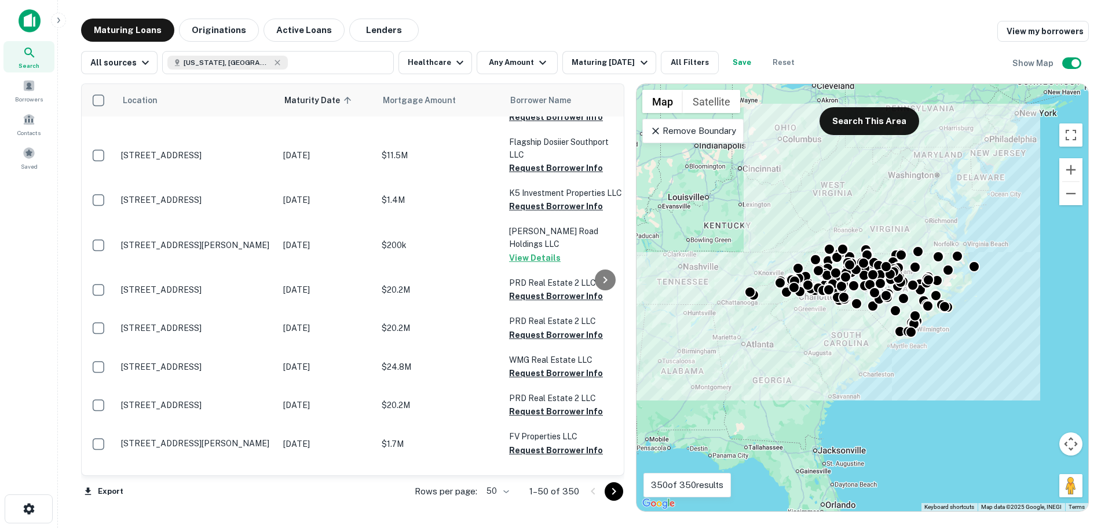
scroll to position [1743, 0]
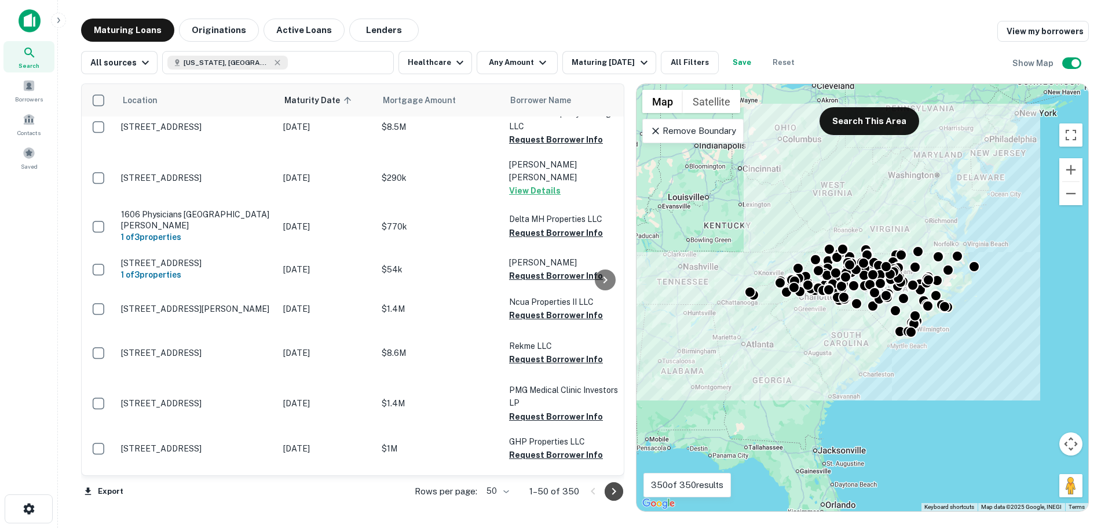
click at [617, 491] on icon "Go to next page" at bounding box center [614, 491] width 14 height 14
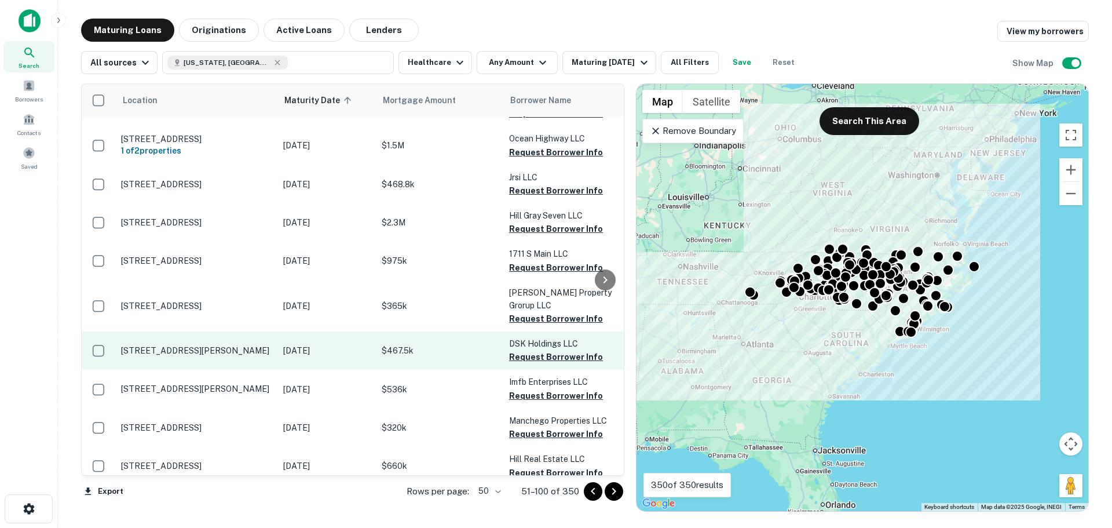
scroll to position [58, 0]
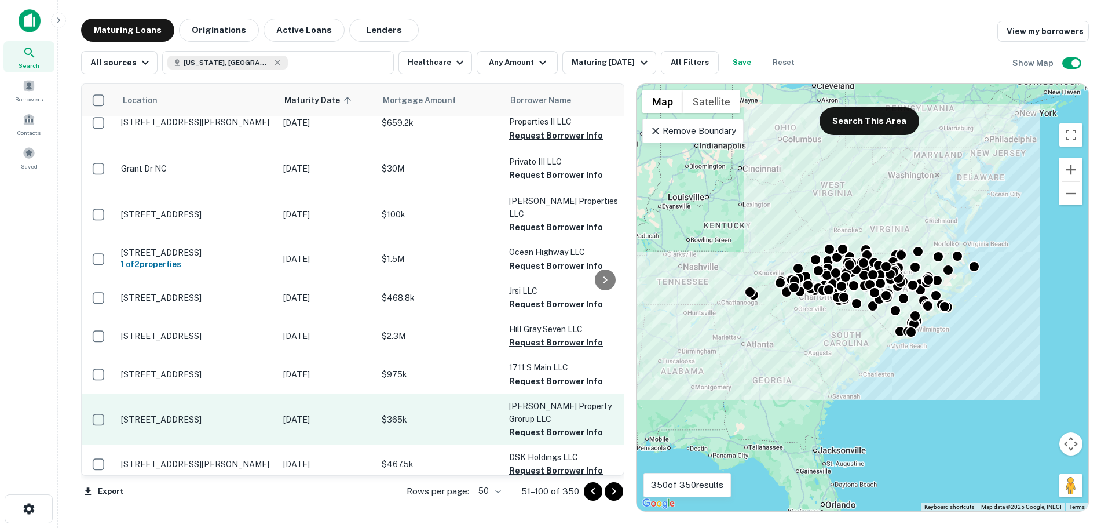
drag, startPoint x: 597, startPoint y: 493, endPoint x: 321, endPoint y: 390, distance: 294.3
click at [597, 493] on icon "Go to previous page" at bounding box center [593, 491] width 14 height 14
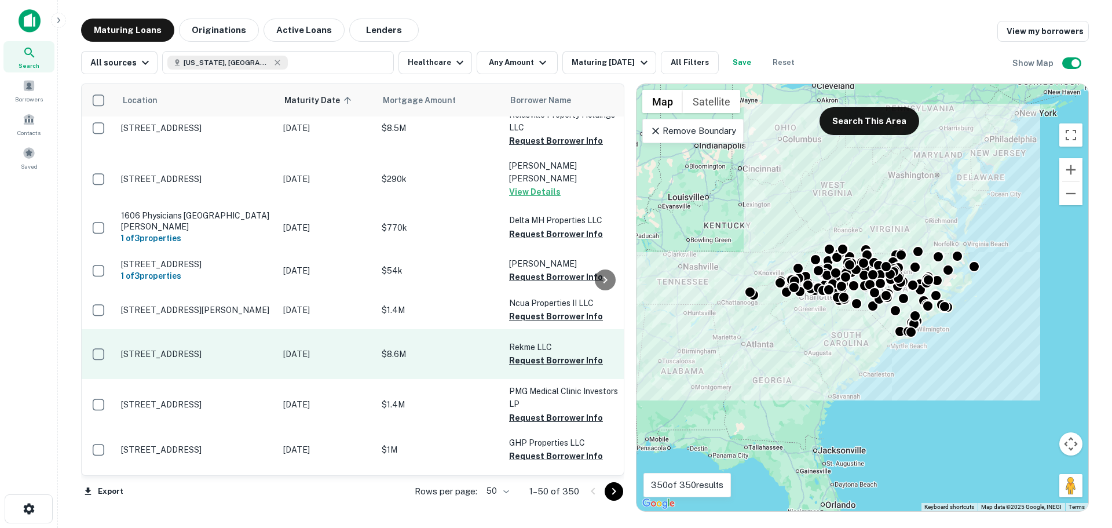
scroll to position [1743, 0]
drag, startPoint x: 612, startPoint y: 493, endPoint x: 247, endPoint y: 320, distance: 404.1
click at [612, 493] on icon "Go to next page" at bounding box center [614, 491] width 4 height 7
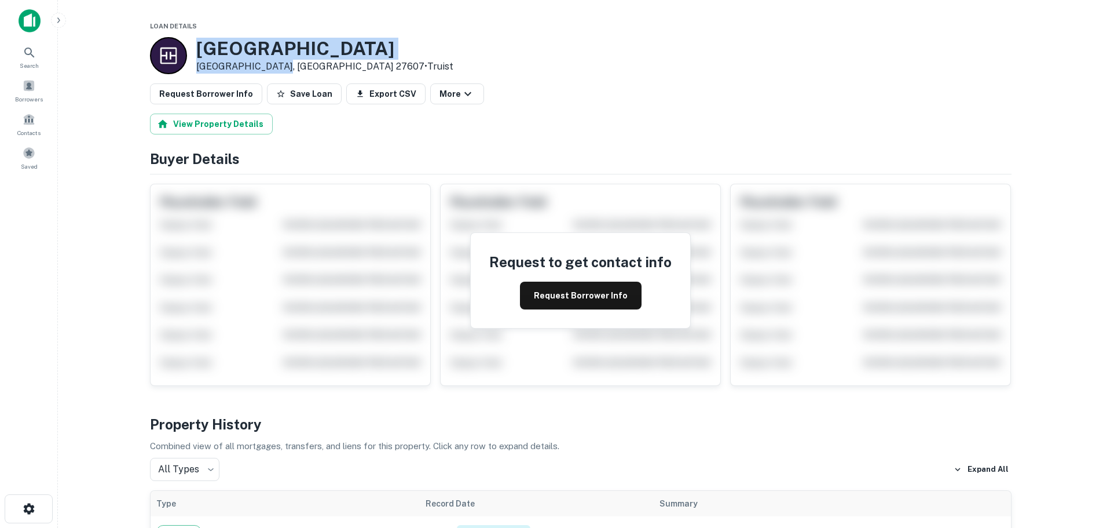
drag, startPoint x: 275, startPoint y: 65, endPoint x: 189, endPoint y: 50, distance: 86.4
click at [189, 50] on div "[STREET_ADDRESS][PERSON_NAME] • Truist" at bounding box center [301, 55] width 303 height 37
copy div "[STREET_ADDRESS][PERSON_NAME]"
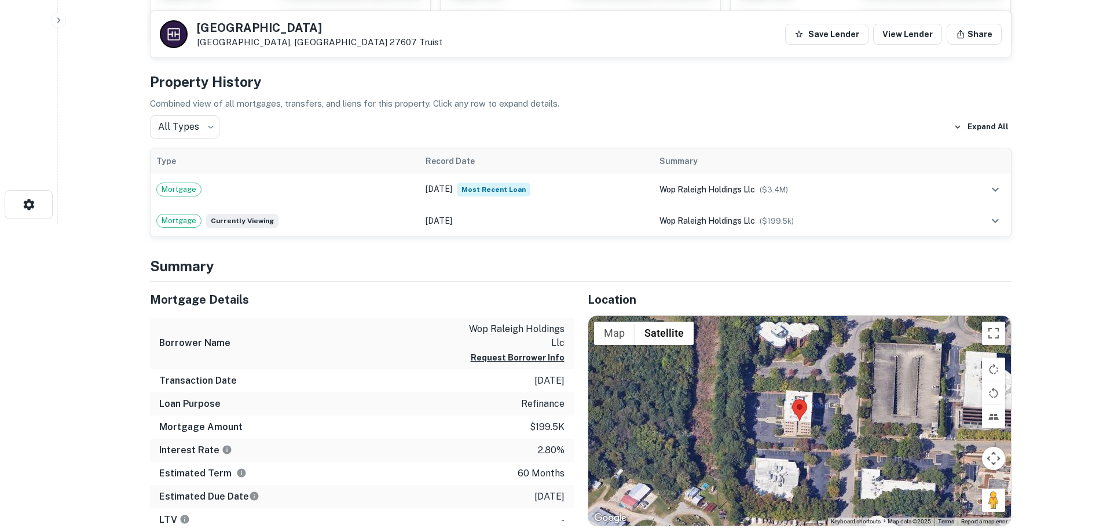
scroll to position [347, 0]
